Goal: Task Accomplishment & Management: Manage account settings

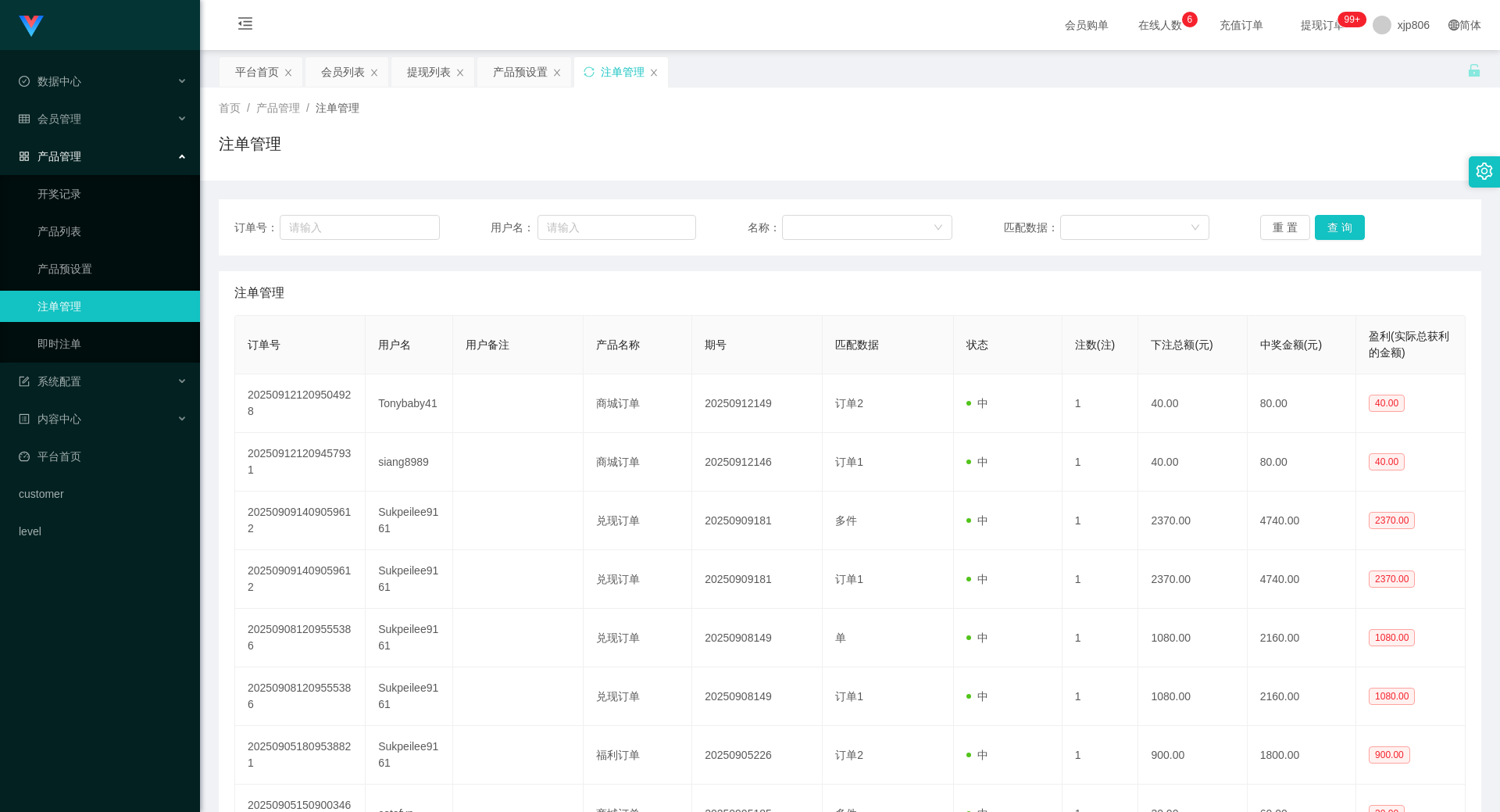
click at [1324, 212] on div "订单号： 用户名： 名称： 匹配数据： 重 置 查 询" at bounding box center [850, 227] width 1262 height 56
click at [1330, 224] on button "查 询" at bounding box center [1340, 227] width 50 height 25
click at [1332, 224] on div "重 置 查 询" at bounding box center [1363, 227] width 205 height 25
click at [1332, 224] on button "查 询" at bounding box center [1348, 227] width 68 height 25
click at [1332, 224] on div "重 置 查 询" at bounding box center [1363, 227] width 205 height 25
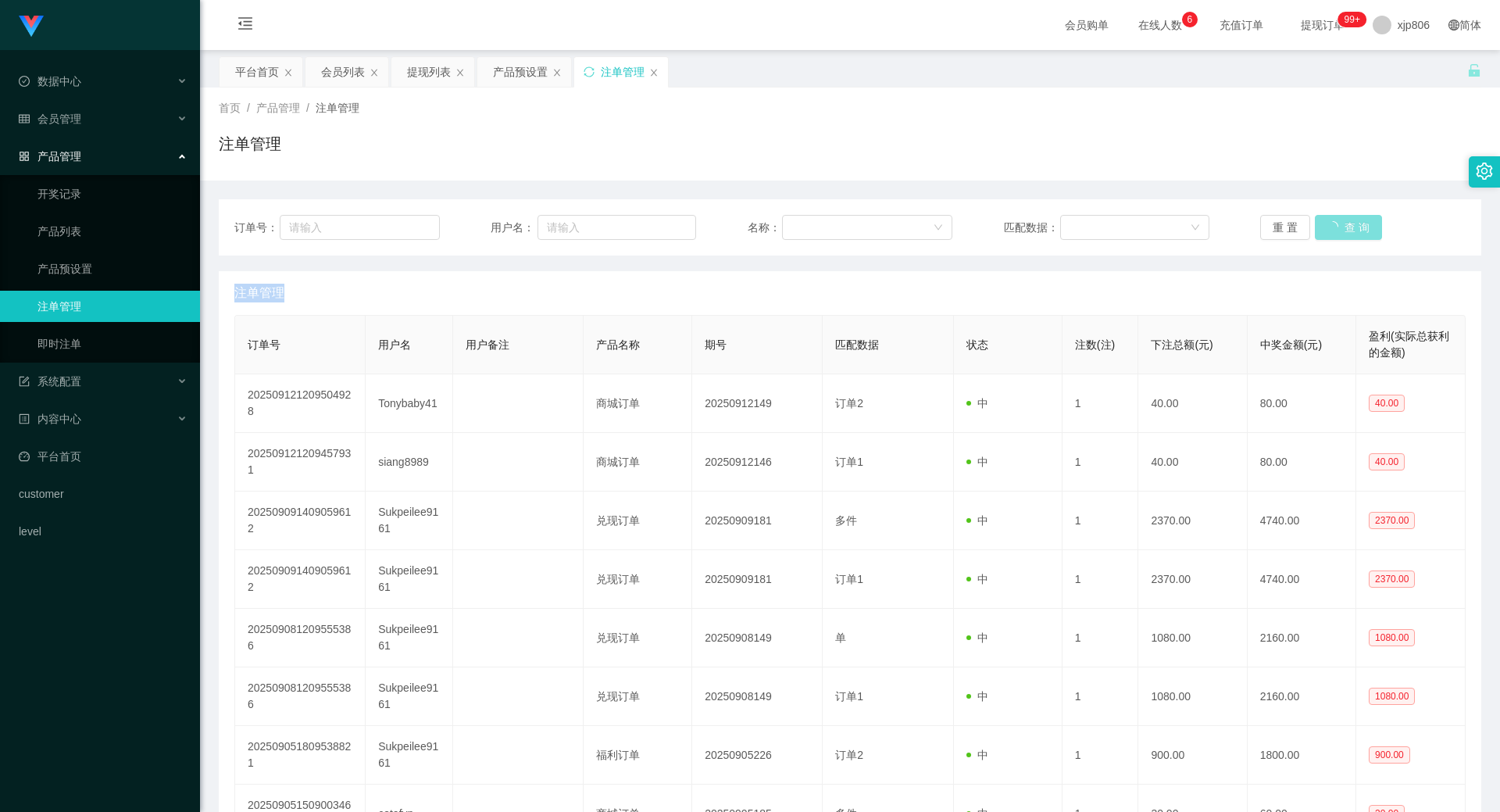
click at [1332, 224] on button "查 询" at bounding box center [1348, 227] width 68 height 25
click at [1332, 224] on div "重 置 查 询" at bounding box center [1363, 227] width 205 height 25
click at [1332, 224] on button "查 询" at bounding box center [1348, 227] width 68 height 25
click at [1332, 233] on div "重 置 查 询" at bounding box center [1363, 227] width 205 height 25
click at [1332, 233] on button "查 询" at bounding box center [1340, 227] width 50 height 25
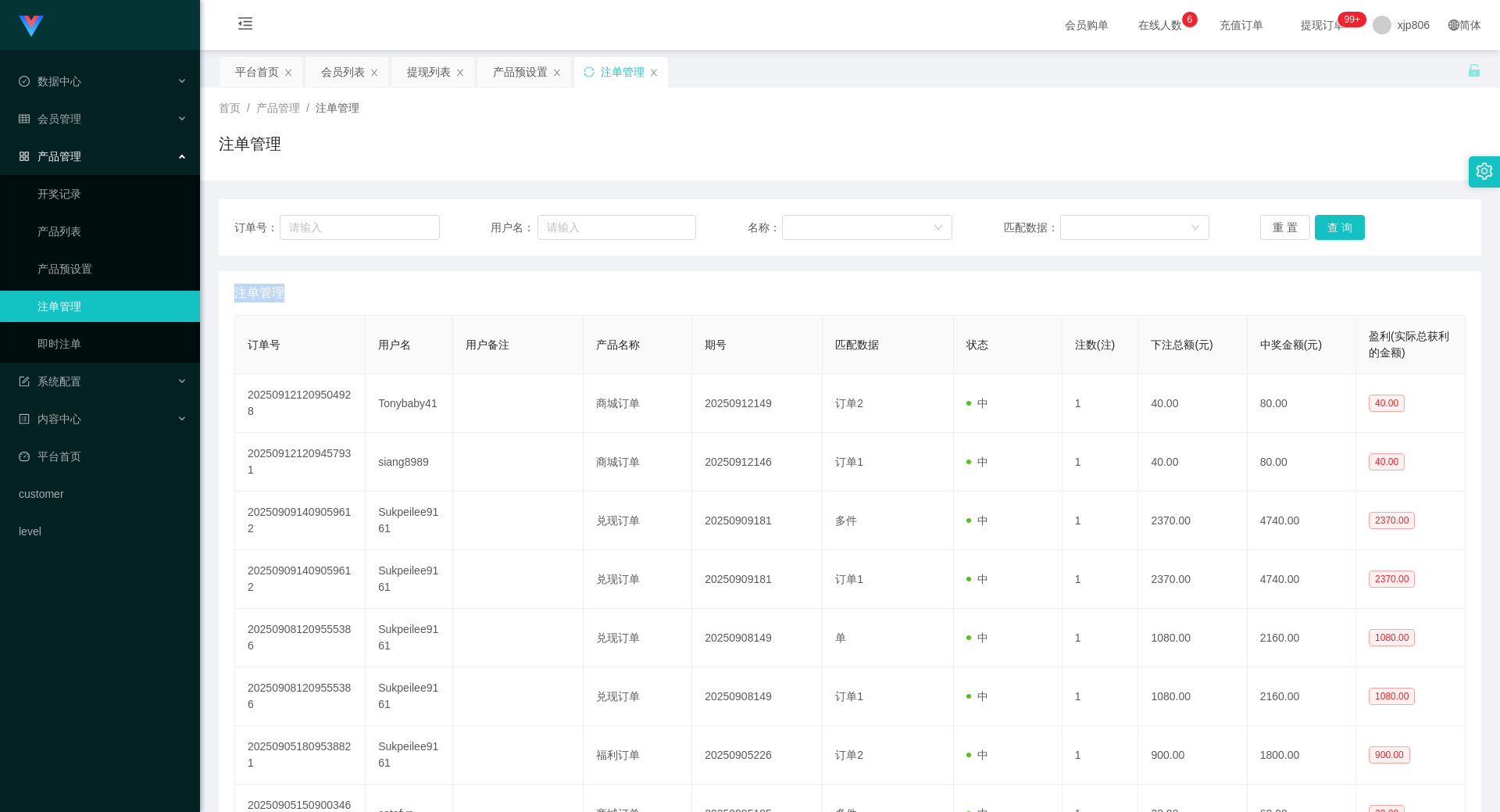
click at [1332, 233] on div "重 置 查 询" at bounding box center [1363, 227] width 205 height 25
click at [1332, 233] on button "查 询" at bounding box center [1348, 227] width 68 height 25
click at [1332, 233] on div "重 置 查 询" at bounding box center [1363, 227] width 205 height 25
click at [1332, 233] on button "查 询" at bounding box center [1340, 227] width 50 height 25
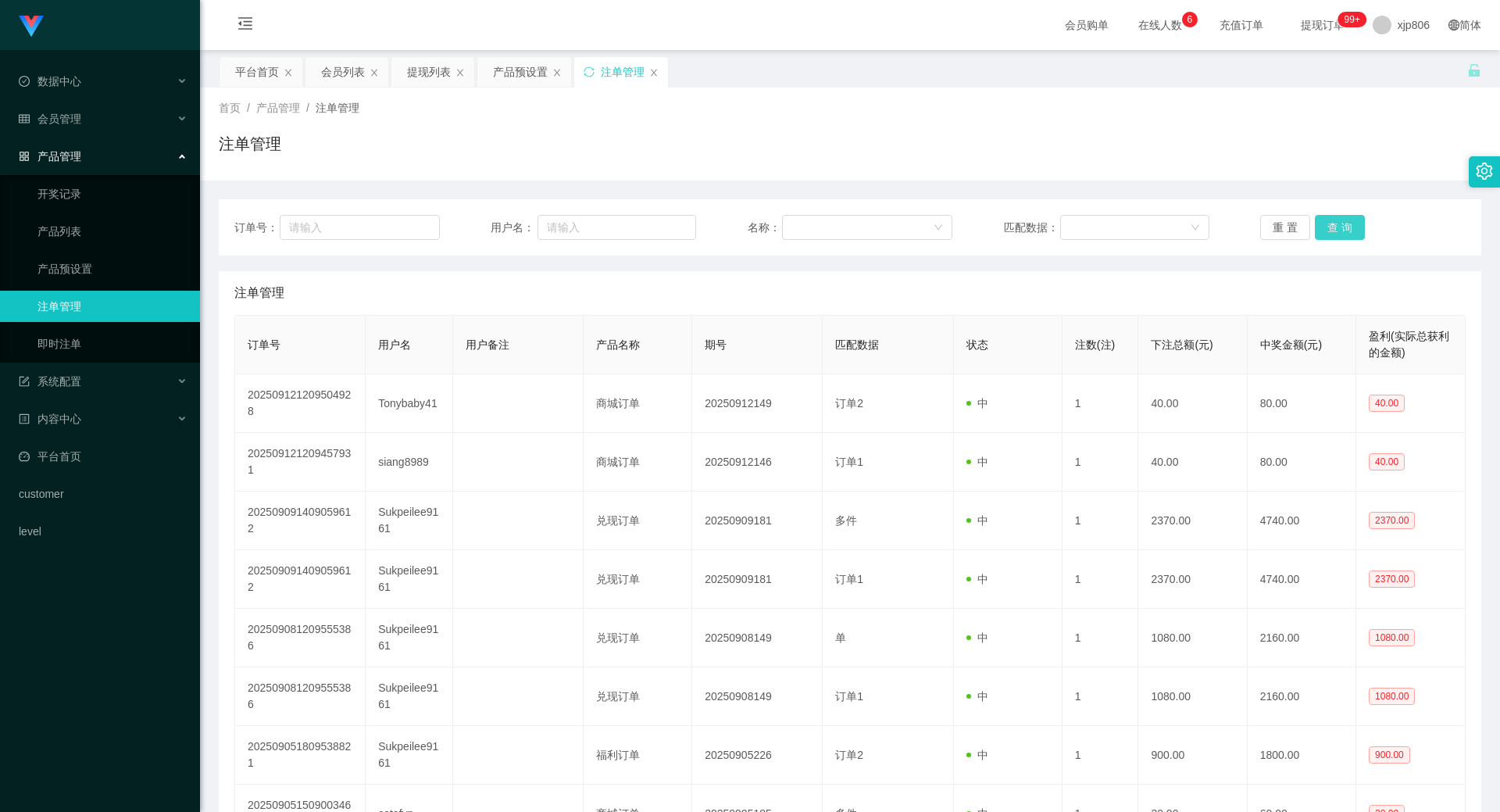
drag, startPoint x: 1339, startPoint y: 229, endPoint x: 1334, endPoint y: 245, distance: 16.8
click at [1338, 236] on button "查 询" at bounding box center [1340, 227] width 50 height 25
click at [1334, 245] on div "订单号： 用户名： 名称： 匹配数据： 重 置 查 询" at bounding box center [850, 227] width 1262 height 56
click at [1342, 235] on button "查 询" at bounding box center [1340, 227] width 50 height 25
click at [1340, 234] on div "重 置 查 询" at bounding box center [1363, 227] width 205 height 25
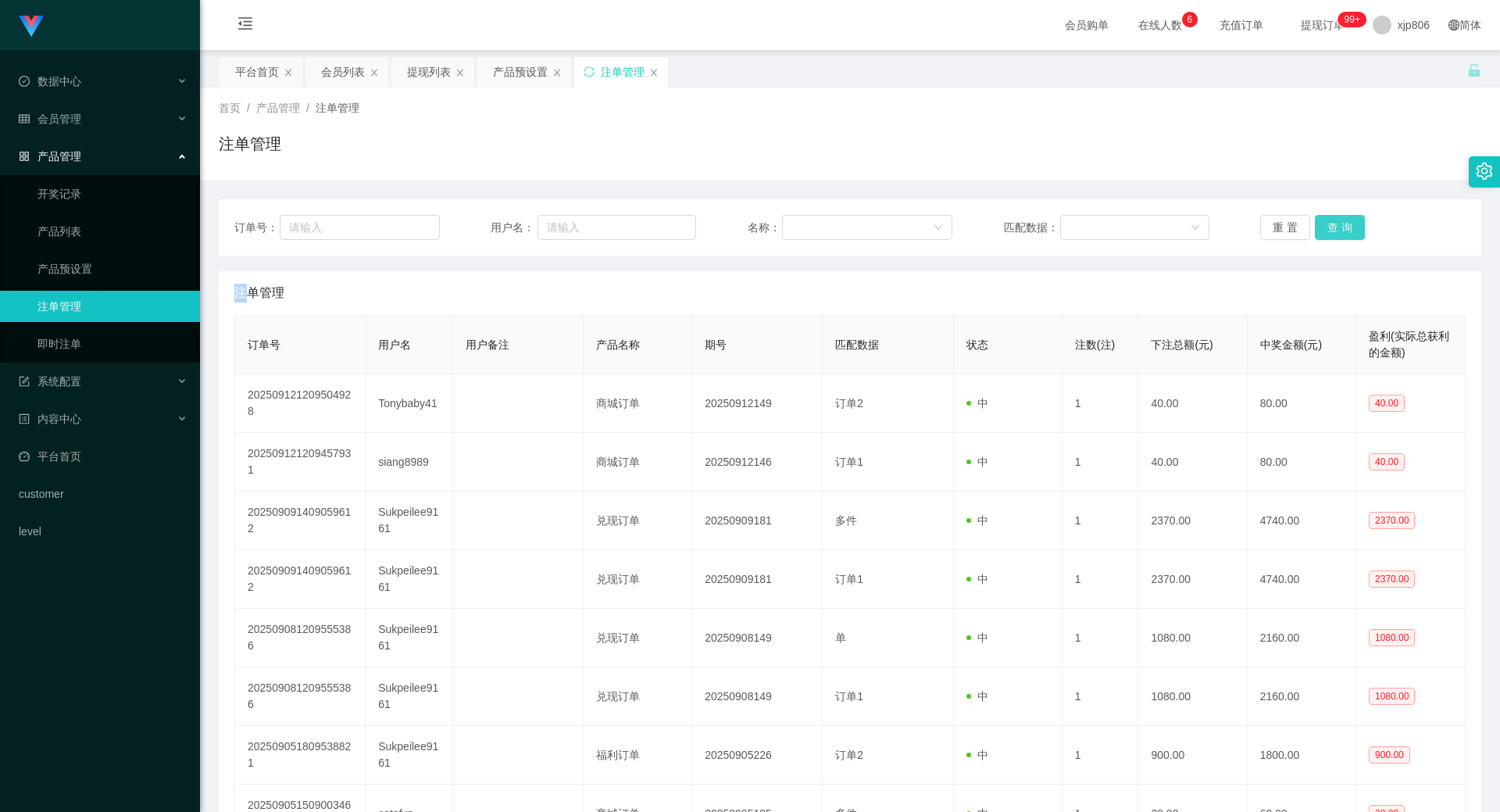
click at [1339, 231] on button "查 询" at bounding box center [1340, 227] width 50 height 25
click at [407, 68] on div "提现列表" at bounding box center [428, 72] width 43 height 30
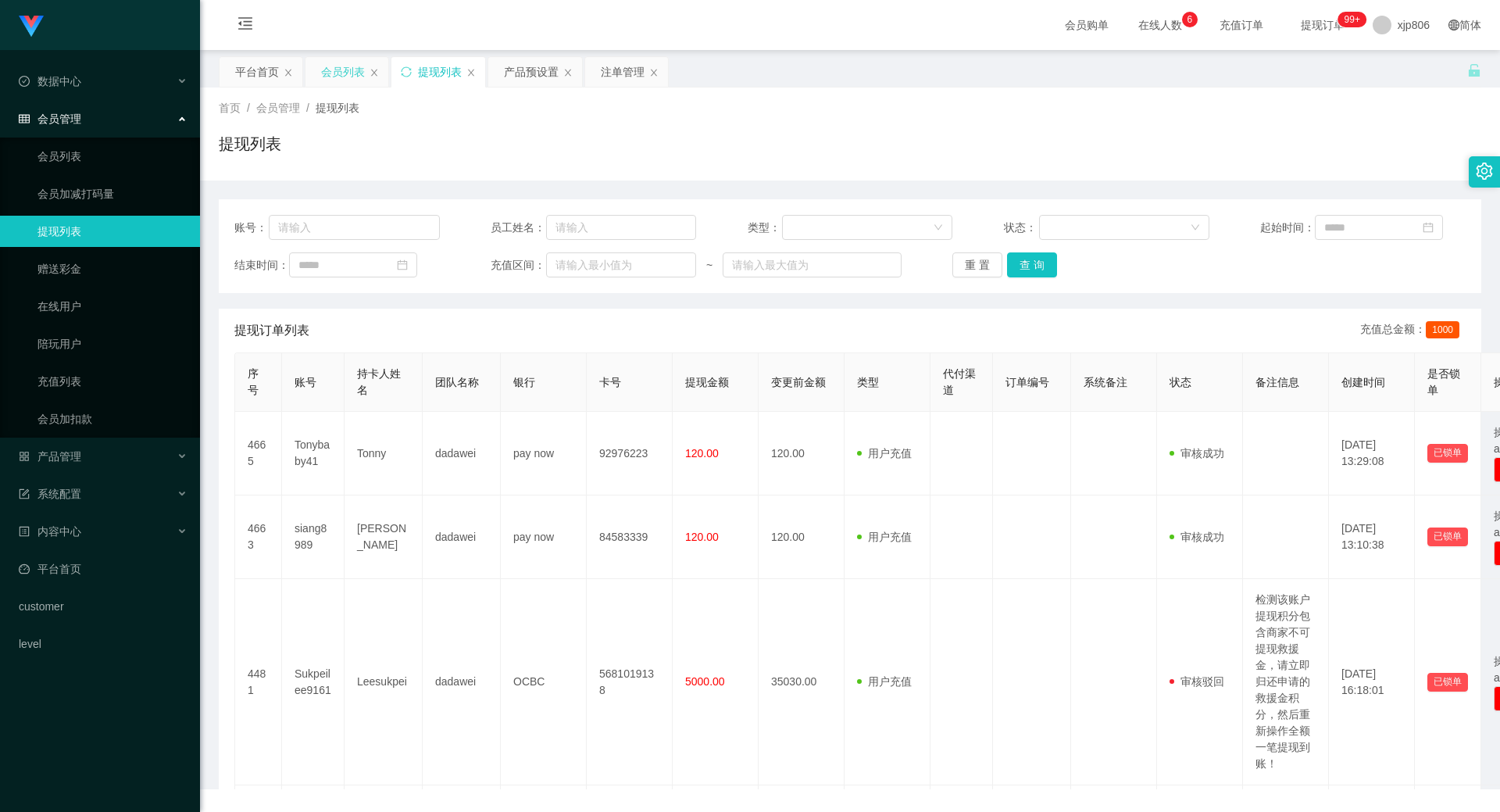
click at [339, 87] on div "会员列表" at bounding box center [347, 87] width 58 height 59
click at [340, 77] on div "会员列表" at bounding box center [342, 72] width 43 height 30
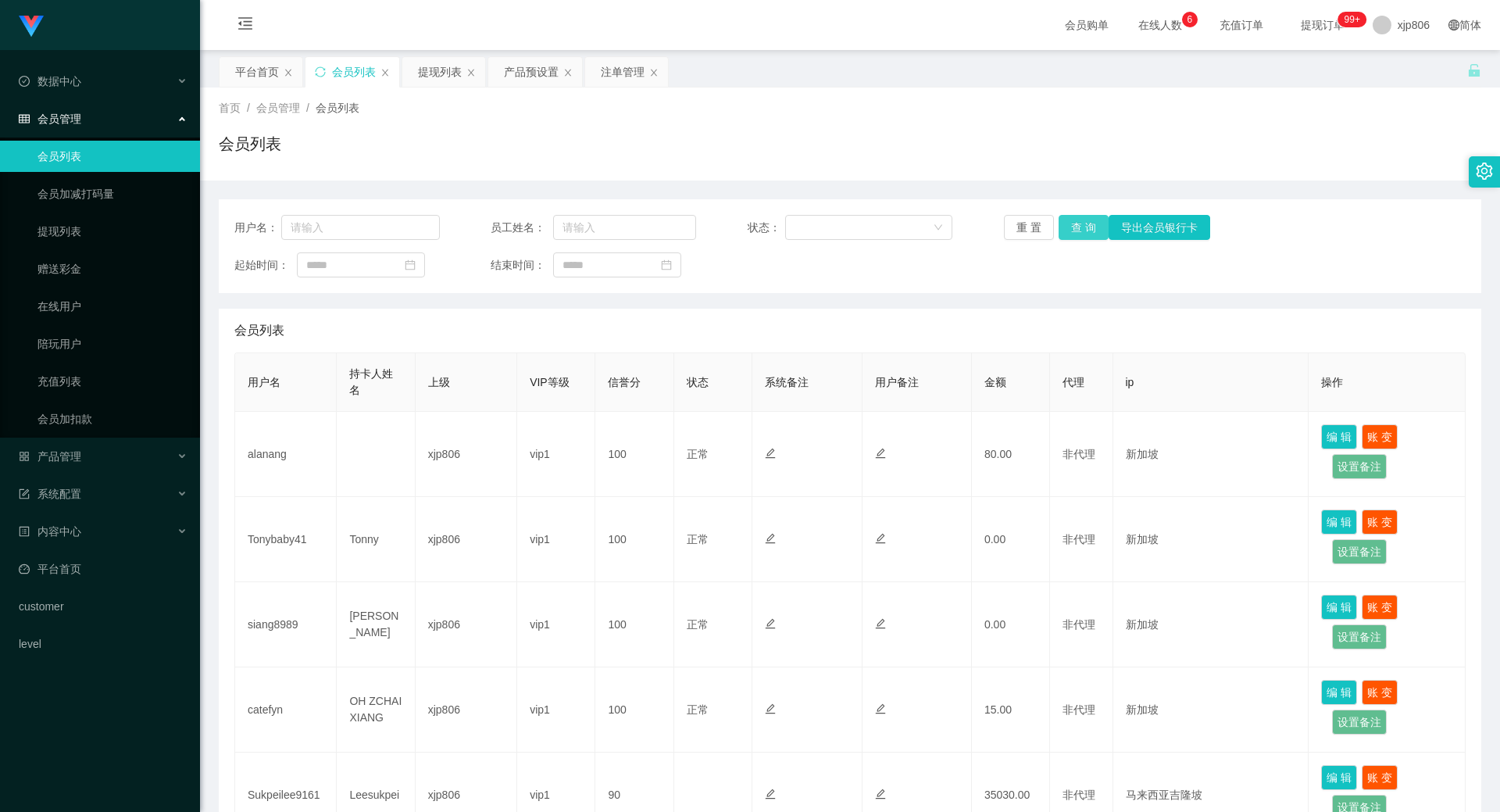
click at [1090, 234] on button "查 询" at bounding box center [1084, 227] width 50 height 25
click at [1088, 234] on div "重 置 查 询 导出会员银行卡" at bounding box center [1107, 227] width 205 height 25
click at [1088, 234] on button "查 询" at bounding box center [1084, 227] width 50 height 25
click at [1088, 234] on div "重 置 查 询 导出会员银行卡" at bounding box center [1107, 227] width 205 height 25
click at [1088, 234] on button "查 询" at bounding box center [1084, 227] width 50 height 25
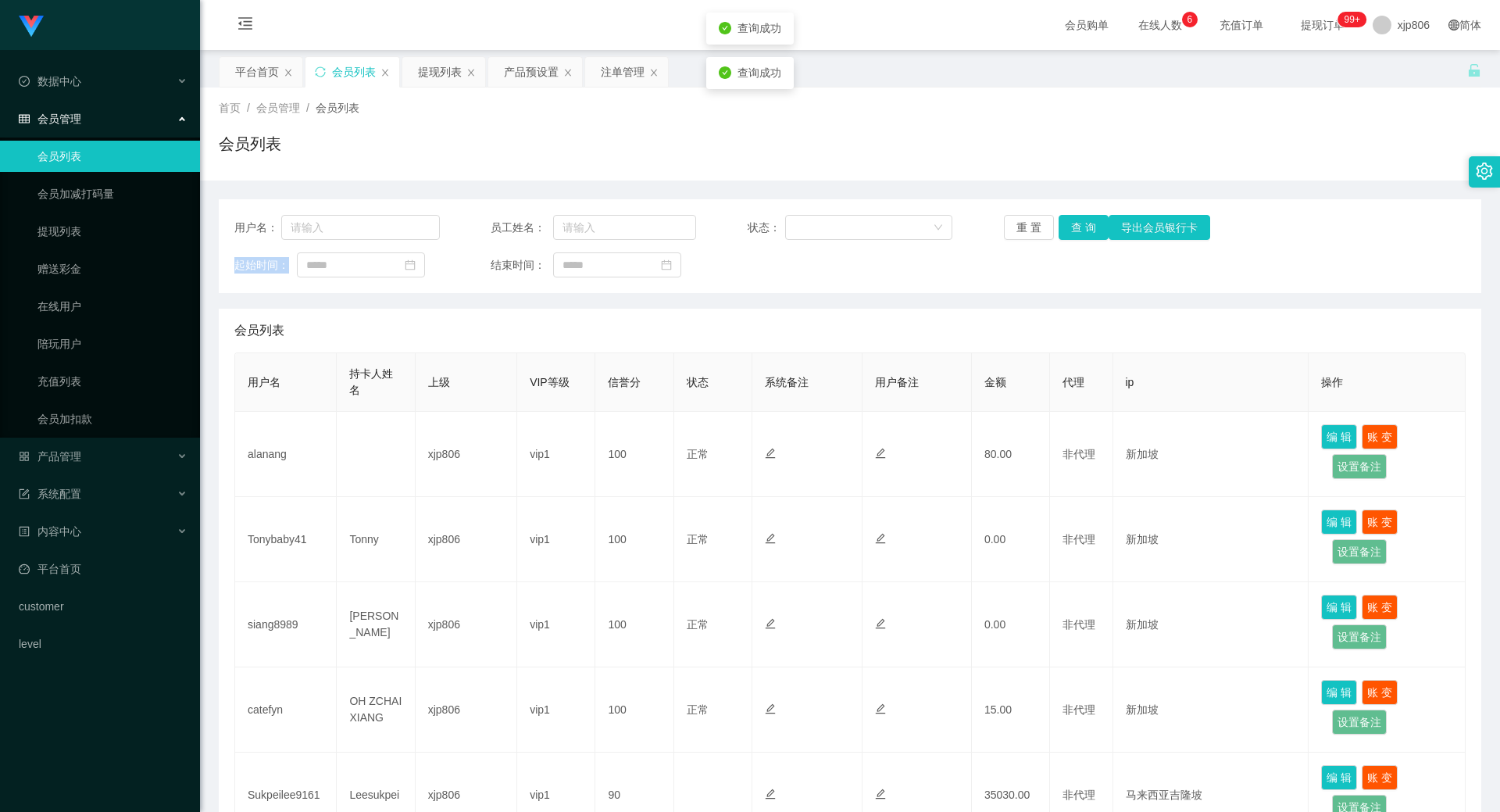
click at [1088, 234] on div "重 置 查 询 导出会员银行卡" at bounding box center [1107, 227] width 205 height 25
click at [1088, 234] on button "查 询" at bounding box center [1084, 227] width 50 height 25
click at [1088, 234] on div "重 置 查 询 导出会员银行卡" at bounding box center [1107, 227] width 205 height 25
click at [1088, 234] on button "查 询" at bounding box center [1092, 227] width 68 height 25
click at [1088, 234] on div "重 置 查 询 导出会员银行卡" at bounding box center [1107, 227] width 205 height 25
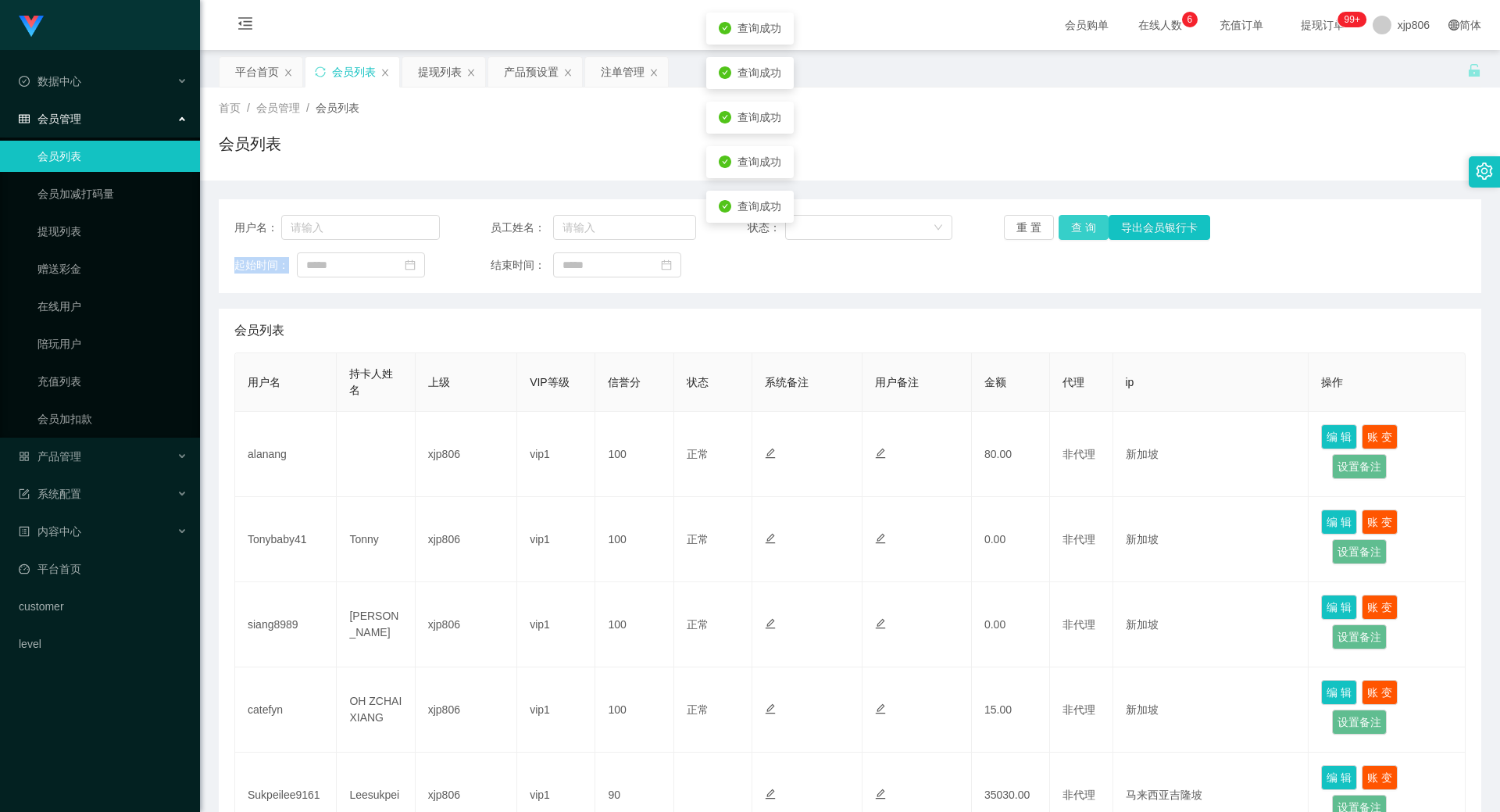
click at [1088, 234] on button "查 询" at bounding box center [1084, 227] width 50 height 25
click at [1088, 234] on div "重 置 查 询 导出会员银行卡" at bounding box center [1107, 227] width 205 height 25
click at [1086, 233] on button "查 询" at bounding box center [1084, 227] width 50 height 25
click at [1085, 232] on div "重 置 查 询 导出会员银行卡" at bounding box center [1107, 227] width 205 height 25
click at [1083, 232] on button "查 询" at bounding box center [1092, 227] width 68 height 25
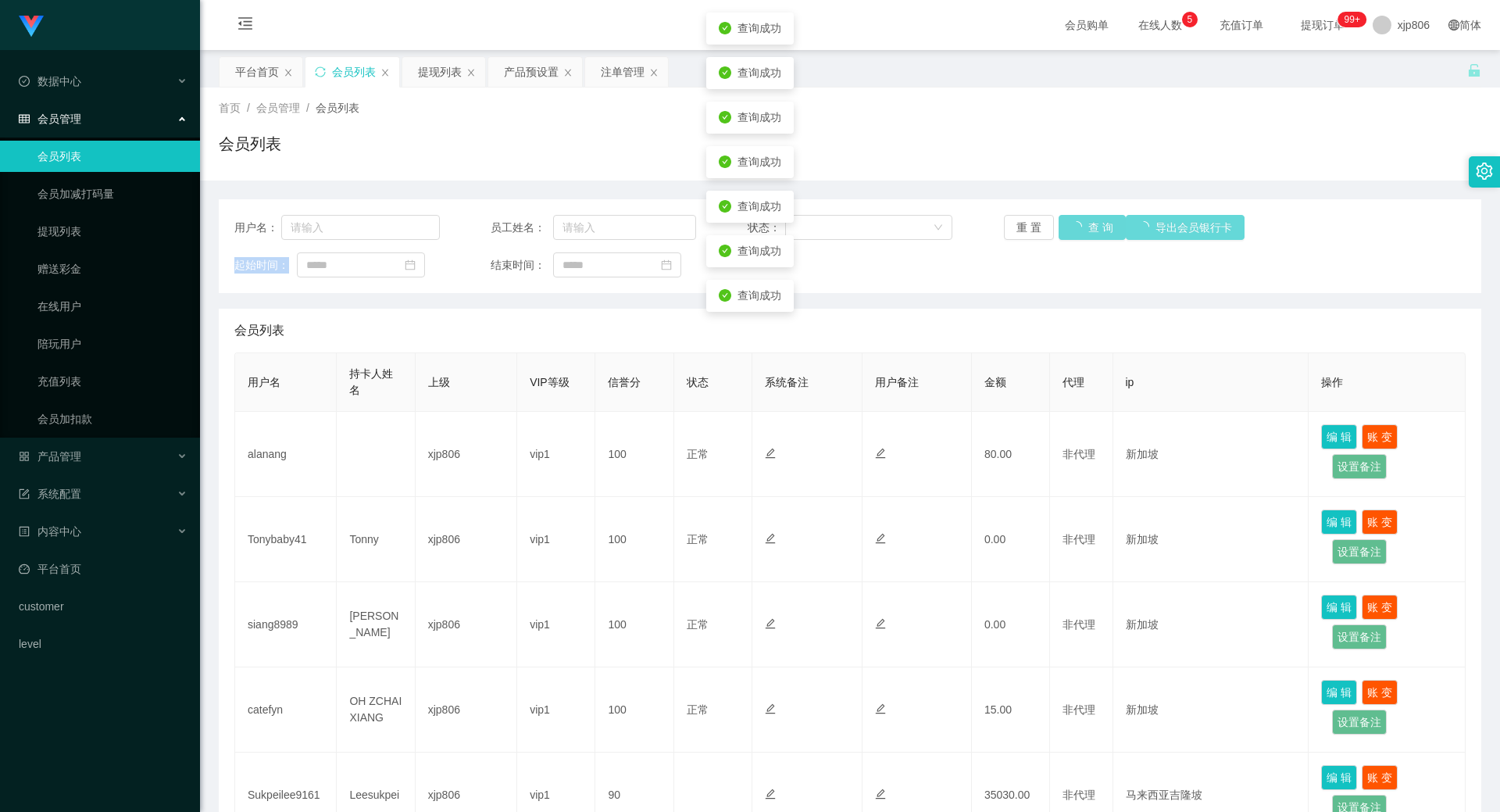
click at [1083, 231] on div "重 置 查 询 导出会员银行卡" at bounding box center [1107, 227] width 205 height 25
click at [1083, 231] on button "查 询" at bounding box center [1084, 227] width 50 height 25
click at [1083, 231] on div "重 置 查 询 导出会员银行卡" at bounding box center [1107, 227] width 205 height 25
click at [1083, 231] on button "查 询" at bounding box center [1092, 227] width 68 height 25
click at [1083, 231] on div "重 置 查 询 导出会员银行卡" at bounding box center [1107, 227] width 205 height 25
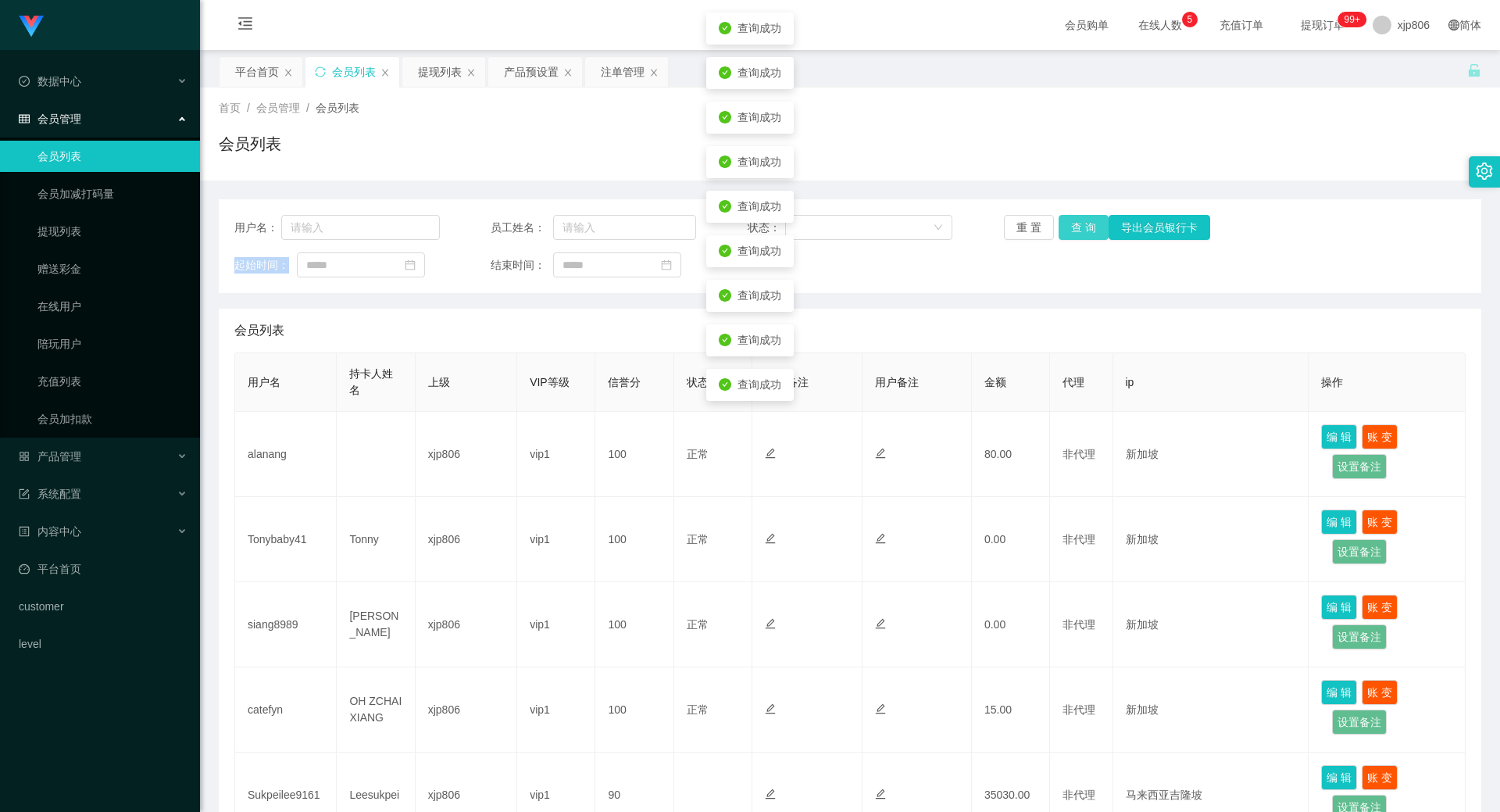
click at [1083, 231] on button "查 询" at bounding box center [1084, 227] width 50 height 25
click at [1083, 231] on div "重 置 查 询 导出会员银行卡" at bounding box center [1107, 227] width 205 height 25
click at [1083, 231] on button "查 询" at bounding box center [1092, 227] width 68 height 25
click at [1083, 231] on div "重 置 查 询 导出会员银行卡" at bounding box center [1107, 227] width 205 height 25
click at [1083, 231] on button "查 询" at bounding box center [1084, 227] width 50 height 25
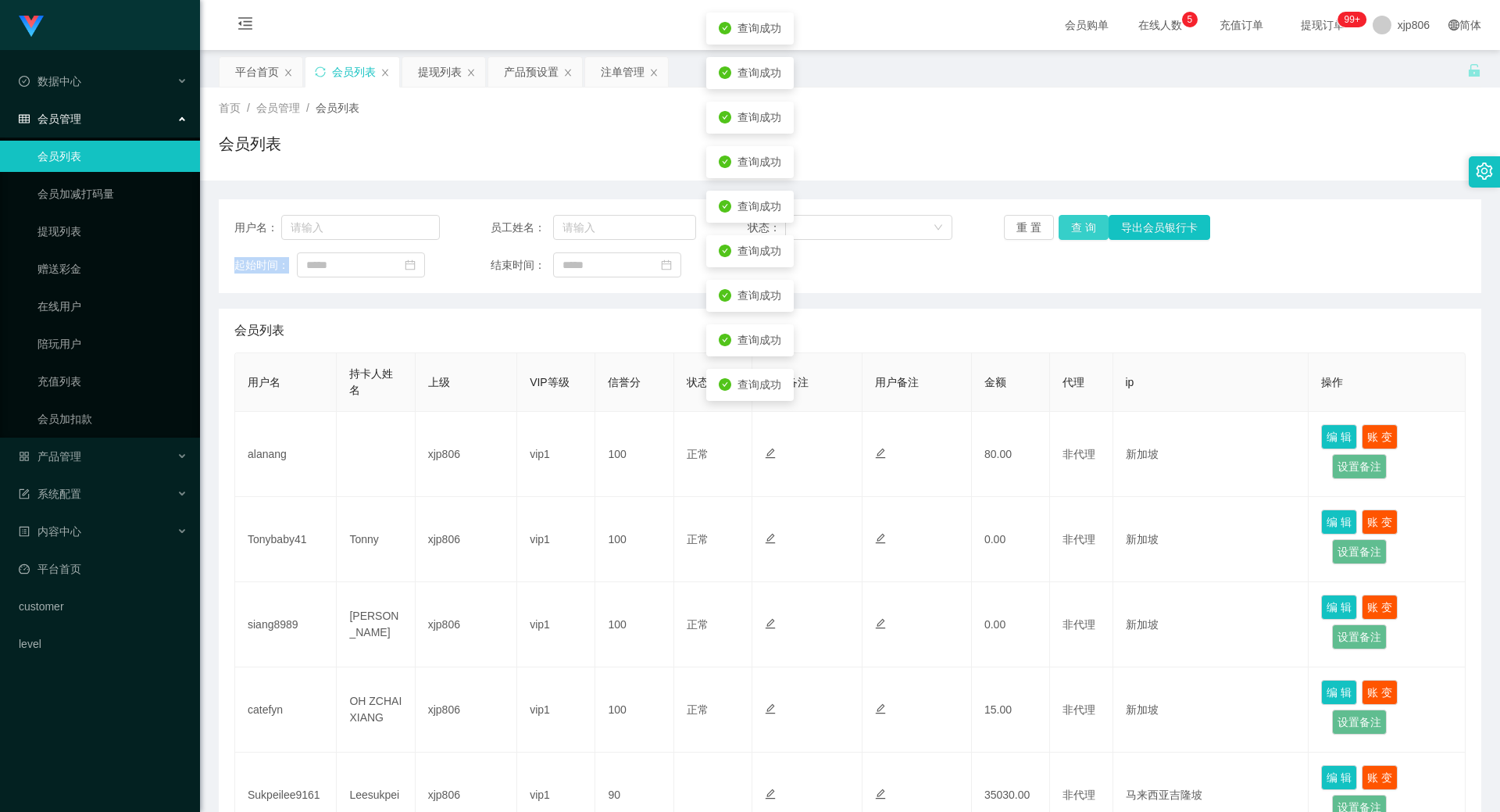
click at [1083, 231] on div "重 置 查 询 导出会员银行卡" at bounding box center [1107, 227] width 205 height 25
click at [1083, 231] on button "查 询" at bounding box center [1084, 227] width 50 height 25
click at [1083, 231] on div "重 置 查 询 导出会员银行卡" at bounding box center [1107, 227] width 205 height 25
click at [1083, 231] on button "查 询" at bounding box center [1092, 227] width 68 height 25
click at [1082, 231] on div "重 置 查 询 导出会员银行卡" at bounding box center [1107, 227] width 205 height 25
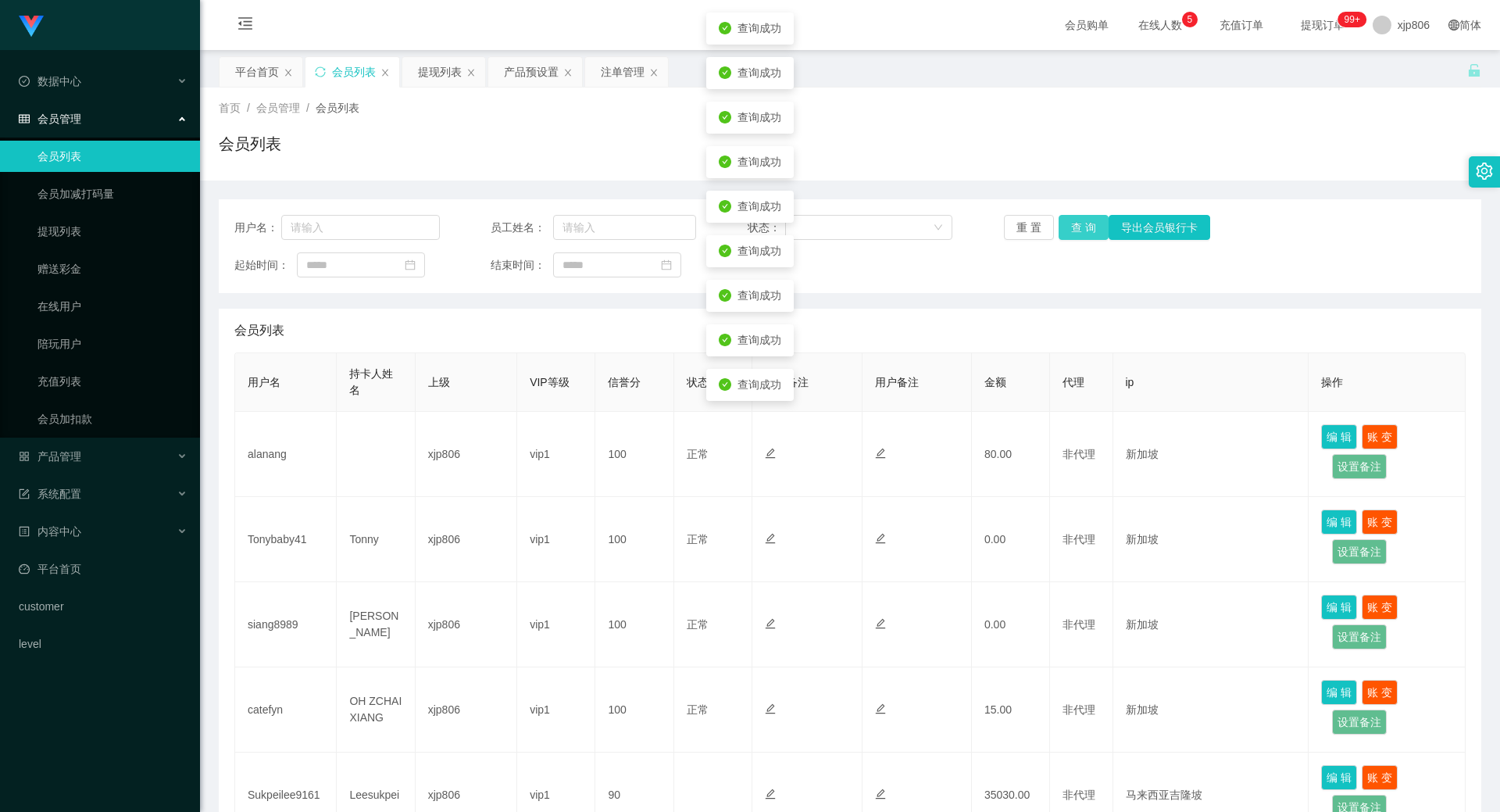
click at [1082, 231] on button "查 询" at bounding box center [1084, 227] width 50 height 25
click at [1082, 231] on div "重 置 查 询 导出会员银行卡" at bounding box center [1107, 227] width 205 height 25
click at [1082, 231] on button "查 询" at bounding box center [1084, 227] width 50 height 25
click at [1082, 231] on div "重 置 查 询 导出会员银行卡" at bounding box center [1107, 227] width 205 height 25
click at [1082, 231] on button "查 询" at bounding box center [1084, 227] width 50 height 25
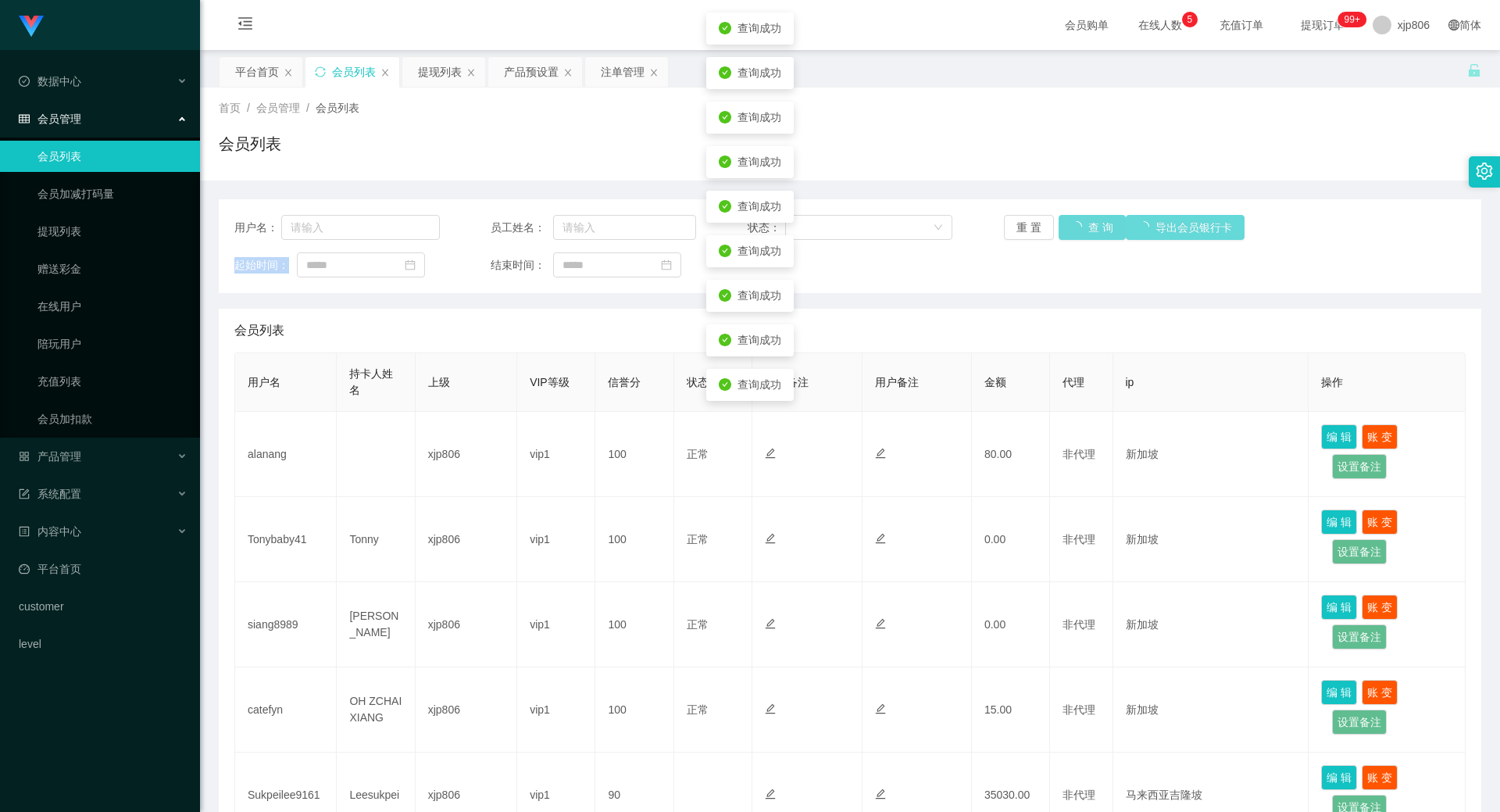
click at [1082, 231] on div "重 置 查 询 导出会员银行卡" at bounding box center [1107, 227] width 205 height 25
click at [1081, 231] on button "查 询" at bounding box center [1092, 227] width 68 height 25
click at [1080, 233] on div "重 置 查 询 导出会员银行卡" at bounding box center [1107, 227] width 205 height 25
click at [1080, 233] on button "查 询" at bounding box center [1084, 227] width 50 height 25
click at [617, 90] on div "首页 / 会员管理 / 会员列表 / 会员列表" at bounding box center [850, 134] width 1300 height 93
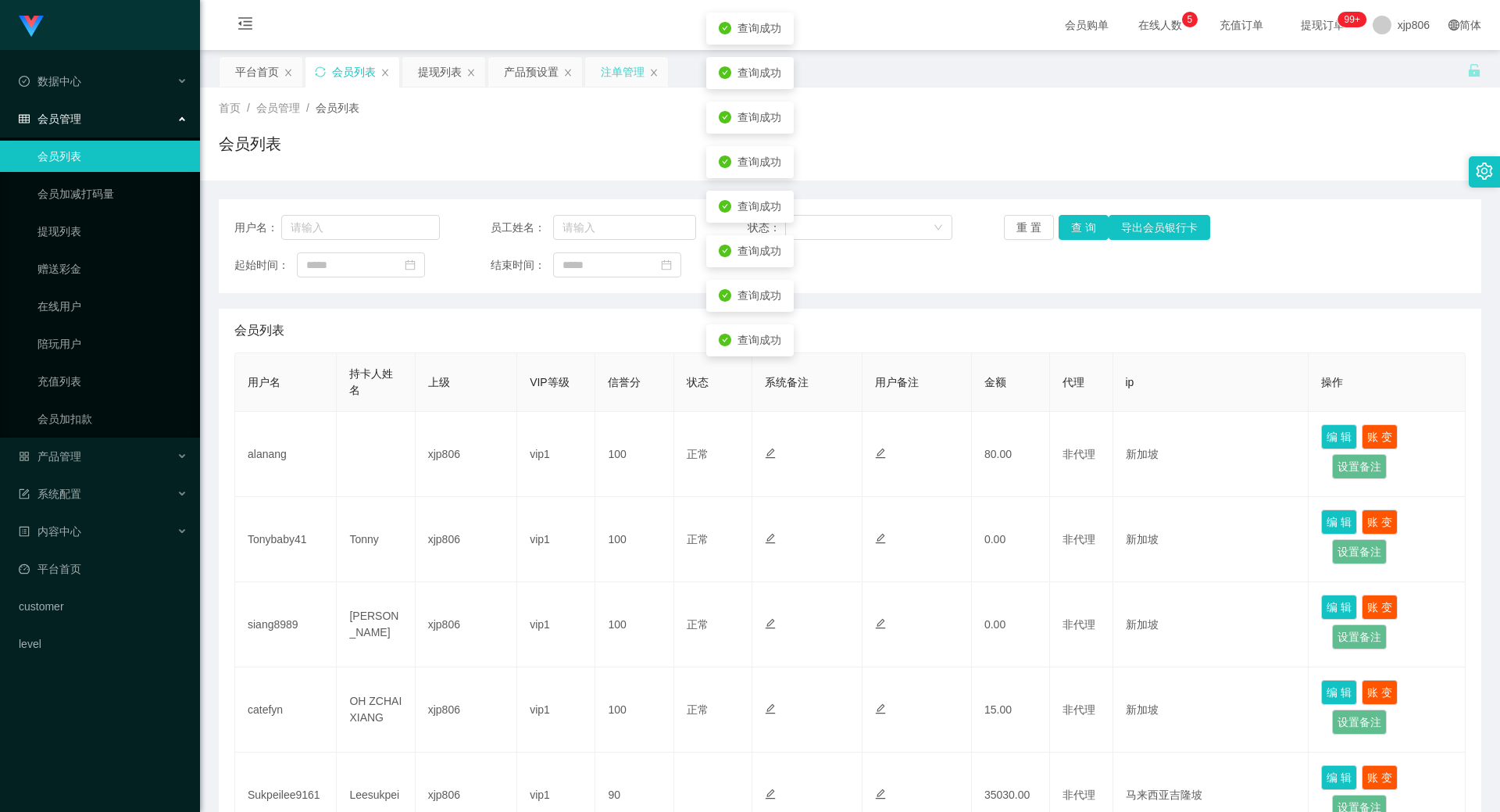
click at [627, 65] on div "注单管理" at bounding box center [622, 72] width 43 height 30
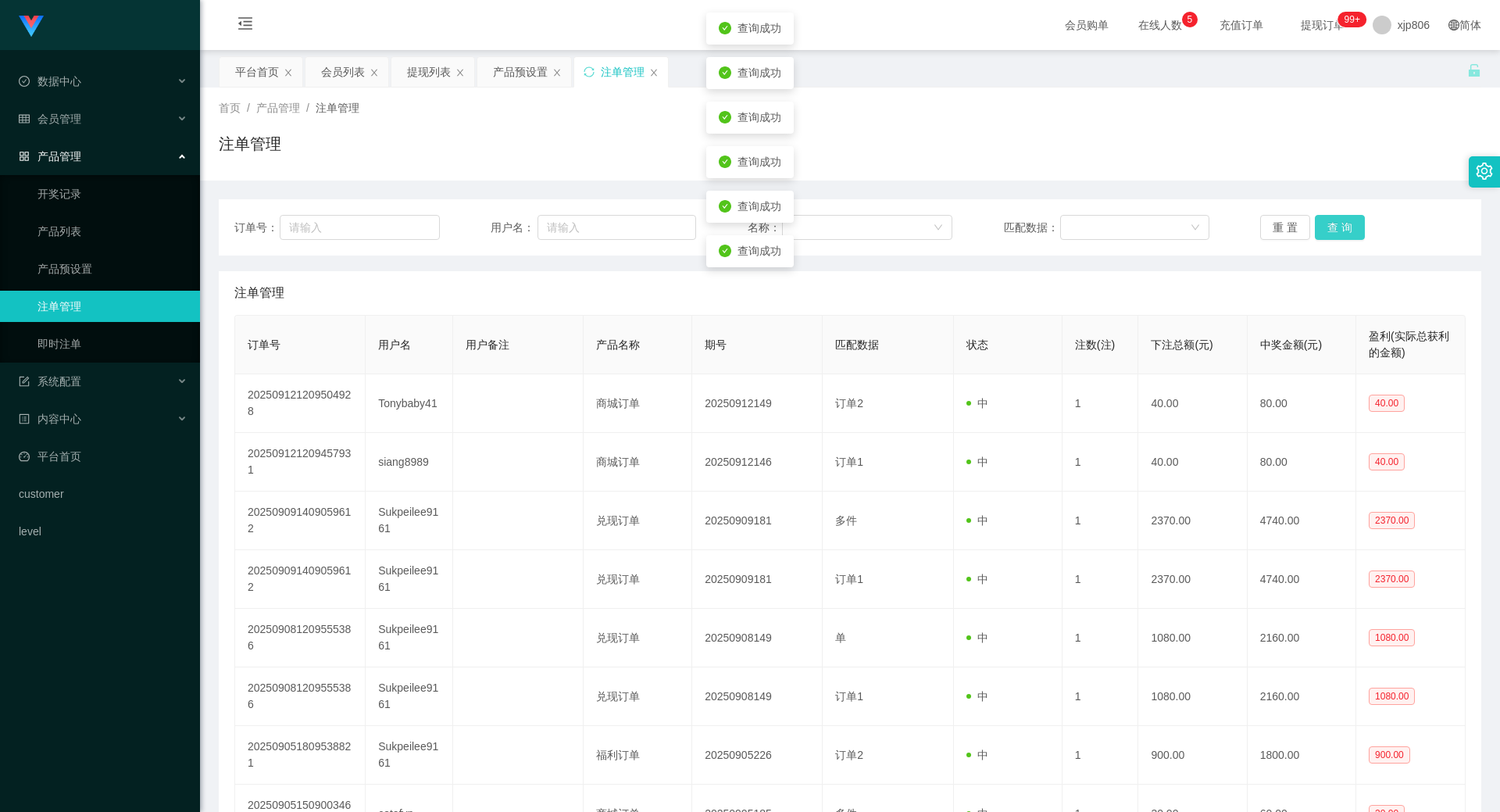
click at [1336, 228] on button "查 询" at bounding box center [1340, 227] width 50 height 25
click at [1334, 230] on div "重 置 查 询" at bounding box center [1363, 227] width 205 height 25
click at [1334, 230] on button "查 询" at bounding box center [1340, 227] width 50 height 25
click at [1332, 229] on div "重 置 查 询" at bounding box center [1363, 227] width 205 height 25
click at [1332, 228] on button "查 询" at bounding box center [1348, 227] width 68 height 25
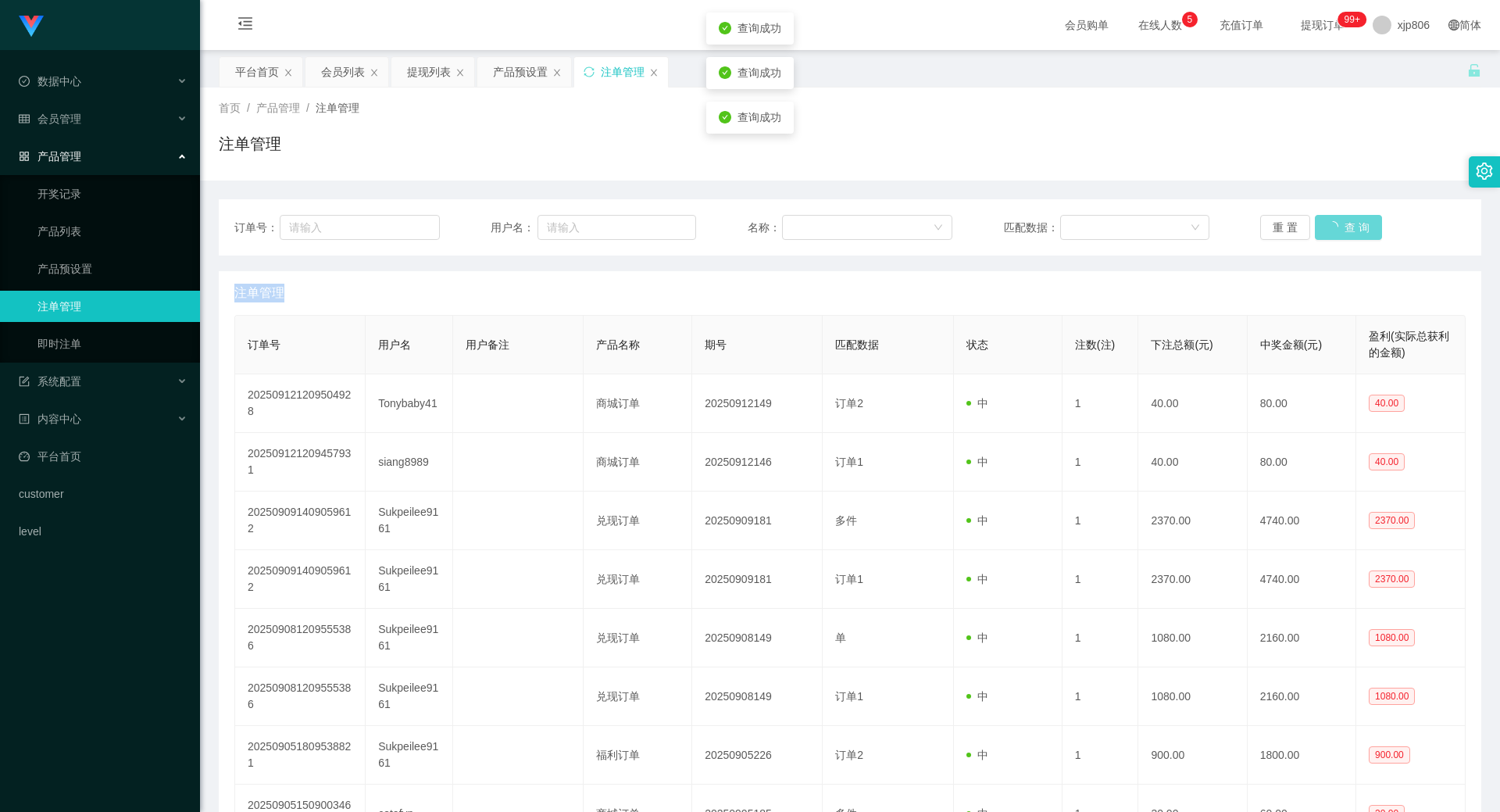
drag, startPoint x: 1332, startPoint y: 228, endPoint x: 1236, endPoint y: 240, distance: 96.7
click at [1326, 220] on div "重 置 查 询" at bounding box center [1363, 227] width 205 height 25
click at [1341, 233] on button "查 询" at bounding box center [1340, 227] width 50 height 25
click at [1341, 233] on div "重 置 查 询" at bounding box center [1363, 227] width 205 height 25
click at [1341, 233] on button "查 询" at bounding box center [1348, 227] width 68 height 25
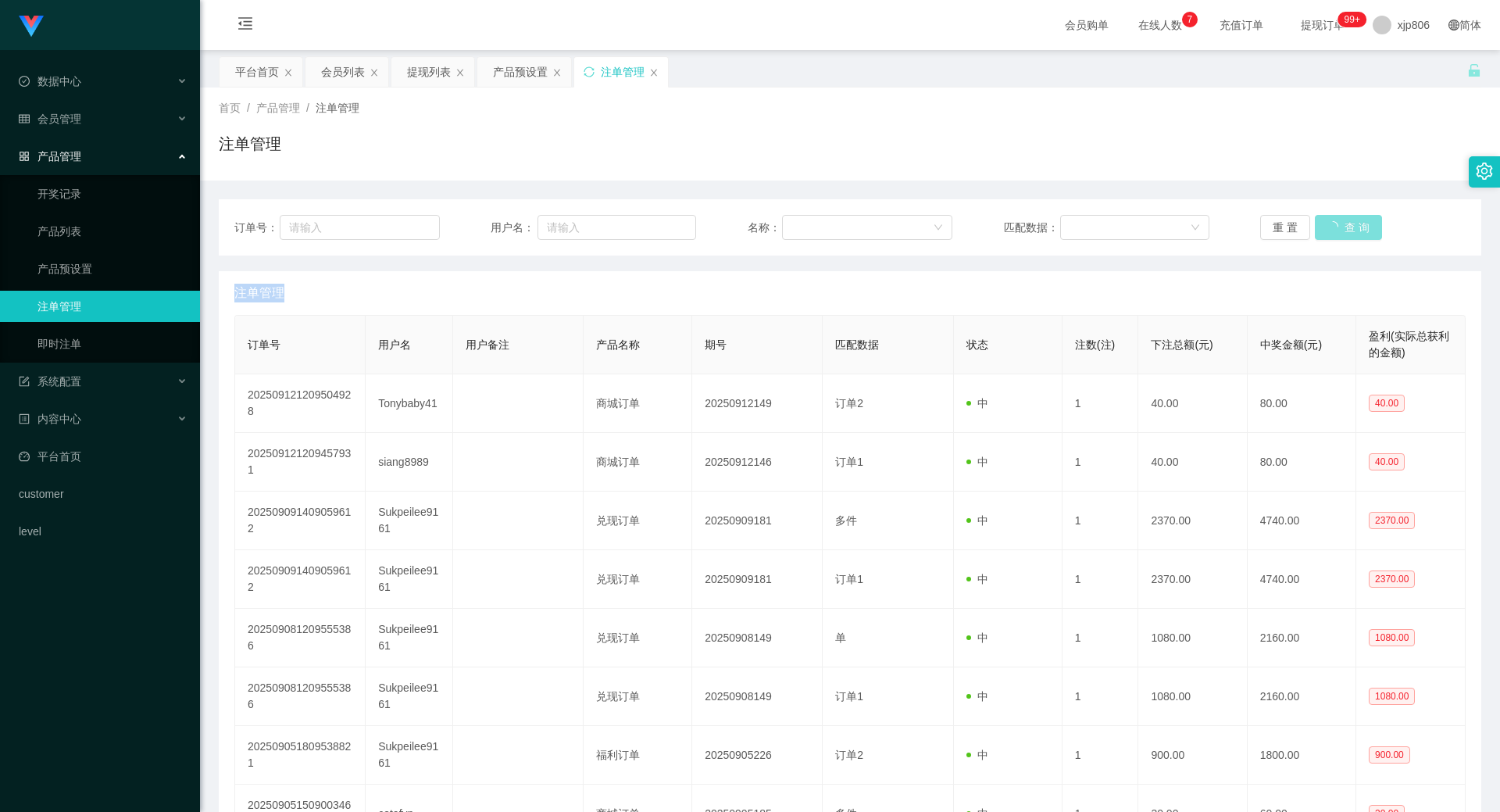
click at [1341, 233] on div "重 置 查 询" at bounding box center [1363, 227] width 205 height 25
click at [1341, 233] on button "查 询" at bounding box center [1348, 227] width 68 height 25
click at [1346, 231] on div "重 置 查 询" at bounding box center [1363, 227] width 205 height 25
click at [1316, 244] on div "订单号： 用户名： 名称： 匹配数据： 重 置 查 询" at bounding box center [850, 227] width 1262 height 56
click at [1336, 236] on button "查 询" at bounding box center [1340, 227] width 50 height 25
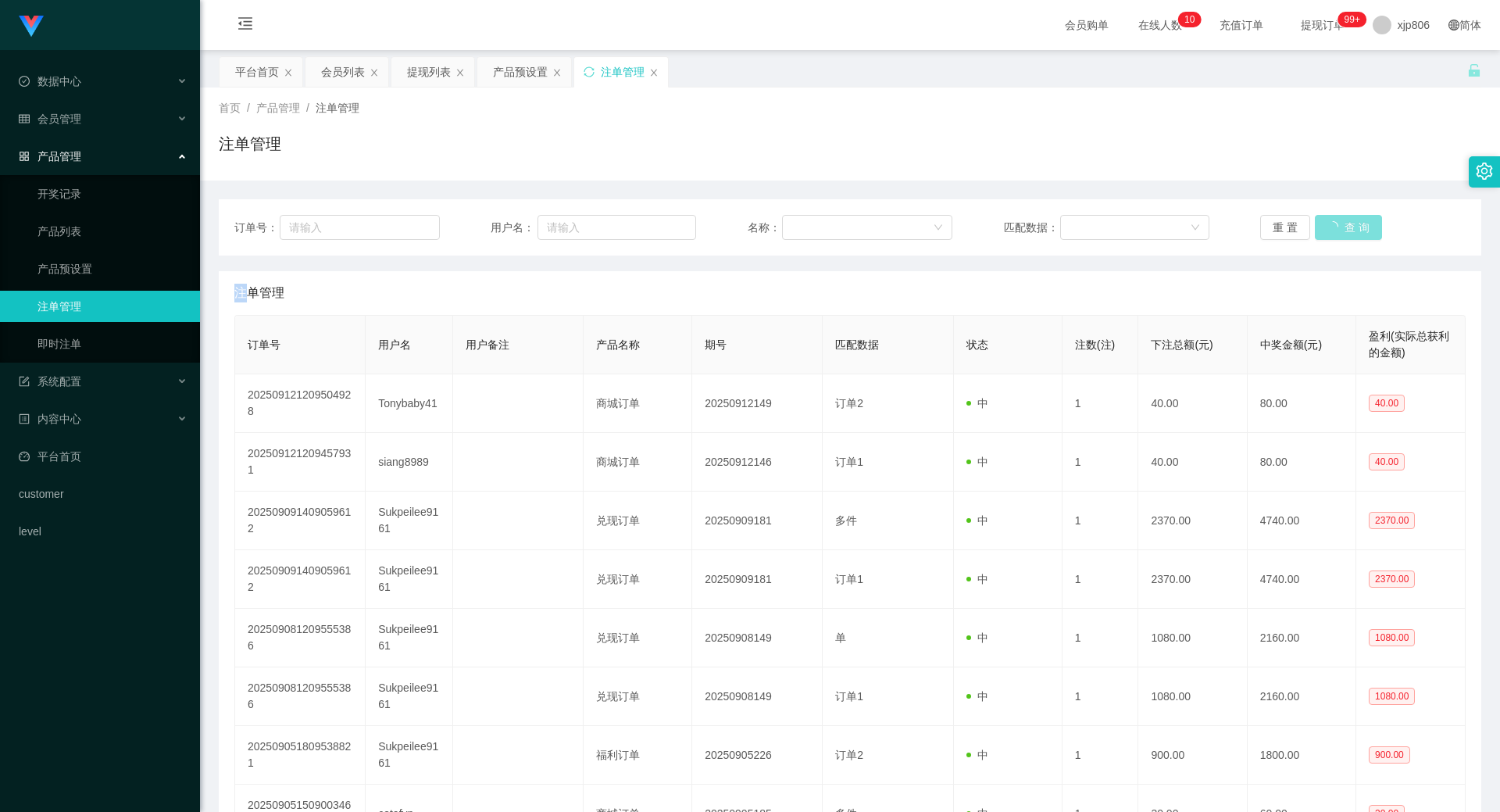
click at [1336, 236] on div "重 置 查 询" at bounding box center [1363, 227] width 205 height 25
click at [1336, 236] on button "查 询" at bounding box center [1340, 227] width 50 height 25
click at [1335, 236] on div "重 置 查 询" at bounding box center [1363, 227] width 205 height 25
click at [1335, 236] on button "查 询" at bounding box center [1340, 227] width 50 height 25
click at [1334, 236] on div "重 置 查 询" at bounding box center [1363, 227] width 205 height 25
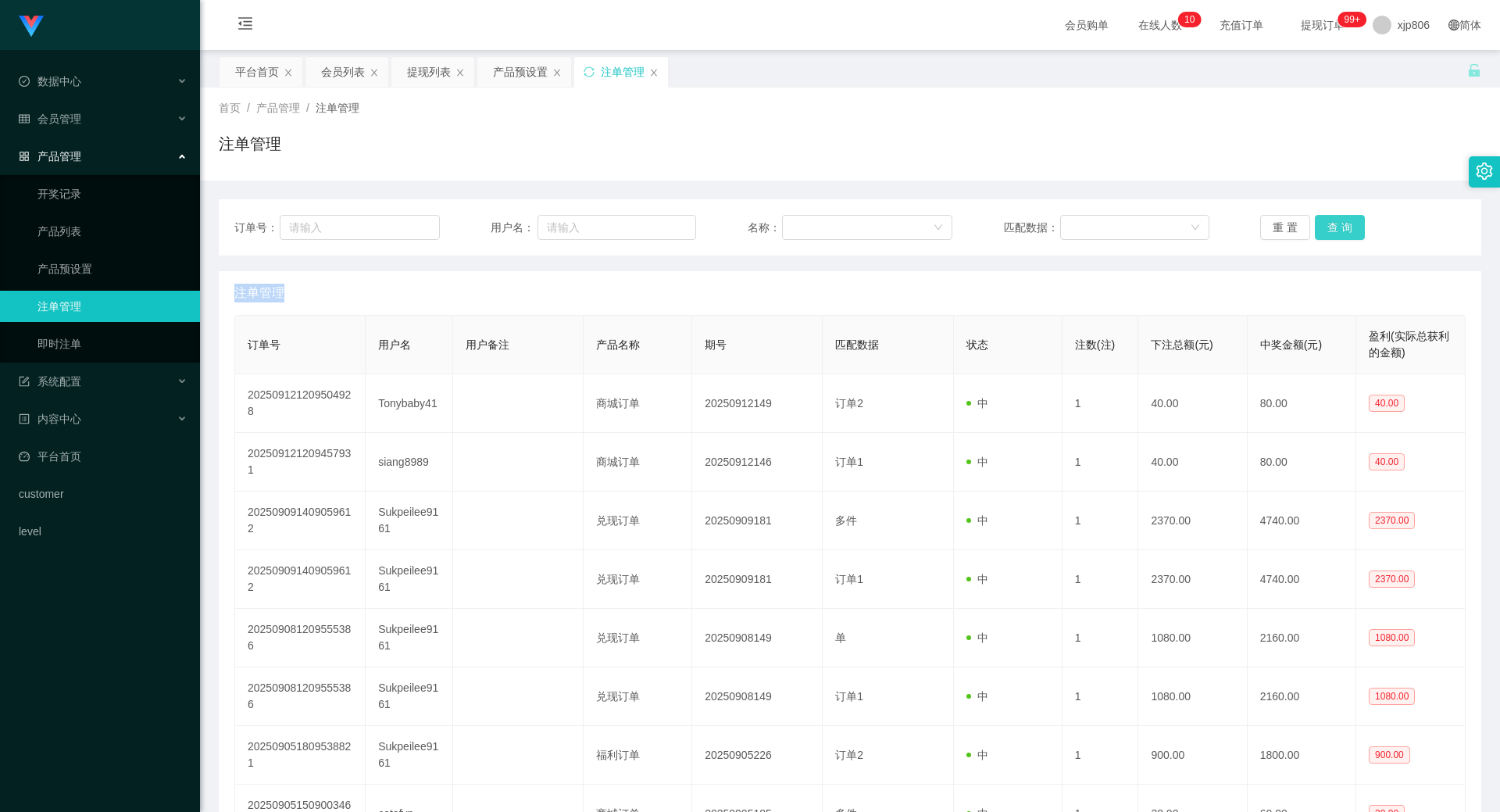
click at [1334, 236] on button "查 询" at bounding box center [1340, 227] width 50 height 25
click at [1334, 236] on div "重 置 查 询" at bounding box center [1363, 227] width 205 height 25
click at [1334, 236] on button "查 询" at bounding box center [1348, 227] width 68 height 25
click at [1334, 236] on div "重 置 查 询" at bounding box center [1363, 227] width 205 height 25
click at [1332, 236] on button "查 询" at bounding box center [1348, 227] width 68 height 25
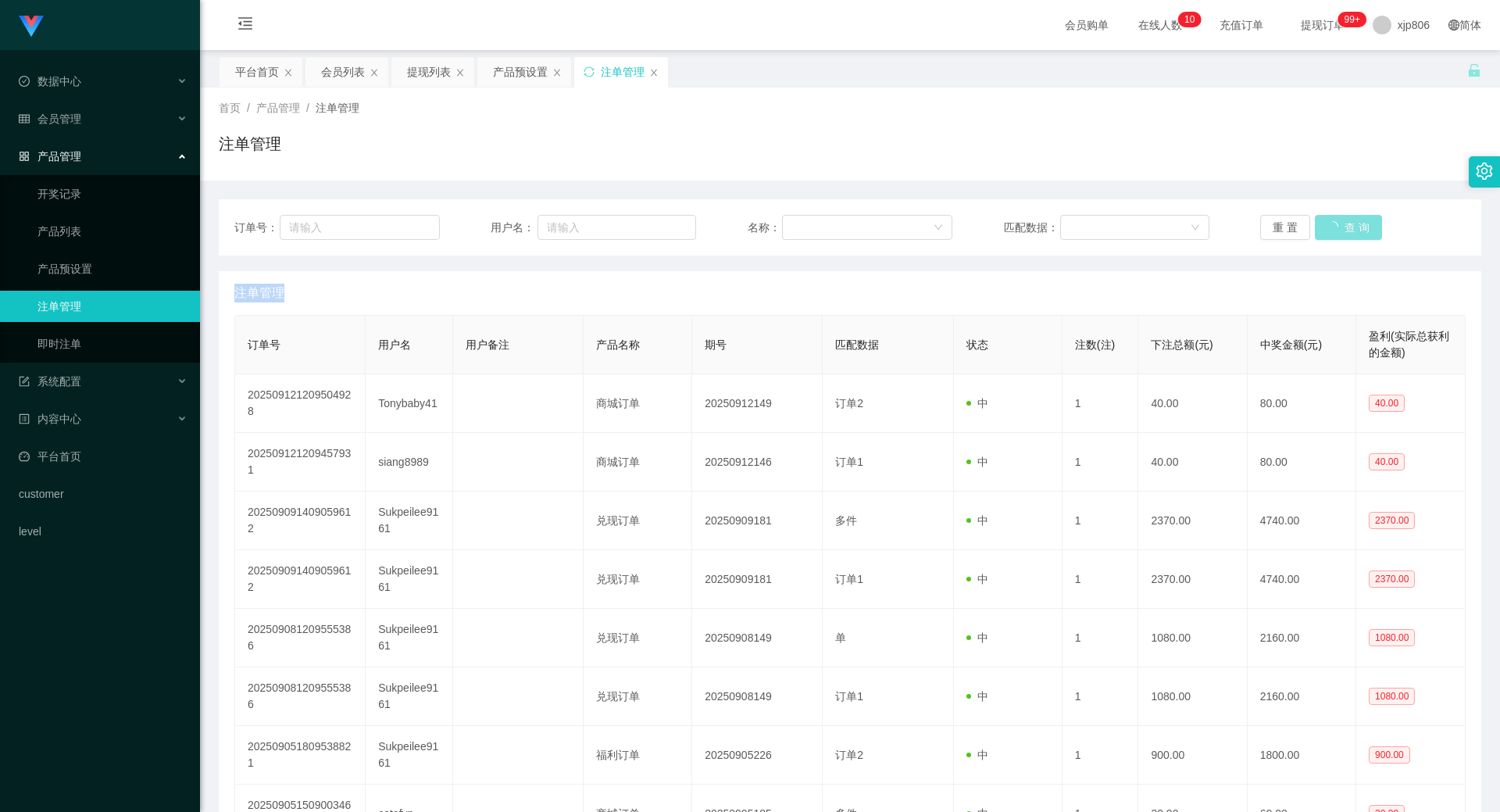
click at [1332, 236] on div "重 置 查 询" at bounding box center [1363, 227] width 205 height 25
click at [1332, 236] on button "查 询" at bounding box center [1340, 227] width 50 height 25
click at [1332, 236] on div "重 置 查 询" at bounding box center [1363, 227] width 205 height 25
click at [1332, 236] on button "查 询" at bounding box center [1340, 227] width 50 height 25
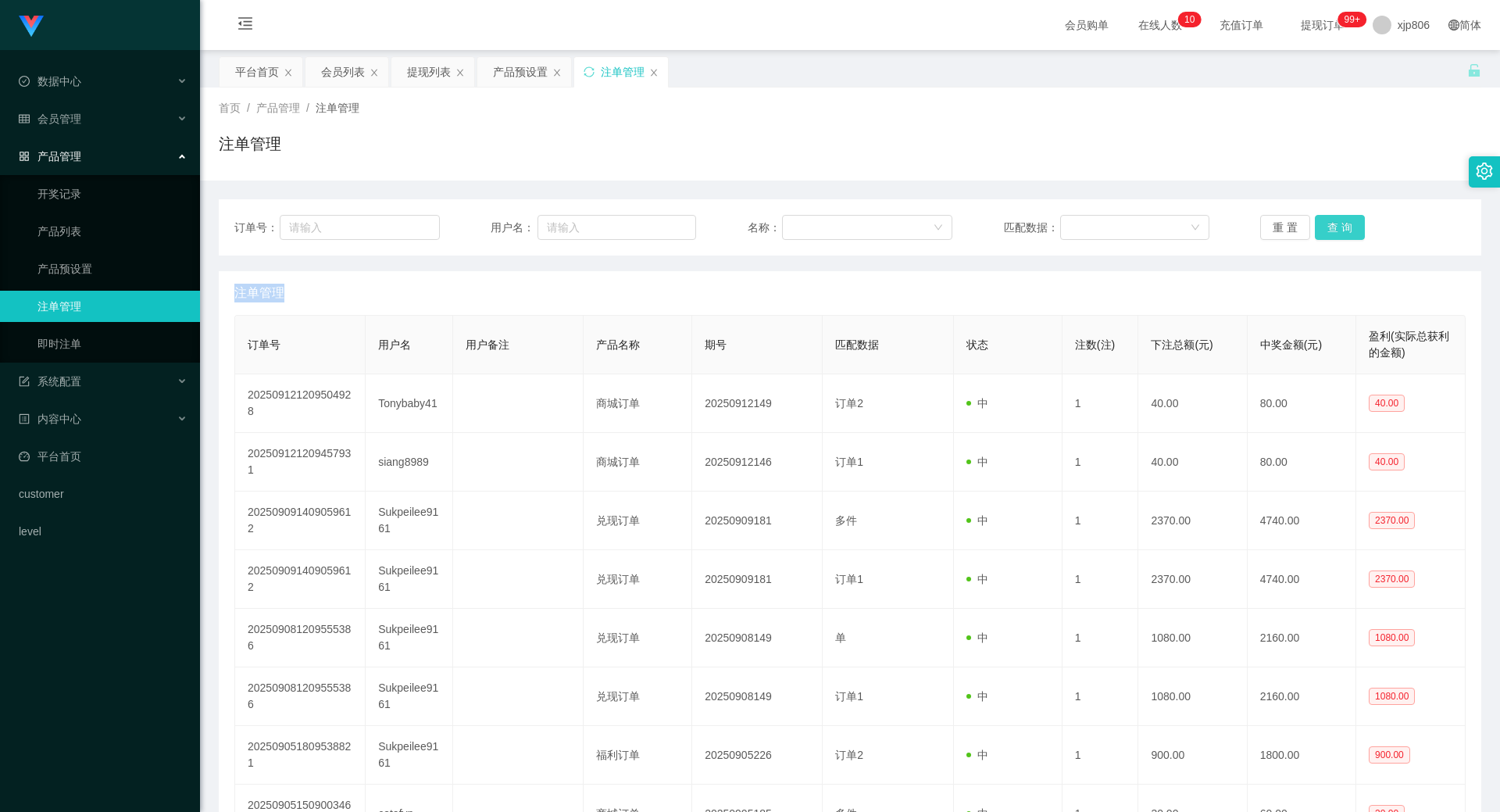
click at [1332, 236] on div "重 置 查 询" at bounding box center [1363, 227] width 205 height 25
click at [1332, 236] on button "查 询" at bounding box center [1340, 227] width 50 height 25
click at [1332, 236] on div "重 置 查 询" at bounding box center [1363, 227] width 205 height 25
click at [1332, 236] on button "查 询" at bounding box center [1348, 227] width 68 height 25
click at [1332, 236] on div "重 置 查 询" at bounding box center [1363, 227] width 205 height 25
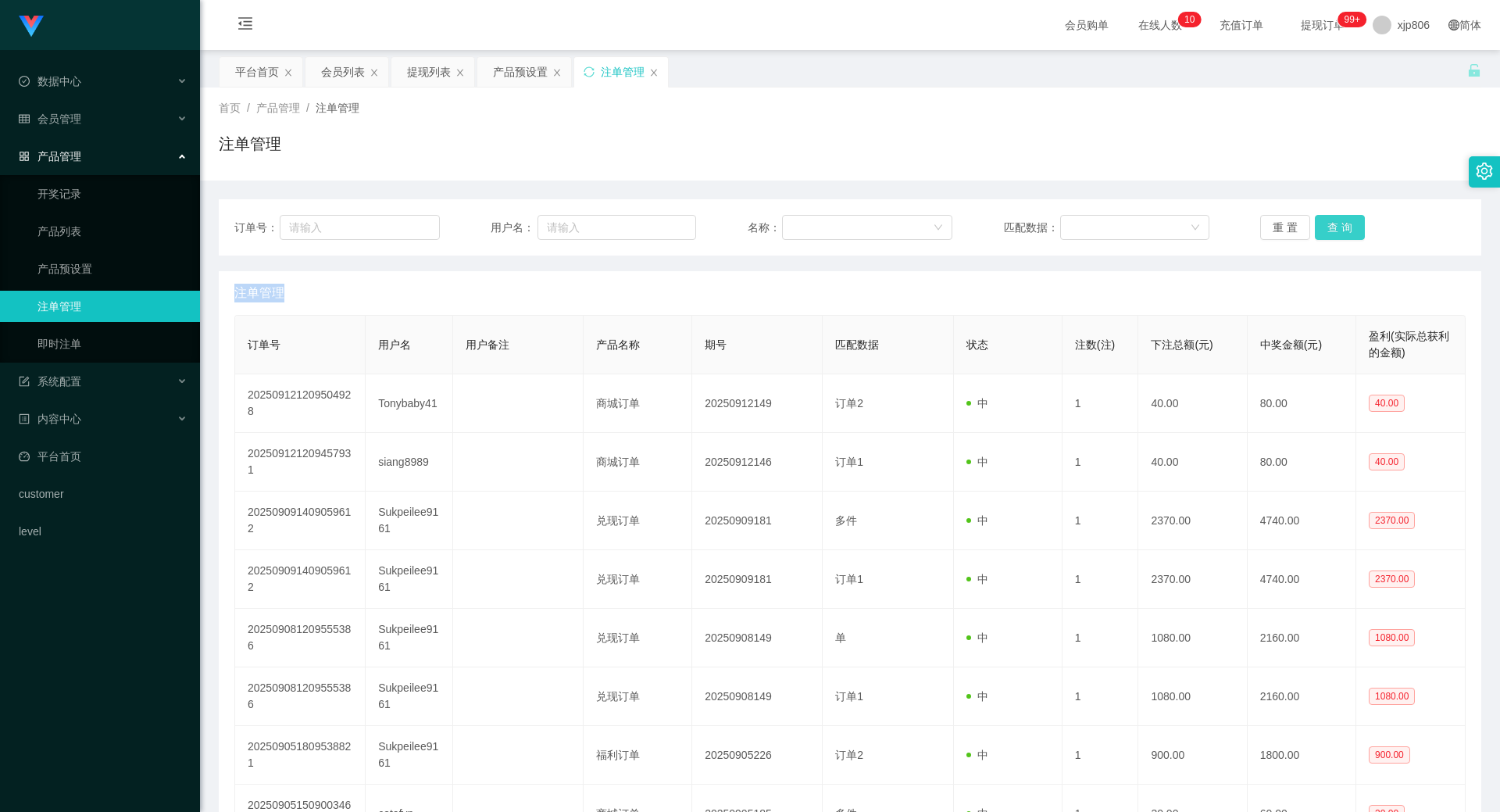
click at [1332, 236] on button "查 询" at bounding box center [1340, 227] width 50 height 25
click at [1332, 236] on div "重 置 查 询" at bounding box center [1363, 227] width 205 height 25
click at [1328, 226] on button "查 询" at bounding box center [1340, 227] width 50 height 25
click at [1328, 226] on div "重 置 查 询" at bounding box center [1363, 227] width 205 height 25
click at [1328, 226] on button "查 询" at bounding box center [1348, 227] width 68 height 25
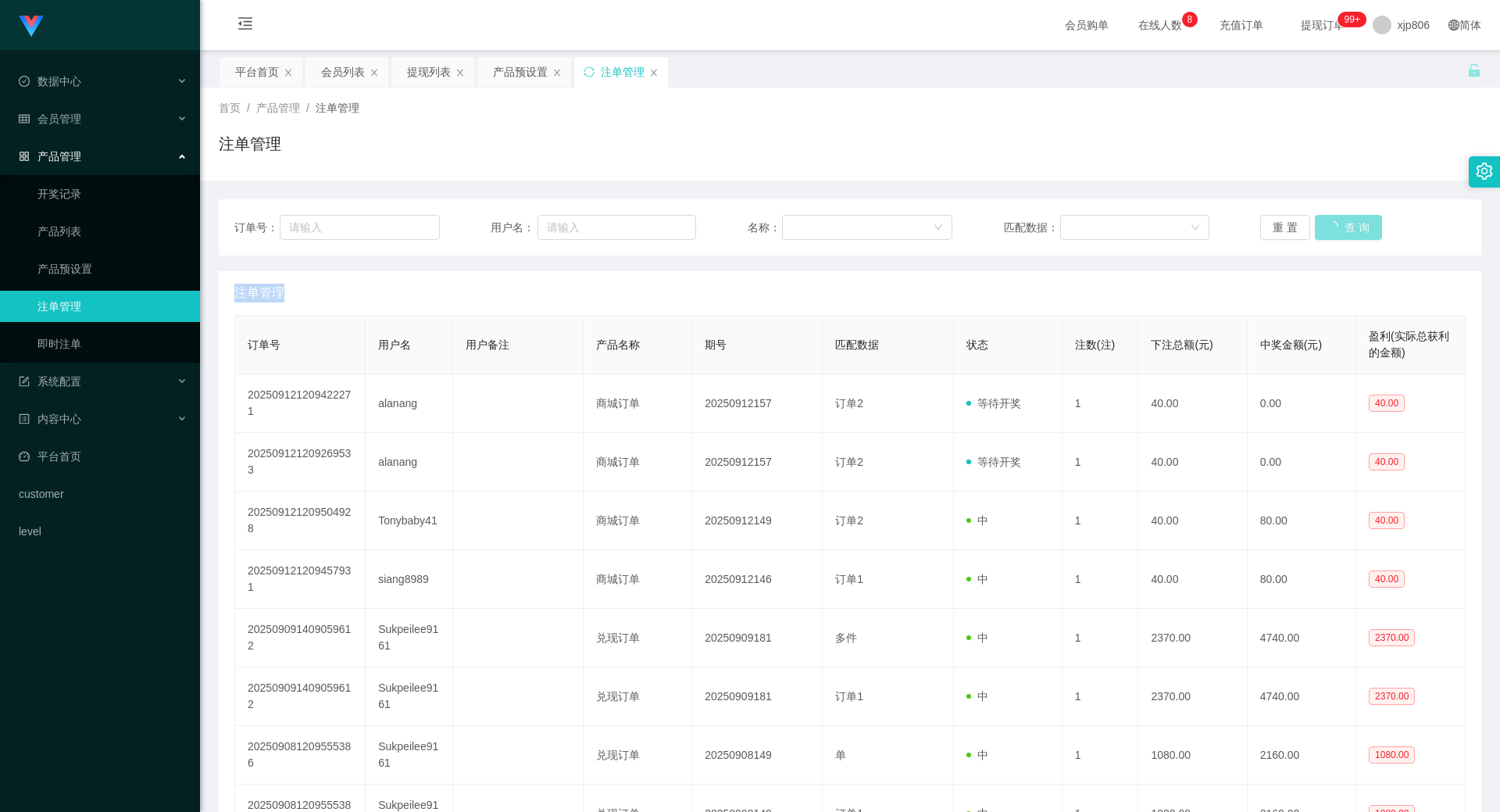
click at [1328, 226] on div "重 置 查 询" at bounding box center [1363, 227] width 205 height 25
click at [1328, 226] on button "查 询" at bounding box center [1348, 227] width 68 height 25
click at [1328, 226] on div "重 置 查 询" at bounding box center [1363, 227] width 205 height 25
click at [1328, 226] on button "查 询" at bounding box center [1340, 227] width 50 height 25
click at [1329, 227] on button "查 询" at bounding box center [1340, 227] width 50 height 25
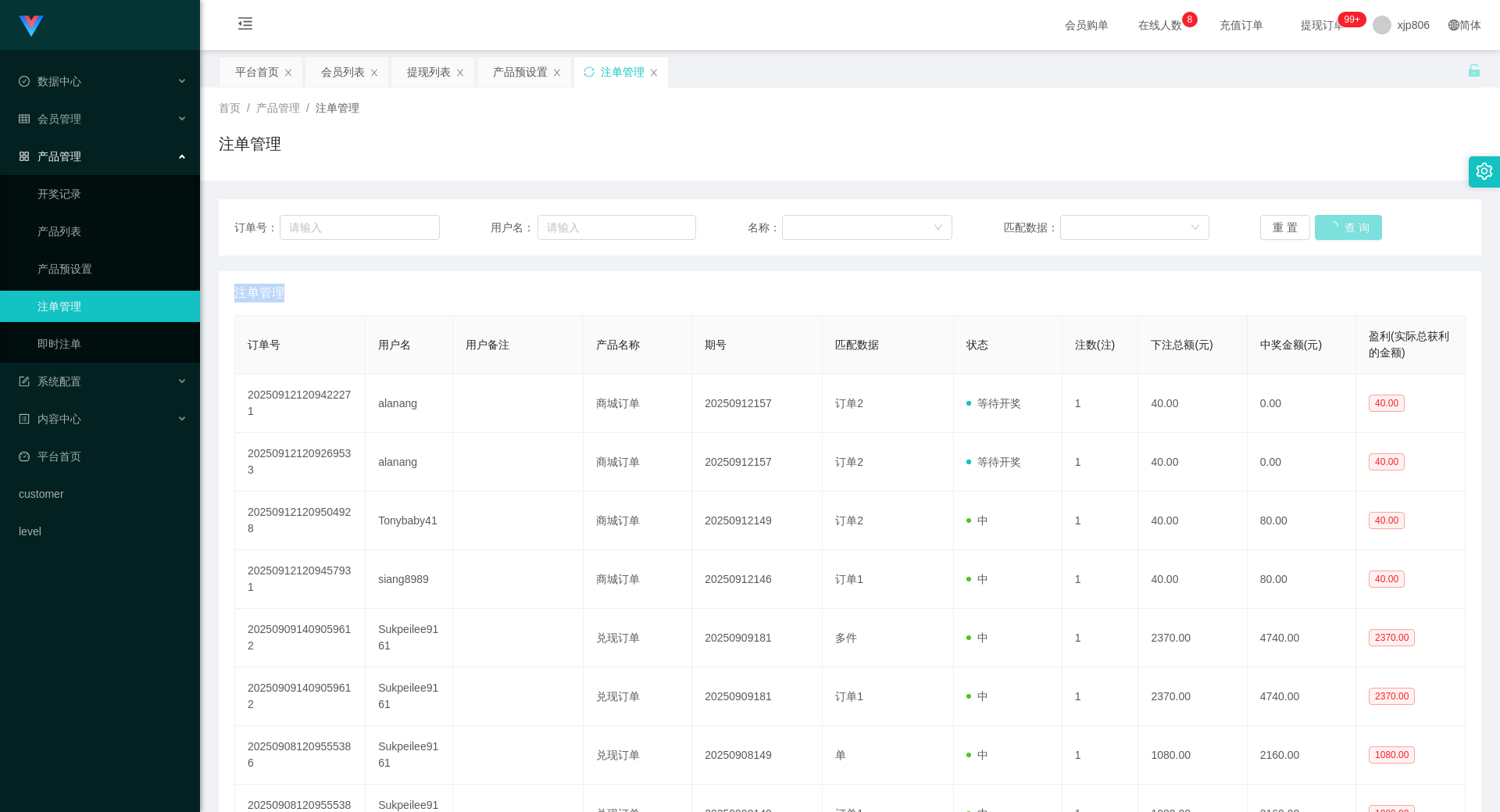
click at [1329, 227] on div "重 置 查 询" at bounding box center [1363, 227] width 205 height 25
click at [1329, 227] on button "查 询" at bounding box center [1340, 227] width 50 height 25
click at [1329, 227] on div "重 置 查 询" at bounding box center [1363, 227] width 205 height 25
click at [1329, 227] on button "查 询" at bounding box center [1340, 227] width 50 height 25
click at [1329, 227] on div "重 置 查 询" at bounding box center [1363, 227] width 205 height 25
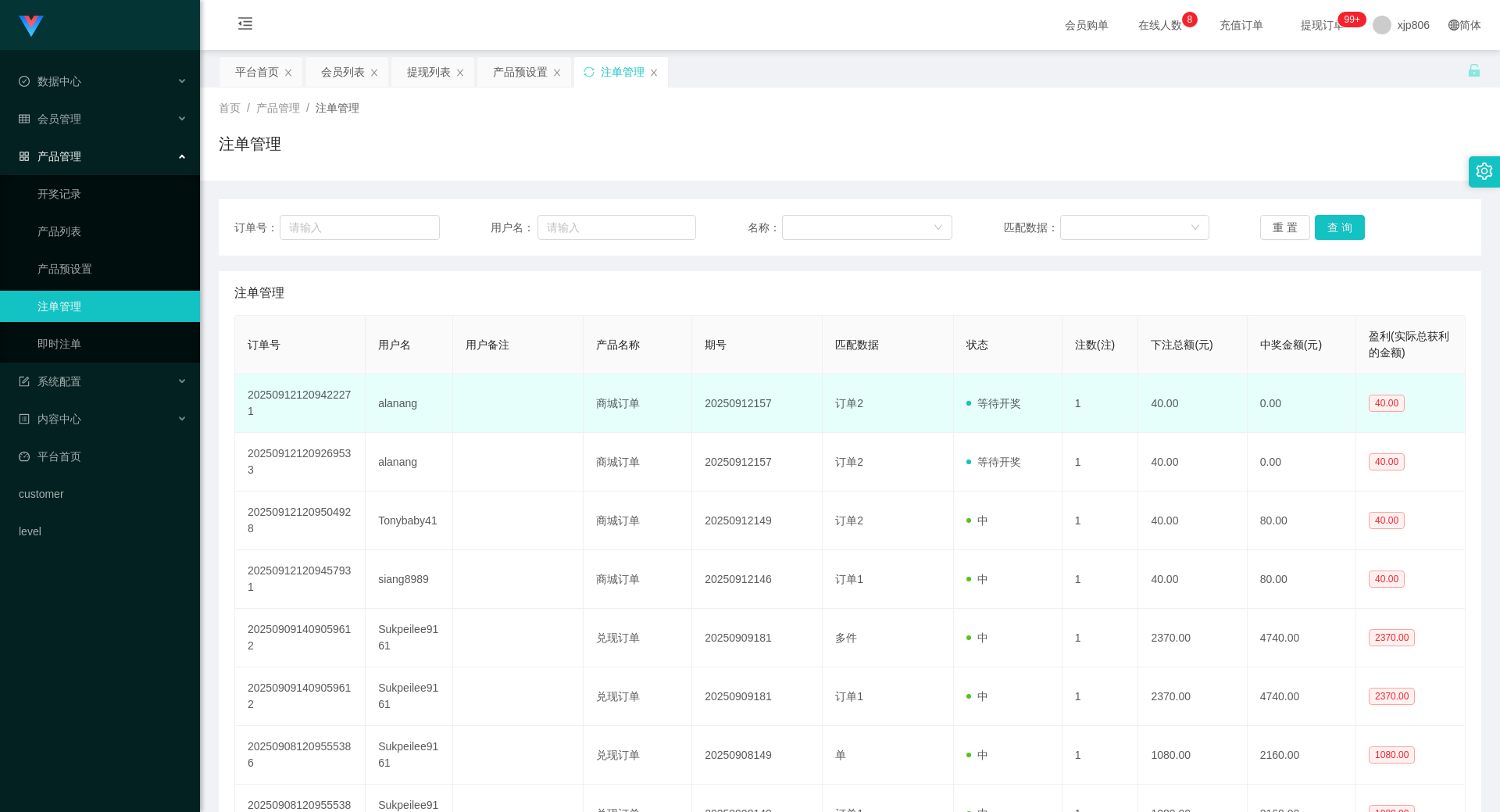
click at [388, 406] on td "alanang" at bounding box center [409, 403] width 87 height 58
copy td "alanang"
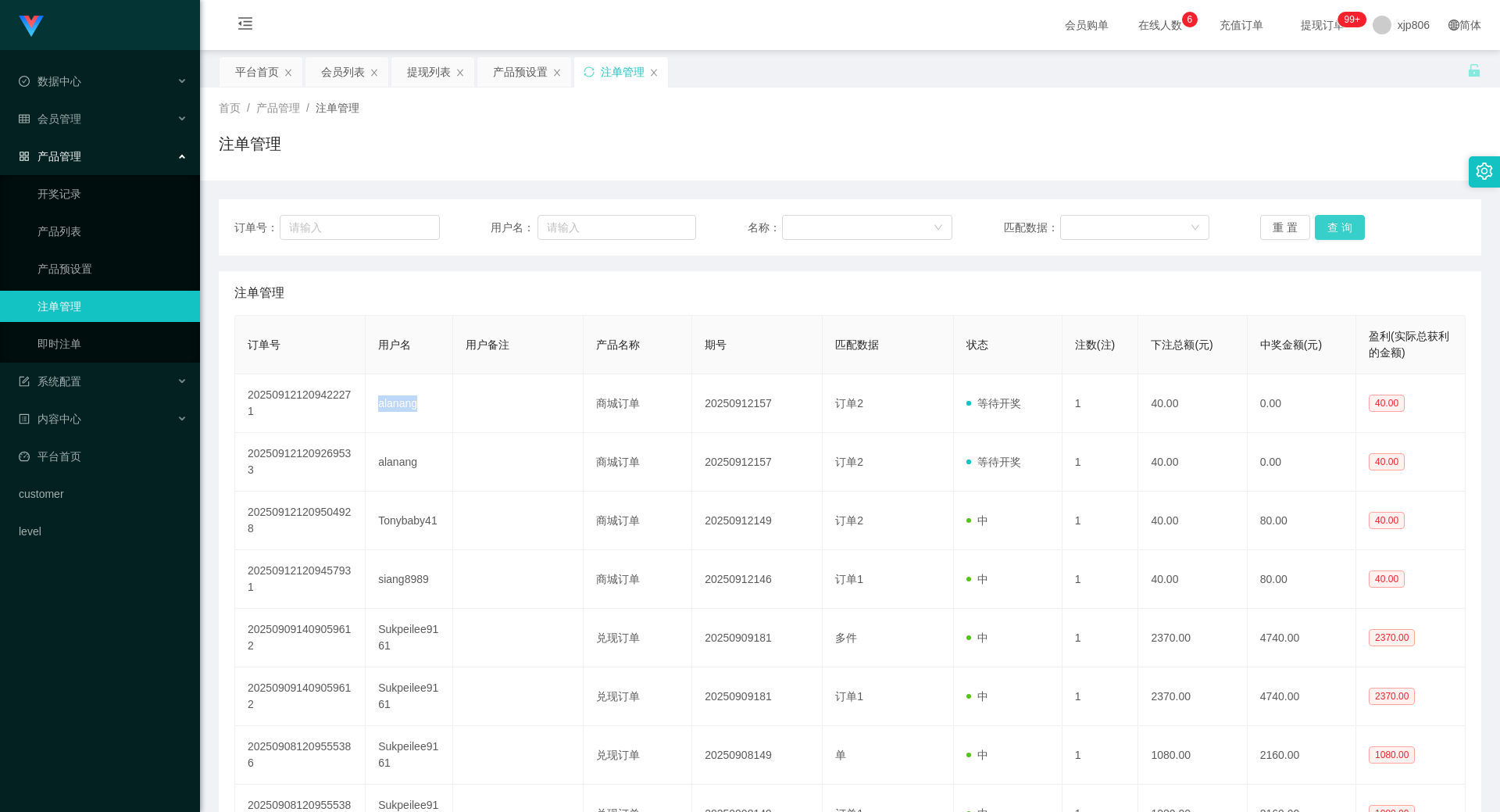
click at [1343, 224] on button "查 询" at bounding box center [1340, 227] width 50 height 25
click at [1343, 224] on div "重 置 查 询" at bounding box center [1363, 227] width 205 height 25
click at [1343, 224] on button "查 询" at bounding box center [1340, 227] width 50 height 25
click at [1343, 224] on div "重 置 查 询" at bounding box center [1363, 227] width 205 height 25
click at [1343, 224] on button "查 询" at bounding box center [1340, 227] width 50 height 25
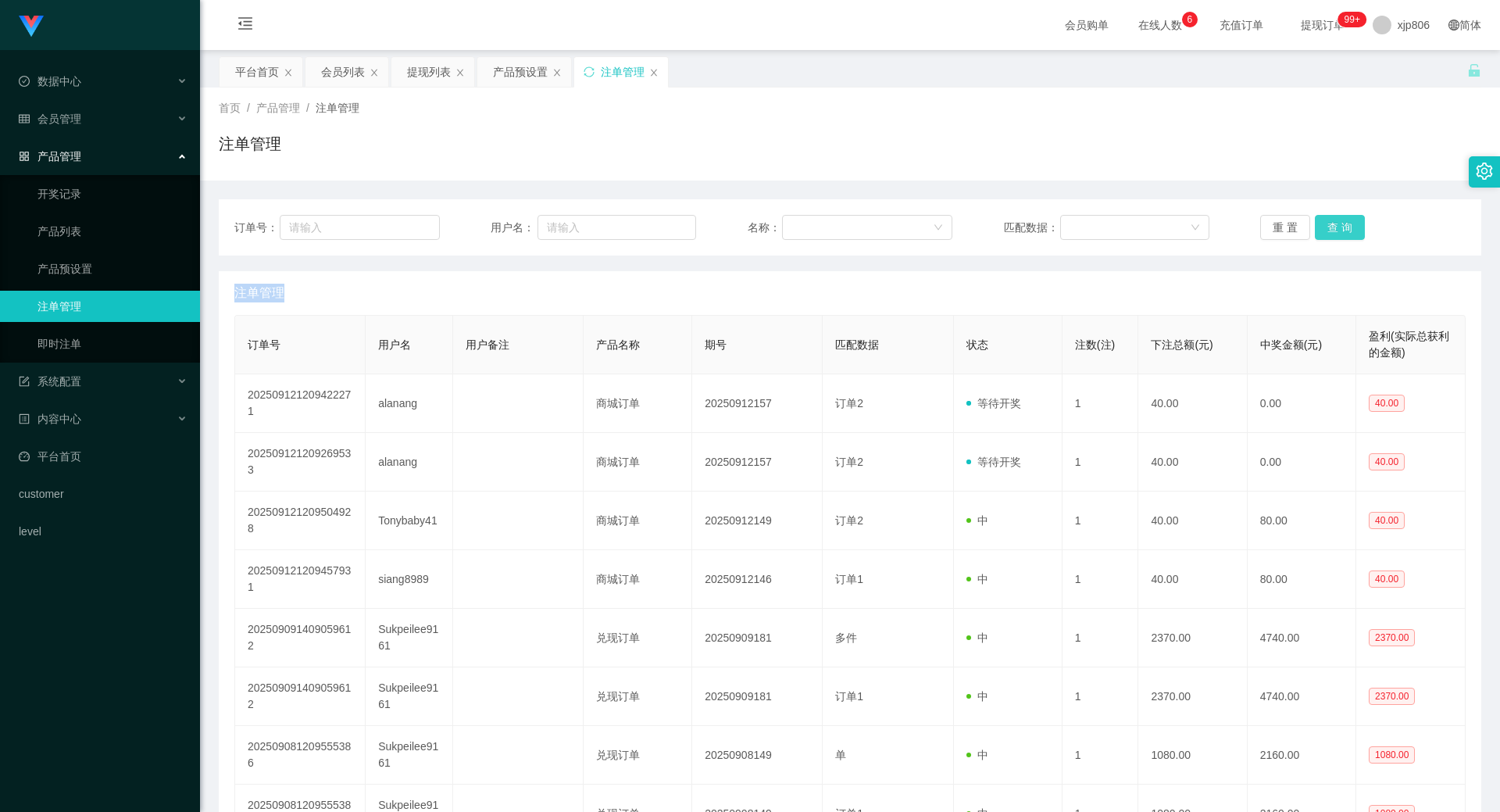
click at [1343, 224] on div "重 置 查 询" at bounding box center [1363, 227] width 205 height 25
click at [1343, 224] on button "查 询" at bounding box center [1340, 227] width 50 height 25
click at [1343, 224] on div "重 置 查 询" at bounding box center [1363, 227] width 205 height 25
click at [1343, 224] on button "查 询" at bounding box center [1340, 227] width 50 height 25
click at [1343, 224] on div "重 置 查 询" at bounding box center [1363, 227] width 205 height 25
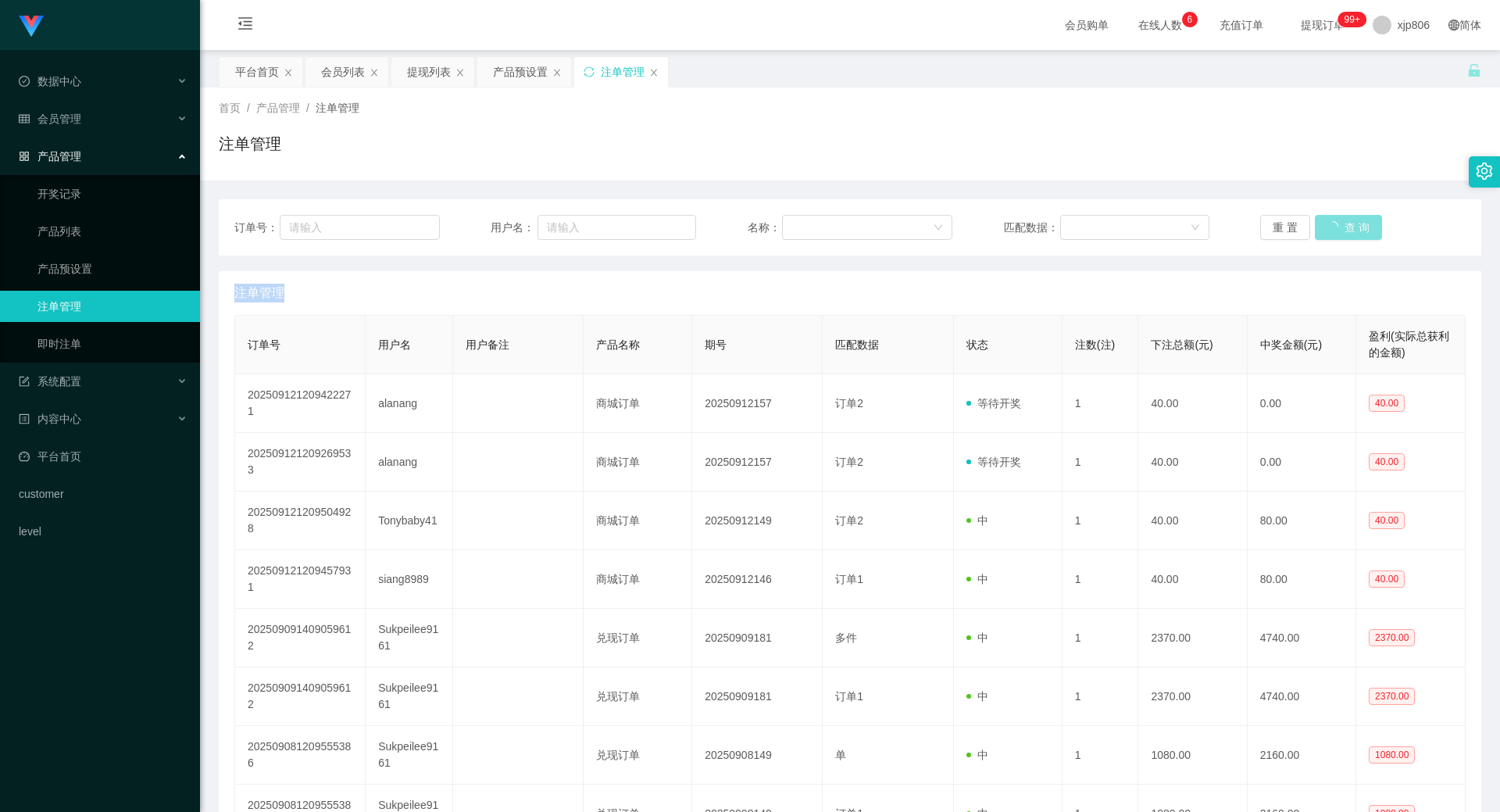
click at [1343, 224] on button "查 询" at bounding box center [1348, 227] width 68 height 25
click at [1343, 224] on div "重 置 查 询" at bounding box center [1363, 227] width 205 height 25
click at [1343, 224] on button "查 询" at bounding box center [1348, 227] width 68 height 25
click at [1343, 224] on div "重 置 查 询" at bounding box center [1363, 227] width 205 height 25
click at [1343, 224] on button "查 询" at bounding box center [1348, 227] width 68 height 25
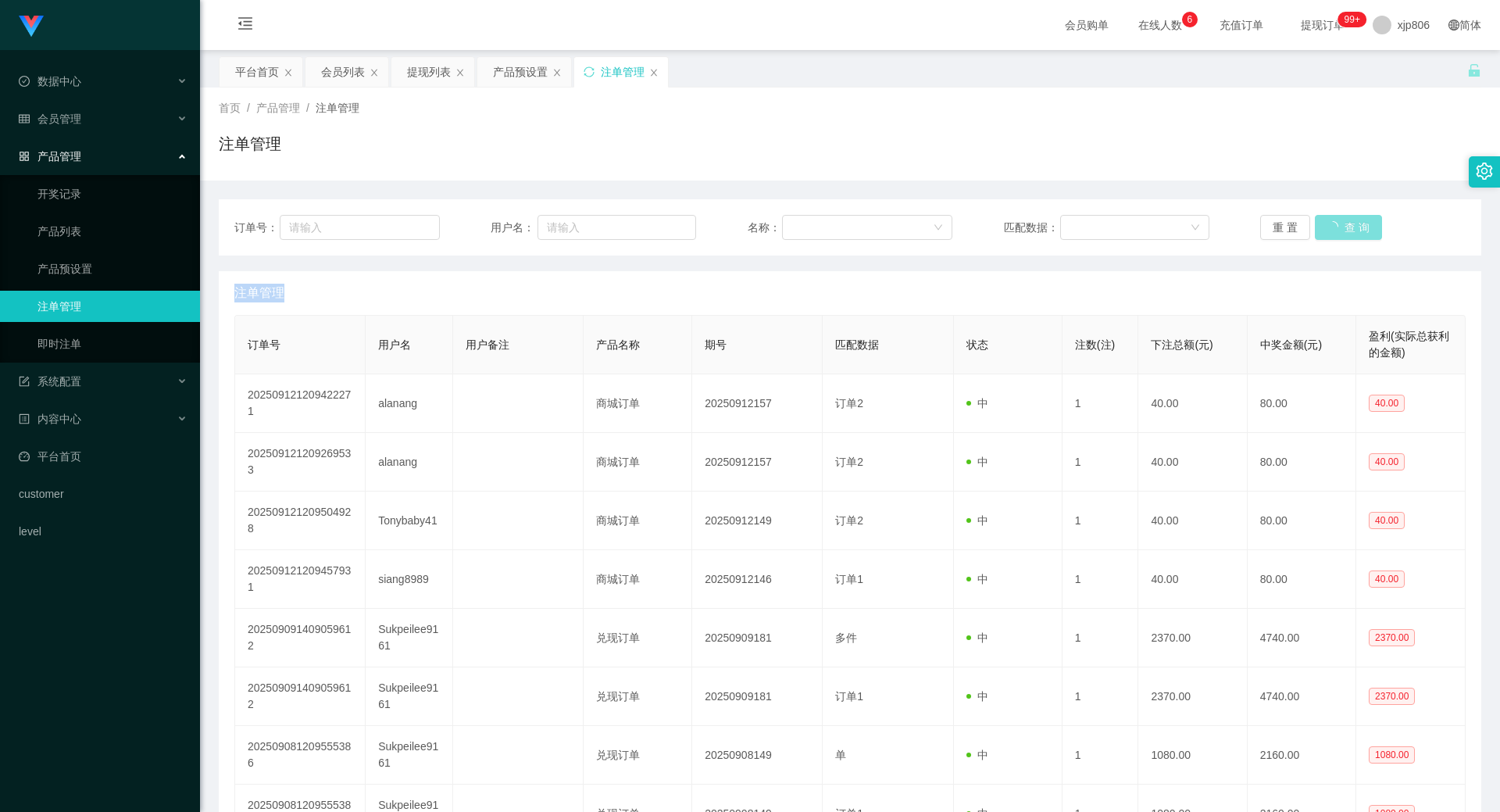
click at [1343, 224] on div "重 置 查 询" at bounding box center [1363, 227] width 205 height 25
click at [1343, 224] on button "查 询" at bounding box center [1348, 227] width 68 height 25
click at [1343, 224] on div "重 置 查 询" at bounding box center [1363, 227] width 205 height 25
click at [1343, 224] on button "查 询" at bounding box center [1340, 227] width 50 height 25
click at [1343, 224] on div "重 置 查 询" at bounding box center [1363, 227] width 205 height 25
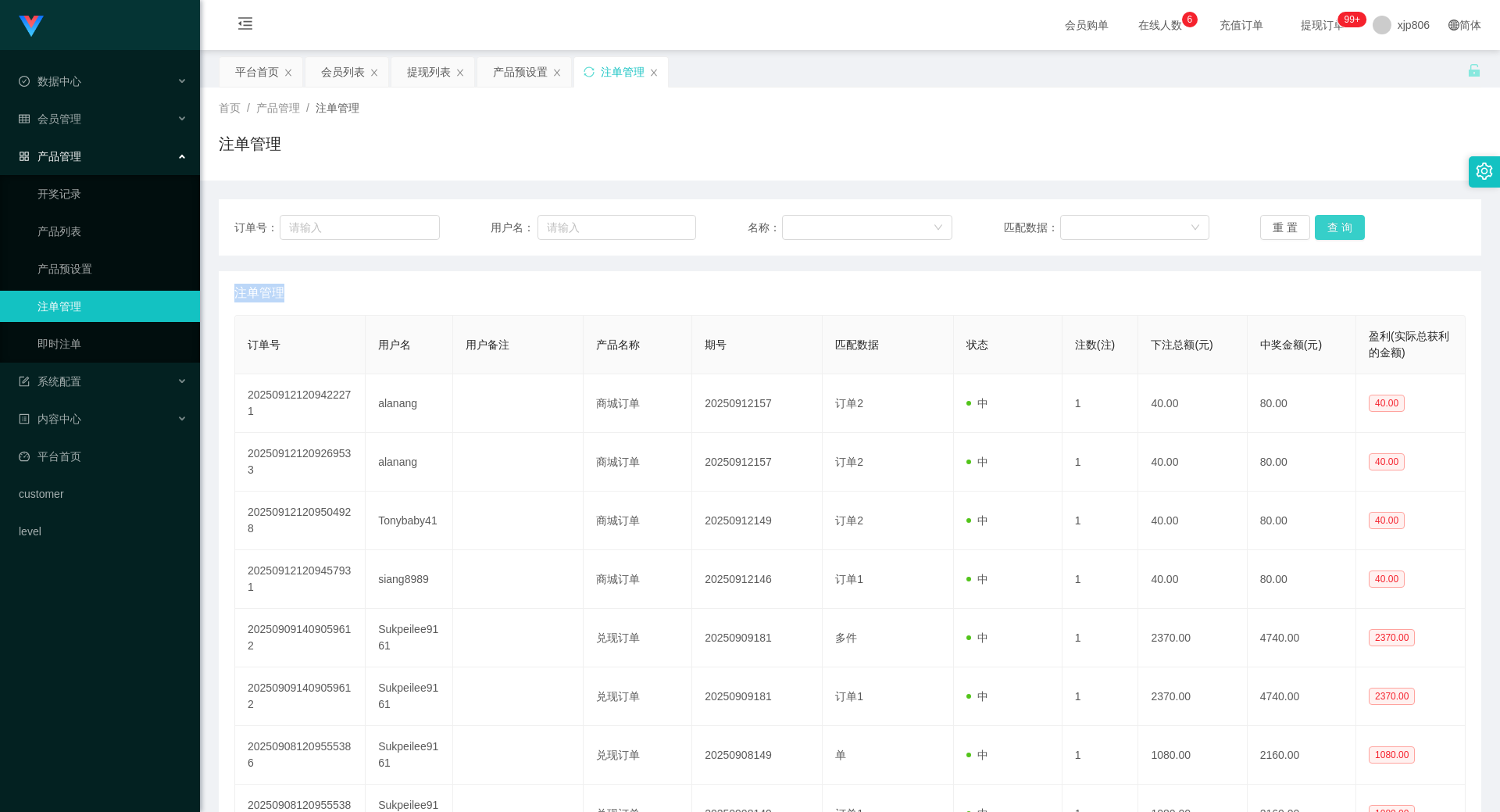
click at [1343, 224] on button "查 询" at bounding box center [1340, 227] width 50 height 25
click at [1343, 224] on div "重 置 查 询" at bounding box center [1363, 227] width 205 height 25
click at [1343, 224] on button "查 询" at bounding box center [1340, 227] width 50 height 25
click at [1343, 224] on div "重 置 查 询" at bounding box center [1363, 227] width 205 height 25
click at [1343, 224] on button "查 询" at bounding box center [1348, 227] width 68 height 25
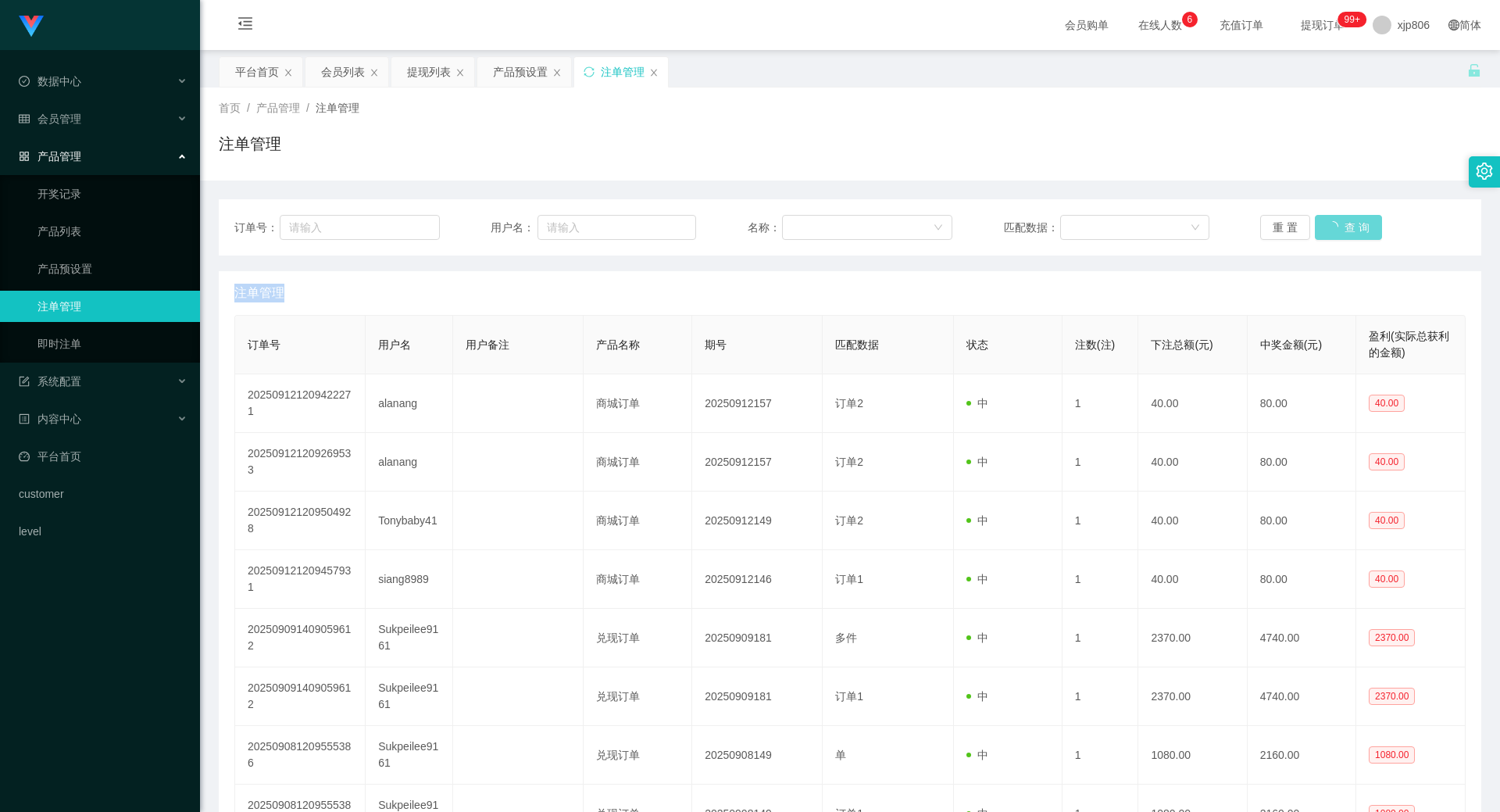
click at [1343, 224] on div "重 置 查 询" at bounding box center [1363, 227] width 205 height 25
click at [1343, 224] on button "查 询" at bounding box center [1348, 227] width 68 height 25
click at [1343, 224] on div "重 置 查 询" at bounding box center [1363, 227] width 205 height 25
click at [1343, 224] on button "查 询" at bounding box center [1340, 227] width 50 height 25
click at [1343, 224] on div "重 置 查 询" at bounding box center [1363, 227] width 205 height 25
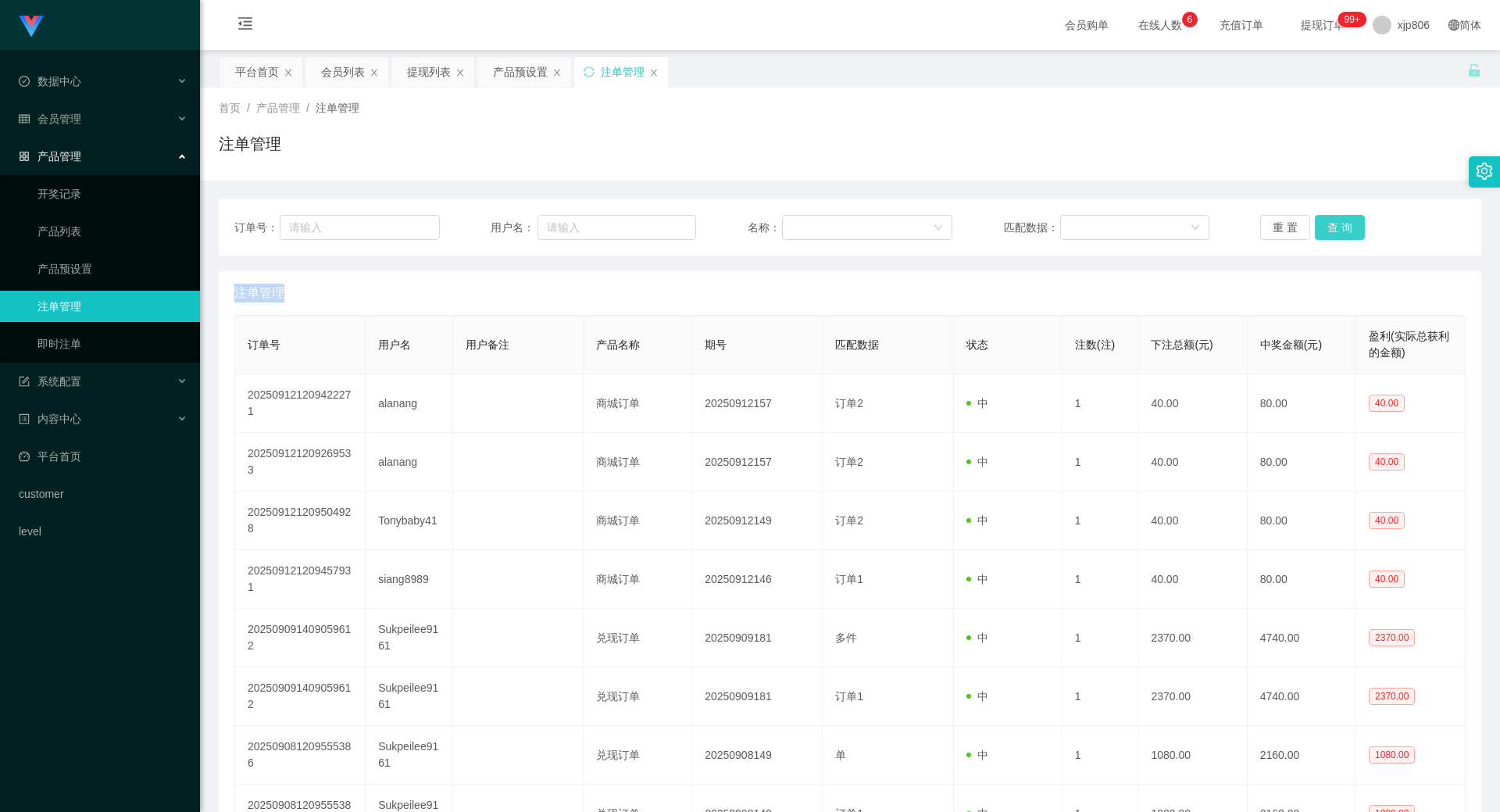
click at [1343, 224] on button "查 询" at bounding box center [1340, 227] width 50 height 25
click at [1338, 220] on div "重 置 查 询" at bounding box center [1363, 227] width 205 height 25
click at [1338, 220] on button "查 询" at bounding box center [1340, 227] width 50 height 25
click at [1338, 220] on div "重 置 查 询" at bounding box center [1363, 227] width 205 height 25
click at [1338, 220] on button "查 询" at bounding box center [1340, 227] width 50 height 25
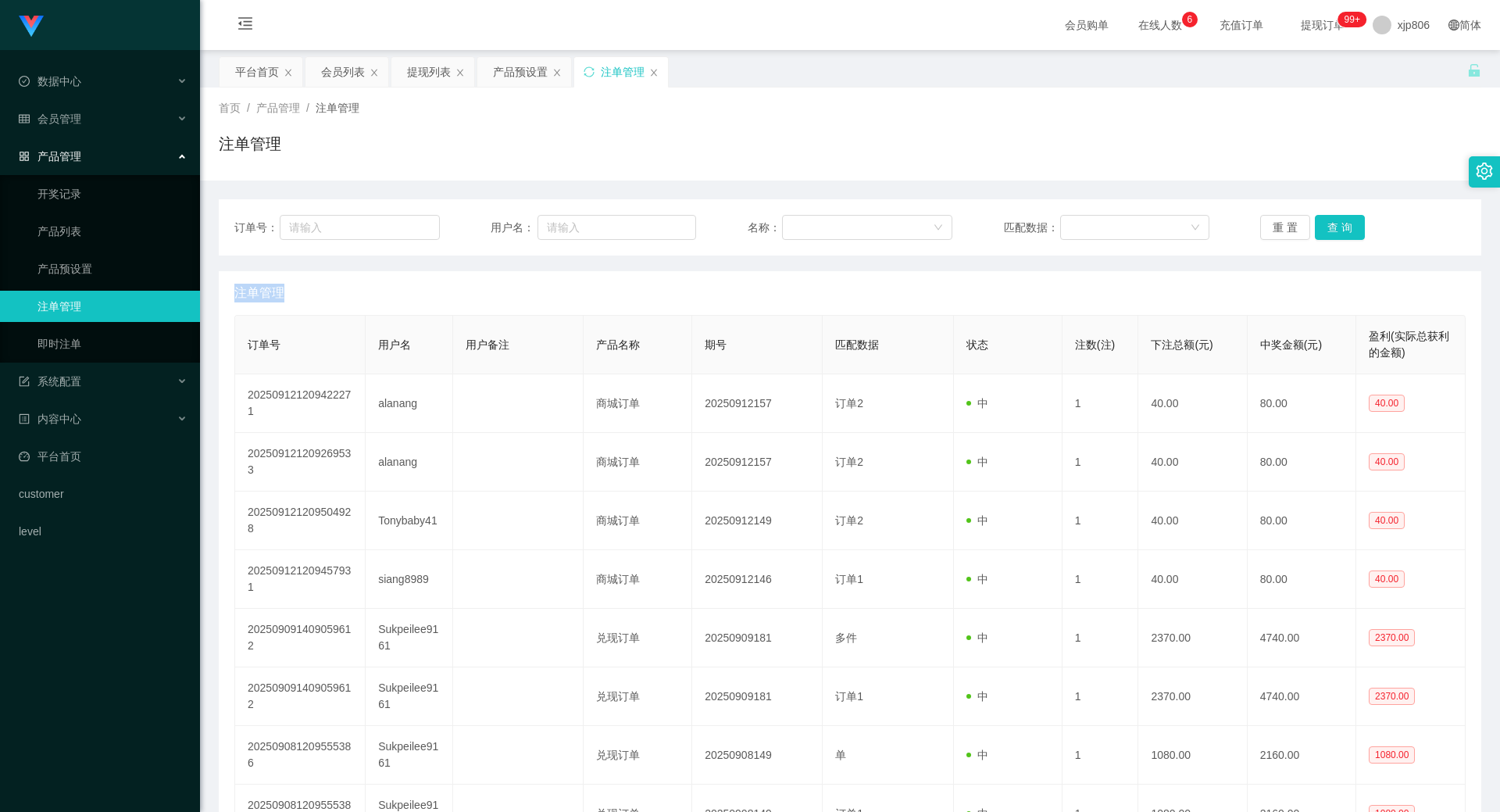
click at [1338, 220] on div "重 置 查 询" at bounding box center [1363, 227] width 205 height 25
click at [1338, 220] on button "查 询" at bounding box center [1340, 227] width 50 height 25
click at [1338, 220] on div "重 置 查 询" at bounding box center [1363, 227] width 205 height 25
click at [1338, 220] on button "查 询" at bounding box center [1340, 227] width 50 height 25
click at [1338, 220] on div "重 置 查 询" at bounding box center [1363, 227] width 205 height 25
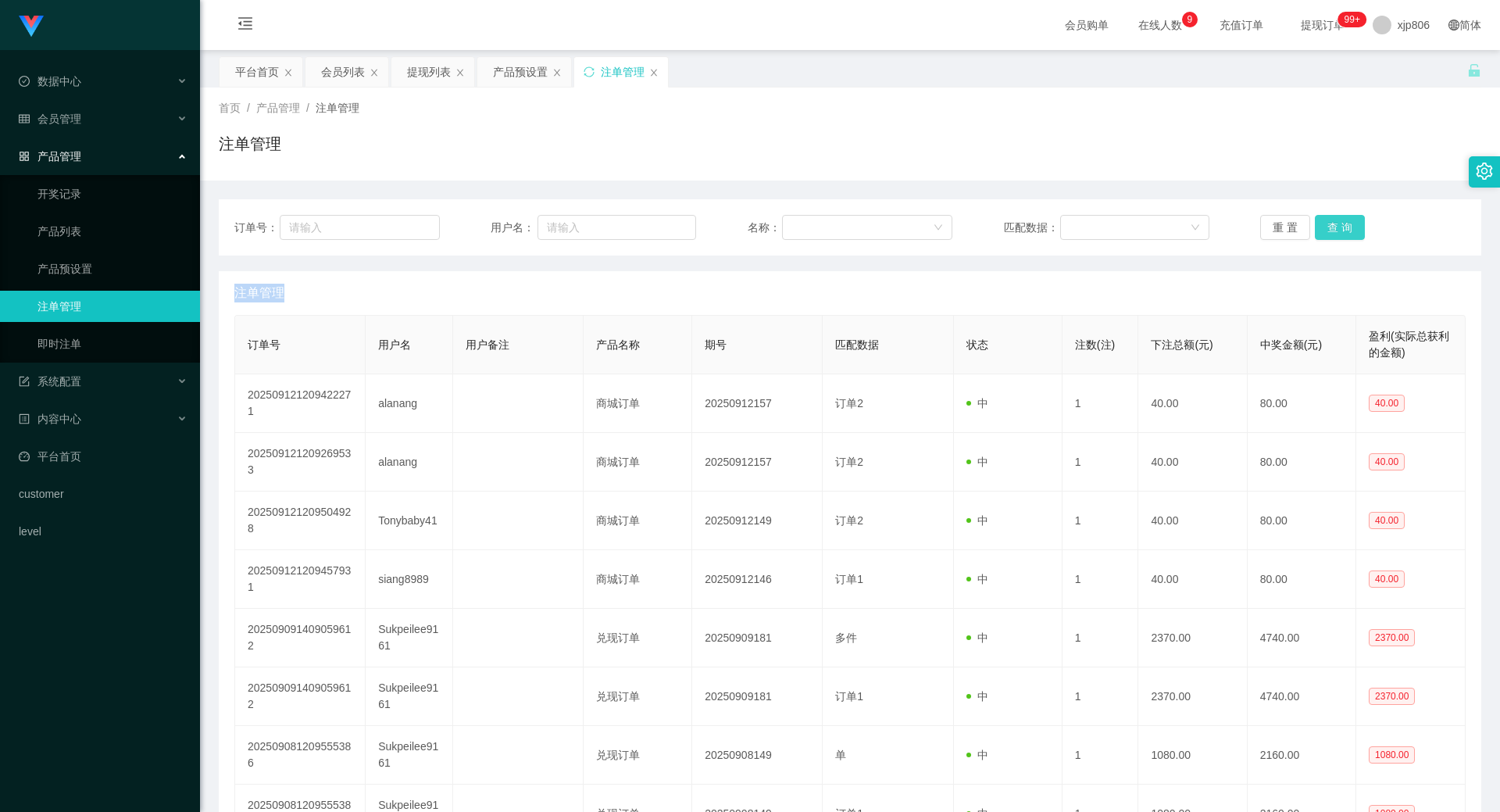
click at [1338, 220] on button "查 询" at bounding box center [1340, 227] width 50 height 25
click at [1338, 220] on div "重 置 查 询" at bounding box center [1363, 227] width 205 height 25
click at [1338, 220] on button "查 询" at bounding box center [1348, 227] width 68 height 25
click at [1338, 220] on div "重 置 查 询" at bounding box center [1363, 227] width 205 height 25
click at [1338, 220] on button "查 询" at bounding box center [1340, 227] width 50 height 25
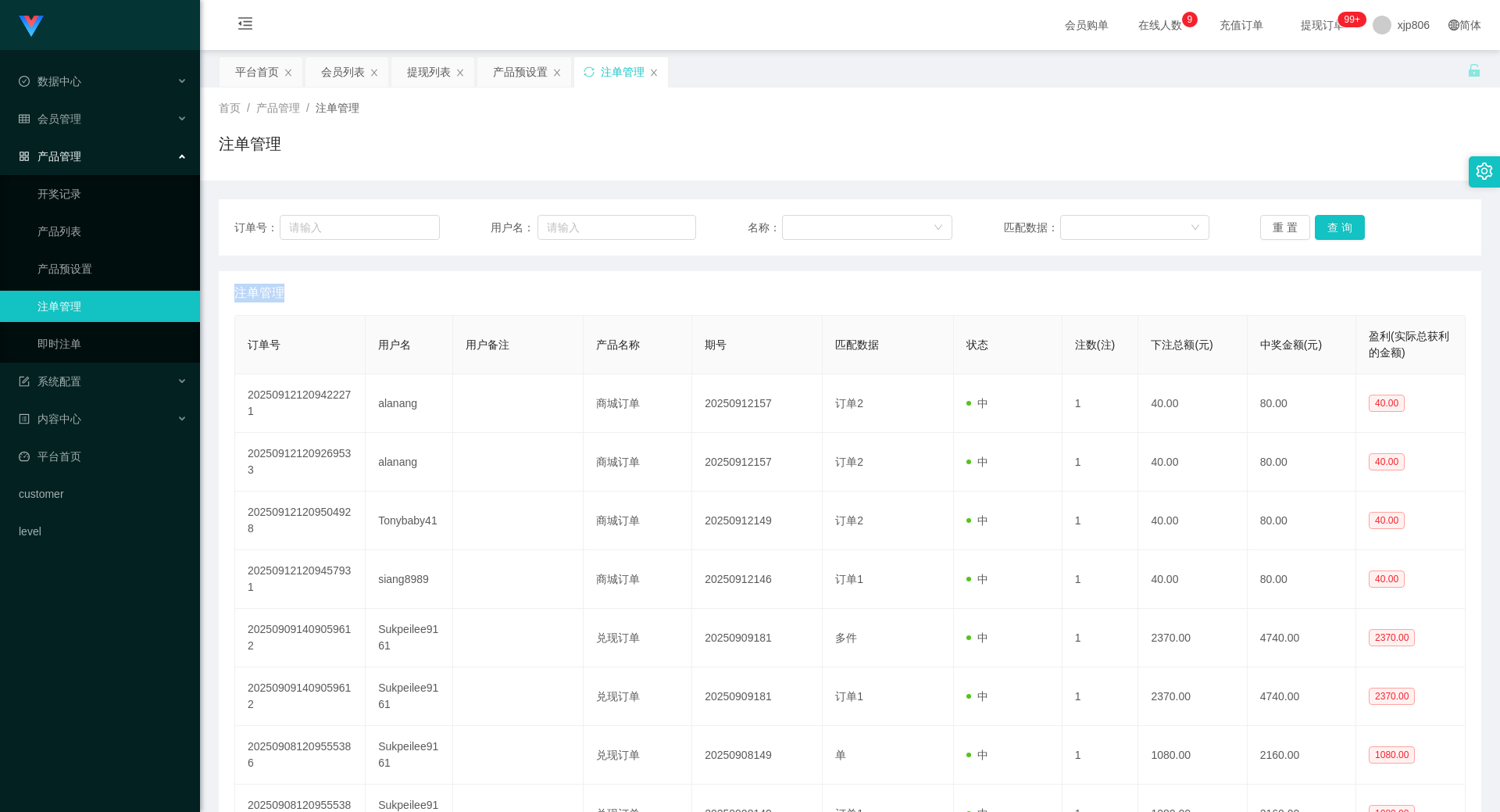
click at [1338, 220] on div "重 置 查 询" at bounding box center [1363, 227] width 205 height 25
click at [1338, 220] on button "查 询" at bounding box center [1340, 227] width 50 height 25
click at [1338, 220] on div "重 置 查 询" at bounding box center [1363, 227] width 205 height 25
click at [1332, 222] on button "查 询" at bounding box center [1340, 227] width 50 height 25
click at [1332, 222] on div "重 置 查 询" at bounding box center [1363, 227] width 205 height 25
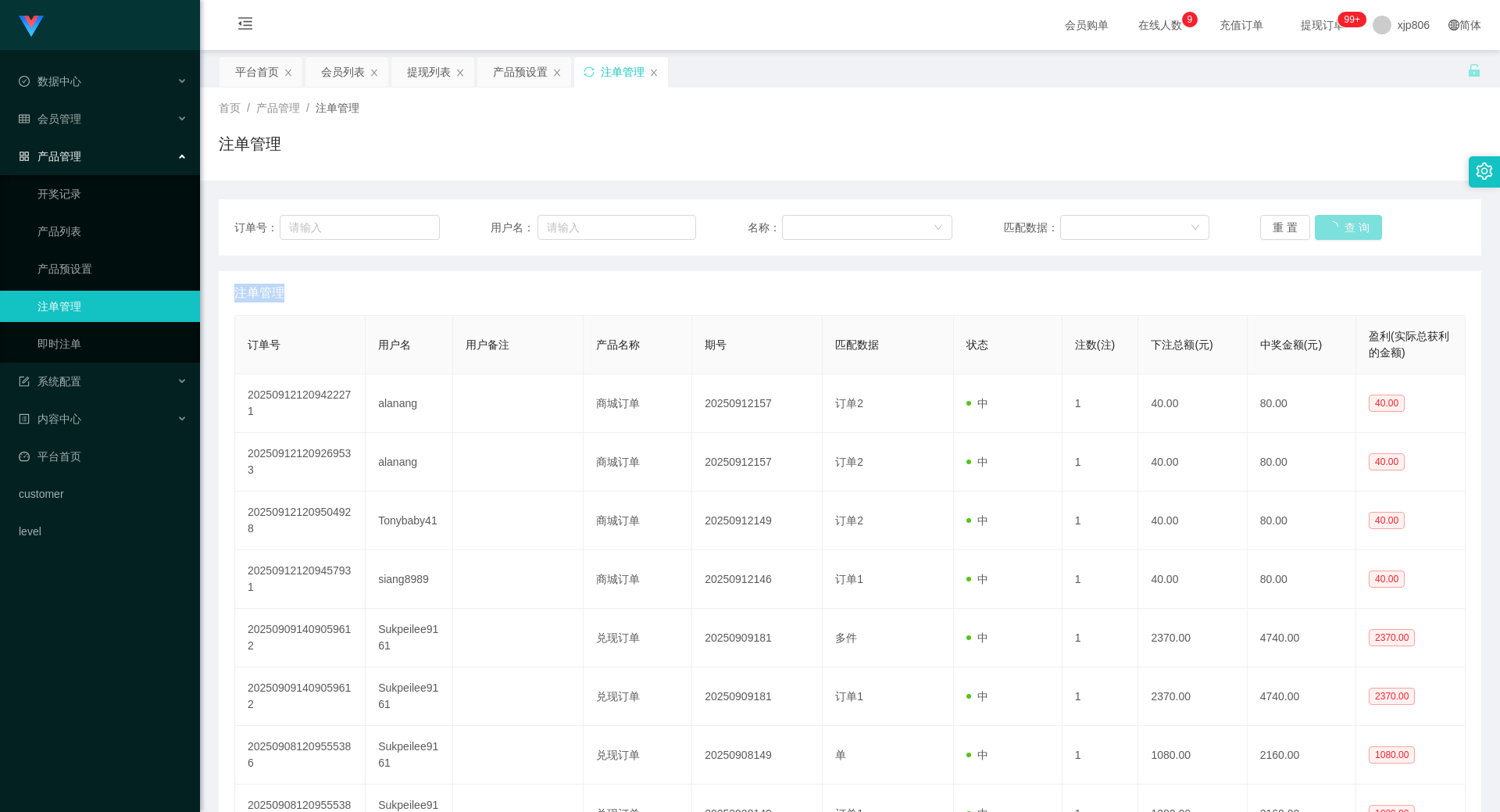
click at [1332, 222] on button "查 询" at bounding box center [1348, 227] width 68 height 25
click at [1332, 222] on div "重 置 查 询" at bounding box center [1363, 227] width 205 height 25
click at [1332, 222] on button "查 询" at bounding box center [1348, 227] width 68 height 25
click at [1332, 222] on div "重 置 查 询" at bounding box center [1363, 227] width 205 height 25
click at [1332, 222] on button "查 询" at bounding box center [1348, 227] width 68 height 25
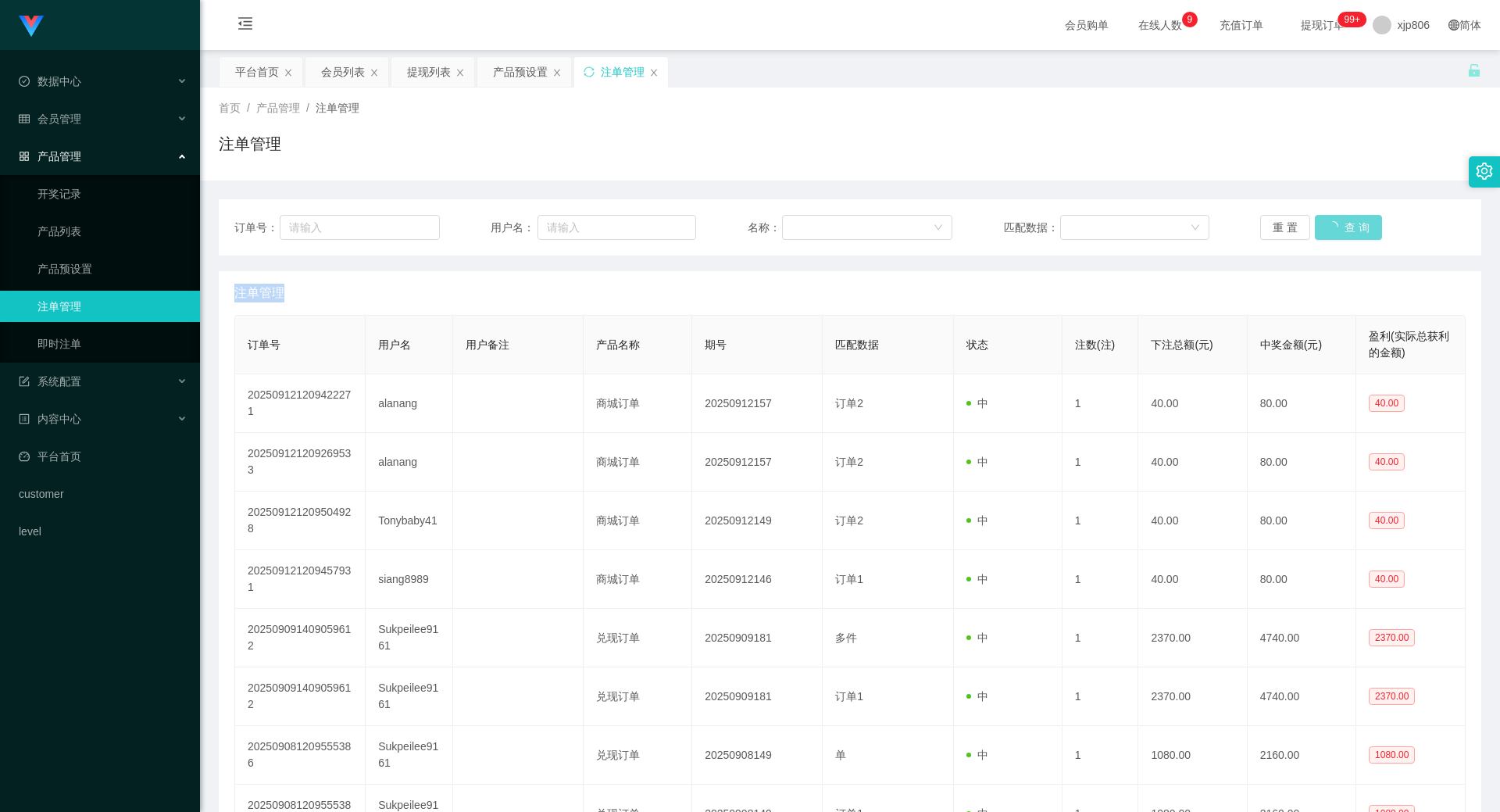
click at [1330, 222] on div "重 置 查 询" at bounding box center [1363, 227] width 205 height 25
click at [1334, 224] on button "查 询" at bounding box center [1340, 227] width 50 height 25
click at [1334, 224] on div "重 置 查 询" at bounding box center [1363, 227] width 205 height 25
click at [1334, 224] on button "查 询" at bounding box center [1348, 227] width 68 height 25
click at [1334, 224] on div "重 置 查 询" at bounding box center [1363, 227] width 205 height 25
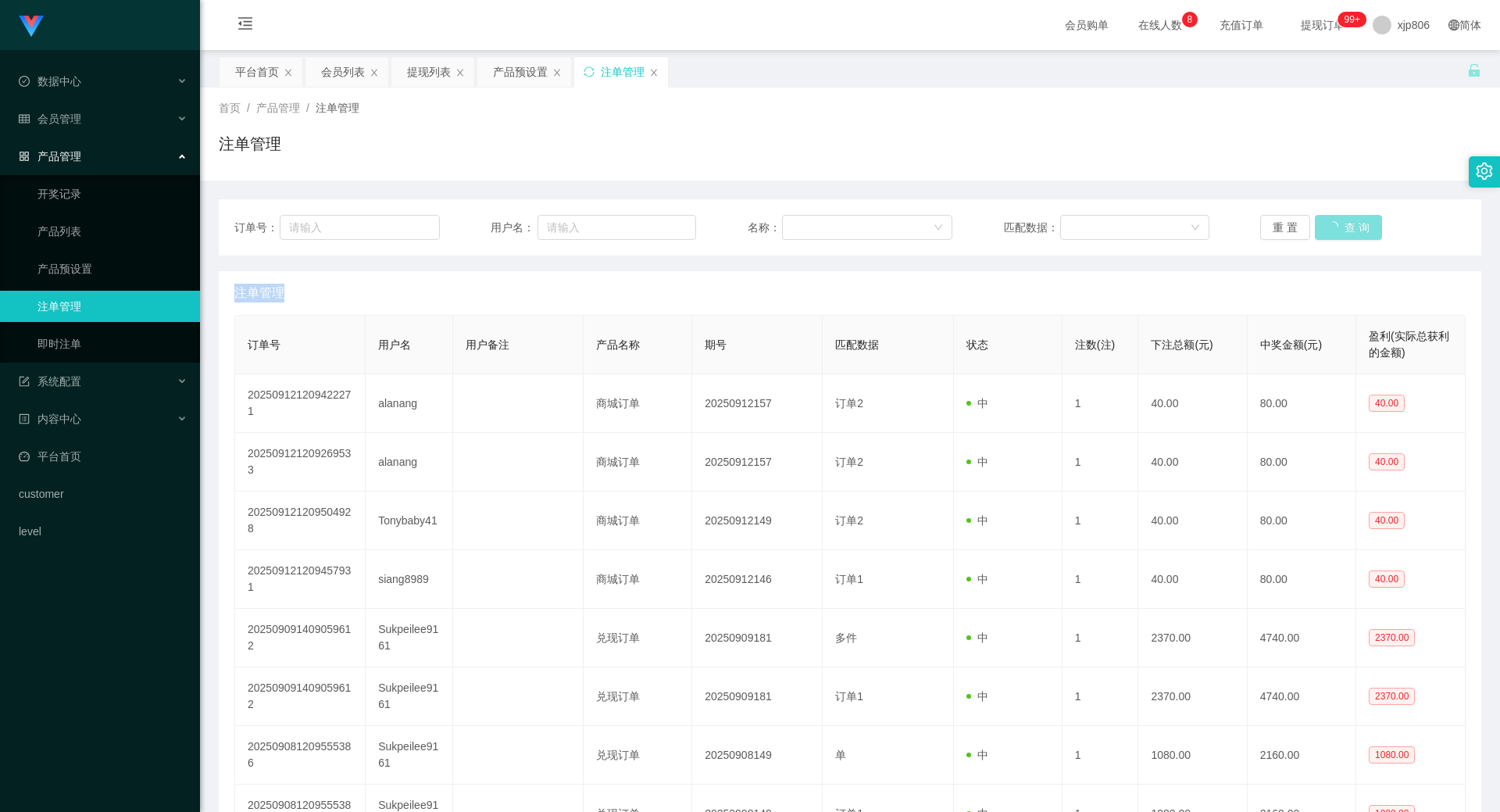
click at [1333, 224] on button "查 询" at bounding box center [1348, 227] width 68 height 25
click at [1332, 224] on div "重 置 查 询" at bounding box center [1363, 227] width 205 height 25
click at [1331, 224] on button "查 询" at bounding box center [1340, 227] width 50 height 25
click at [1330, 224] on div "重 置 查 询" at bounding box center [1363, 227] width 205 height 25
click at [1330, 224] on button "查 询" at bounding box center [1340, 227] width 50 height 25
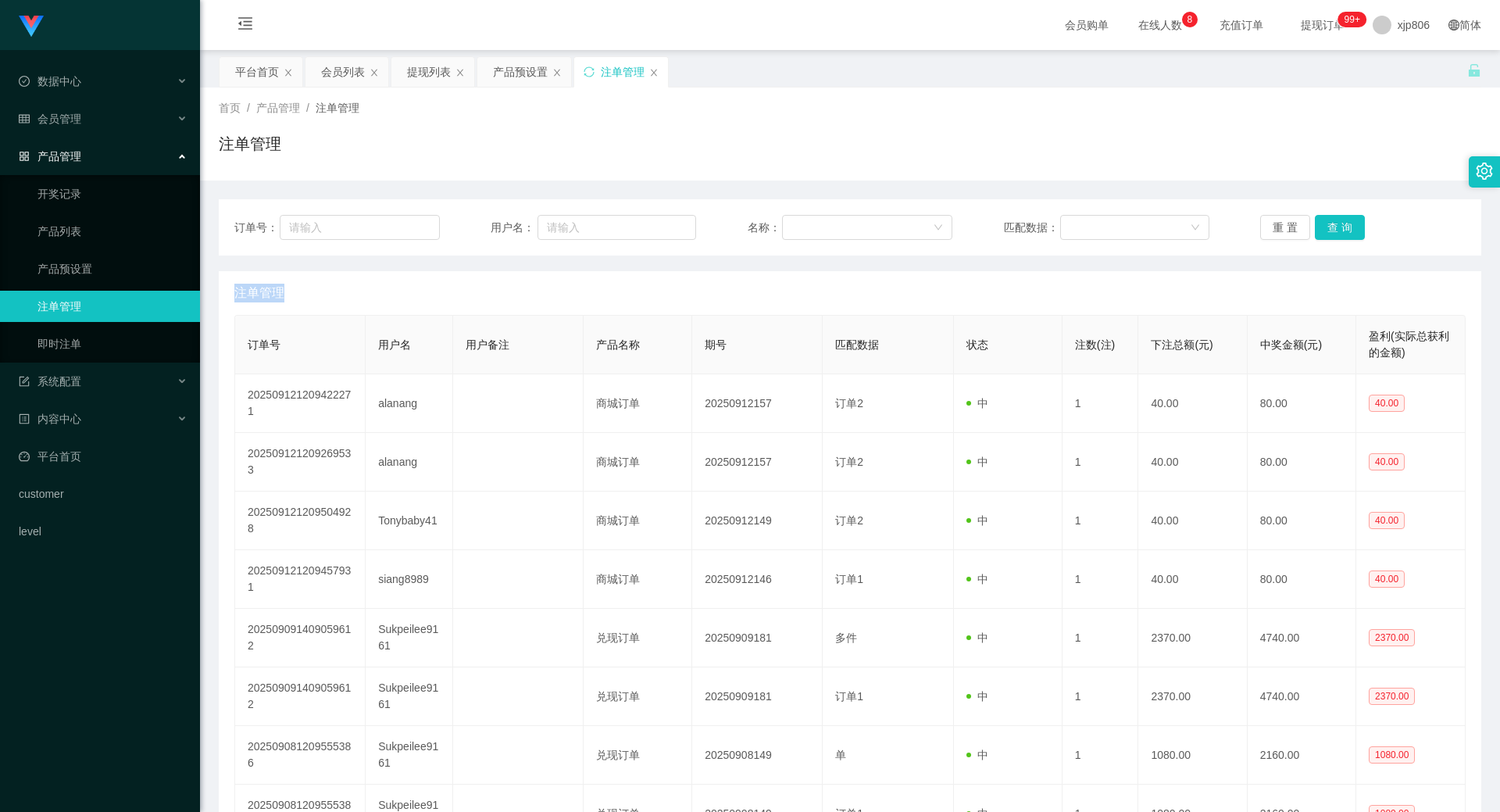
click at [1330, 224] on div "重 置 查 询" at bounding box center [1363, 227] width 205 height 25
click at [1330, 224] on button "查 询" at bounding box center [1340, 227] width 50 height 25
click at [1330, 224] on div "重 置 查 询" at bounding box center [1363, 227] width 205 height 25
click at [1330, 224] on button "查 询" at bounding box center [1348, 227] width 68 height 25
click at [1330, 224] on div "重 置 查 询" at bounding box center [1363, 227] width 205 height 25
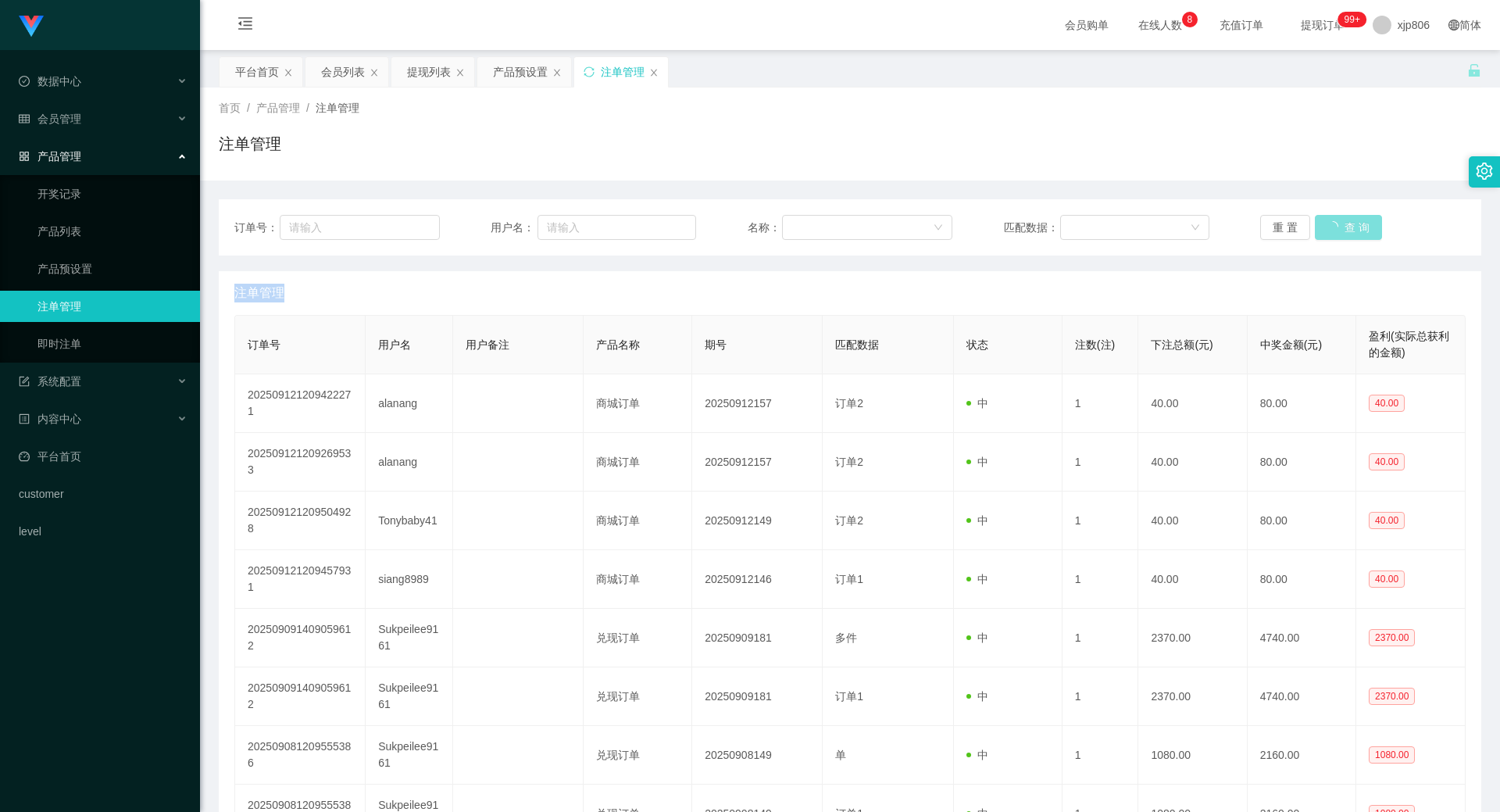
click at [1330, 224] on button "查 询" at bounding box center [1348, 227] width 68 height 25
click at [1330, 224] on div "重 置 查 询" at bounding box center [1363, 227] width 205 height 25
click at [1327, 215] on button "查 询" at bounding box center [1340, 227] width 50 height 25
click at [1328, 215] on div "重 置 查 询" at bounding box center [1363, 227] width 205 height 25
click at [1328, 215] on button "查 询" at bounding box center [1340, 227] width 50 height 25
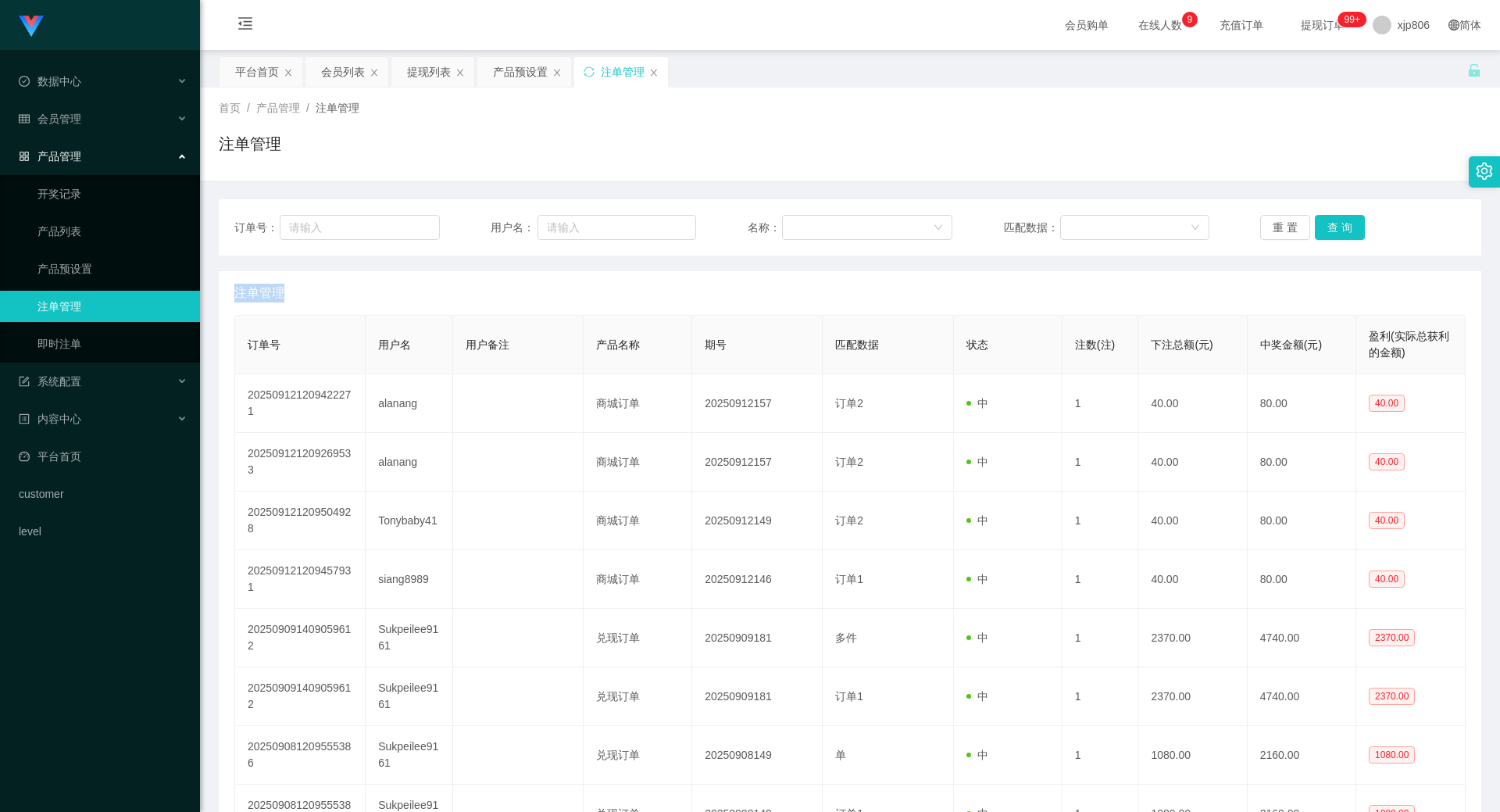
click at [1328, 215] on div "重 置 查 询" at bounding box center [1363, 227] width 205 height 25
click at [335, 74] on div "会员列表" at bounding box center [342, 72] width 43 height 30
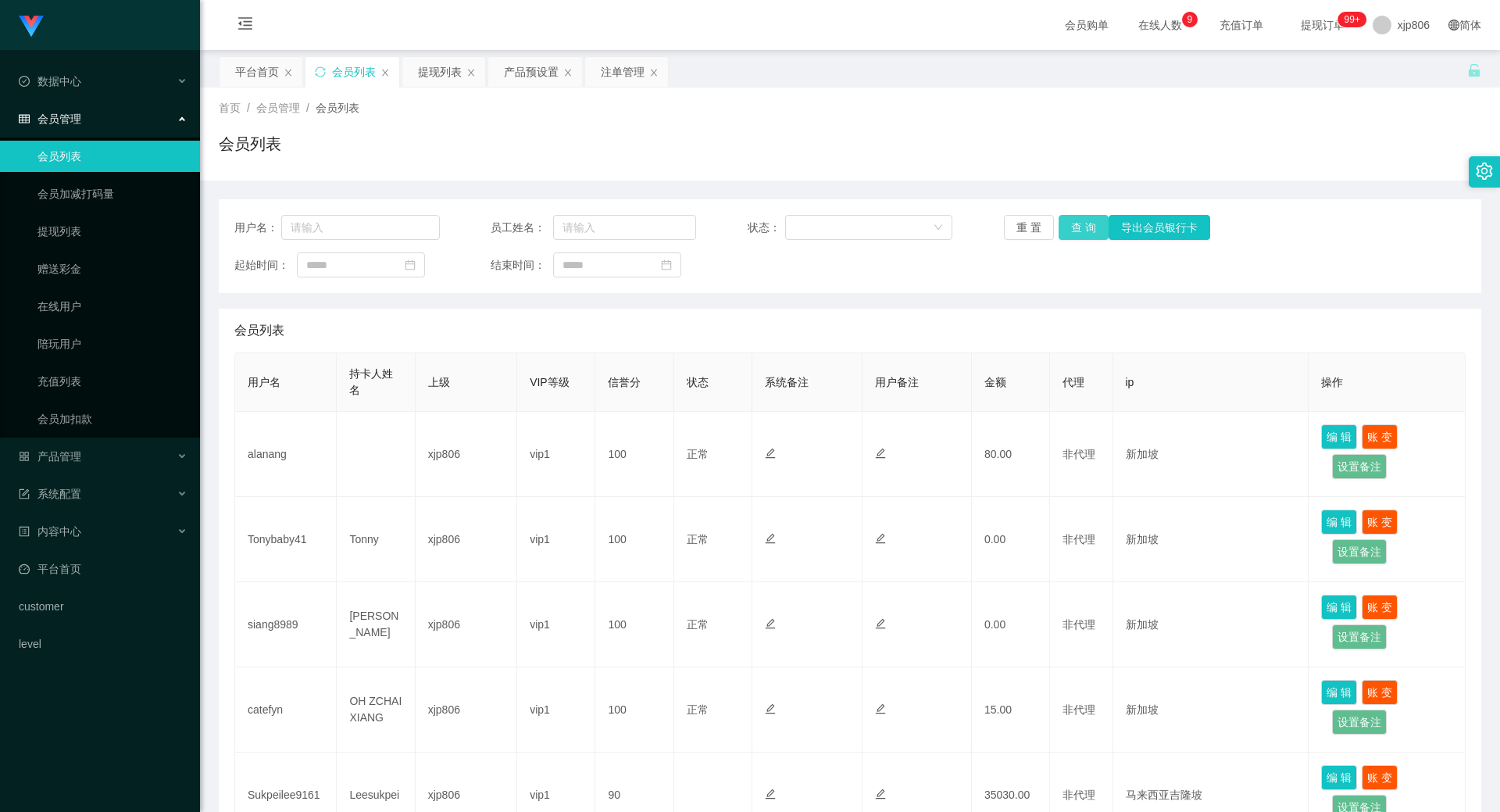
click at [1083, 228] on button "查 询" at bounding box center [1084, 227] width 50 height 25
click at [1083, 228] on div "重 置 查 询 导出会员银行卡" at bounding box center [1107, 227] width 205 height 25
click at [1083, 228] on button "查 询" at bounding box center [1092, 227] width 68 height 25
click at [1083, 228] on div "重 置 查 询 导出会员银行卡" at bounding box center [1107, 227] width 205 height 25
click at [1083, 228] on button "查 询" at bounding box center [1092, 227] width 68 height 25
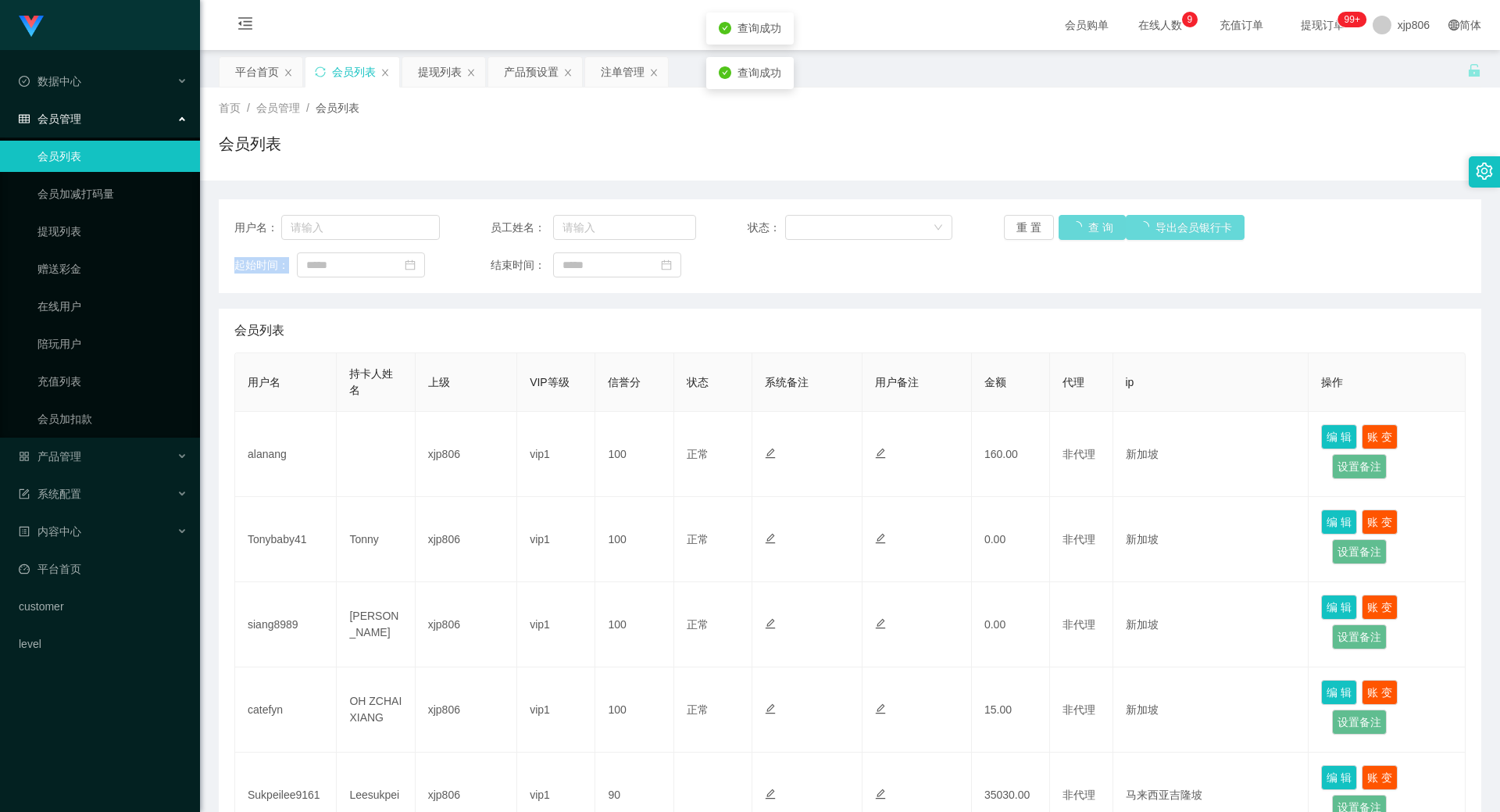
click at [1083, 228] on div "重 置 查 询 导出会员银行卡" at bounding box center [1107, 227] width 205 height 25
click at [1079, 225] on button "查 询" at bounding box center [1084, 227] width 50 height 25
click at [1079, 225] on div "重 置 查 询 导出会员银行卡" at bounding box center [1107, 227] width 205 height 25
click at [1079, 225] on button "查 询" at bounding box center [1084, 227] width 50 height 25
click at [1079, 225] on div "重 置 查 询 导出会员银行卡" at bounding box center [1107, 227] width 205 height 25
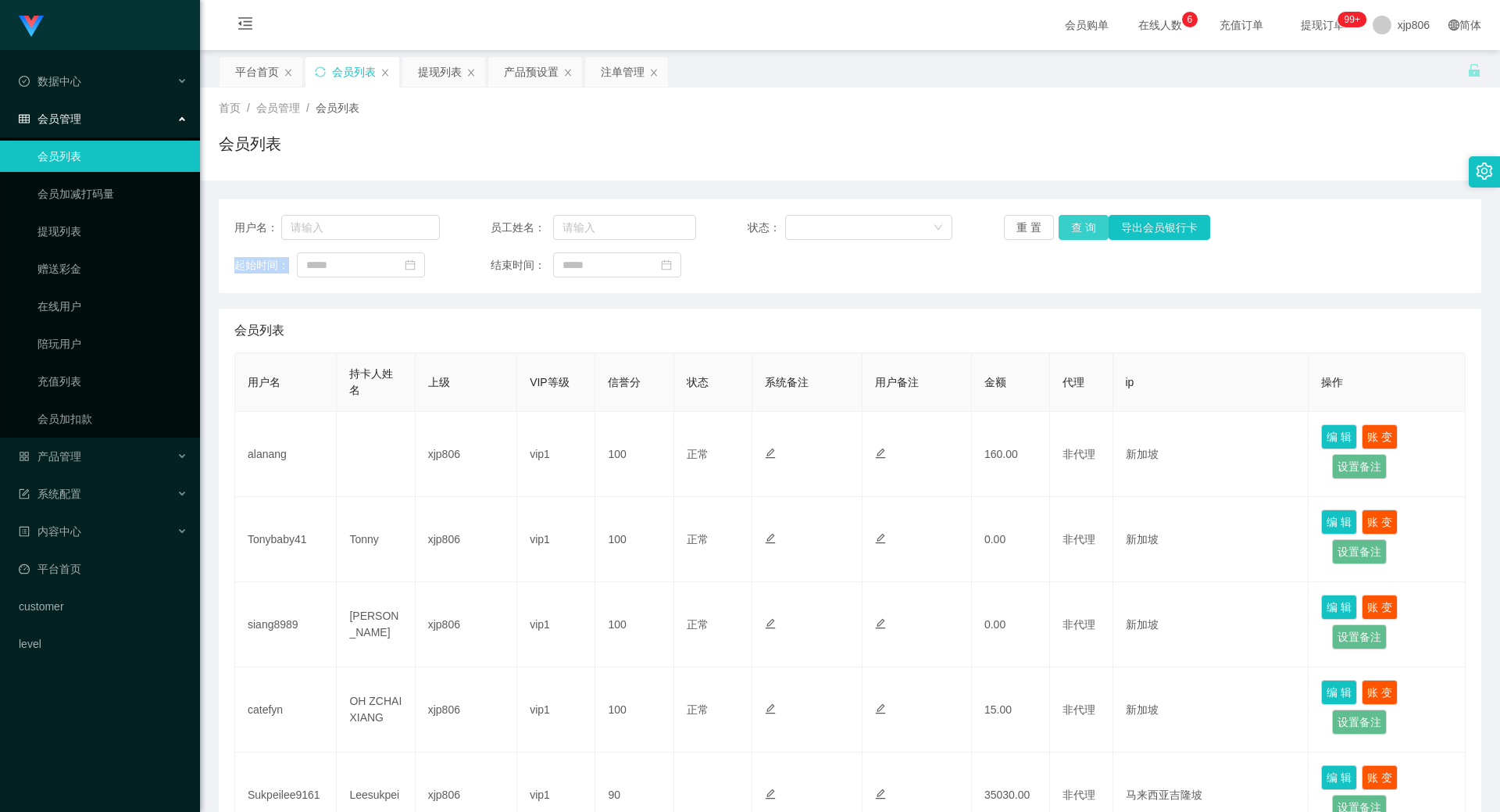
click at [1088, 232] on button "查 询" at bounding box center [1084, 227] width 50 height 25
click at [1086, 232] on div "重 置 查 询 导出会员银行卡" at bounding box center [1107, 227] width 205 height 25
click at [1086, 232] on button "查 询" at bounding box center [1084, 227] width 50 height 25
click at [1086, 231] on div "重 置 查 询 导出会员银行卡" at bounding box center [1107, 227] width 205 height 25
click at [1086, 231] on button "查 询" at bounding box center [1084, 227] width 50 height 25
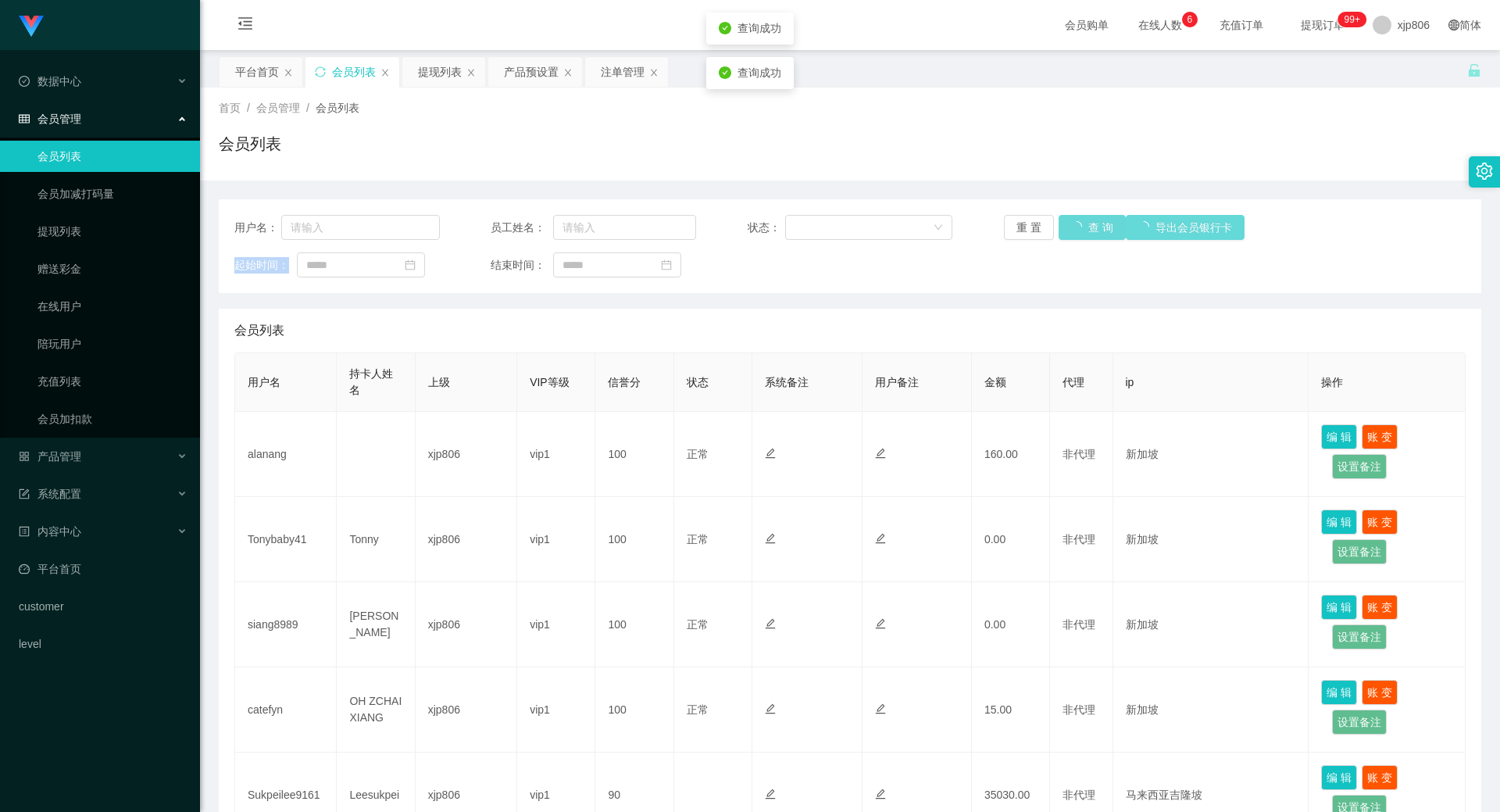
click at [1086, 231] on div "重 置 查 询 导出会员银行卡" at bounding box center [1107, 227] width 205 height 25
click at [1085, 231] on button "查 询" at bounding box center [1092, 227] width 68 height 25
click at [1085, 231] on div "重 置 查 询 导出会员银行卡" at bounding box center [1107, 227] width 205 height 25
click at [1085, 231] on button "查 询" at bounding box center [1084, 227] width 50 height 25
click at [1085, 231] on div "重 置 查 询 导出会员银行卡" at bounding box center [1107, 227] width 205 height 25
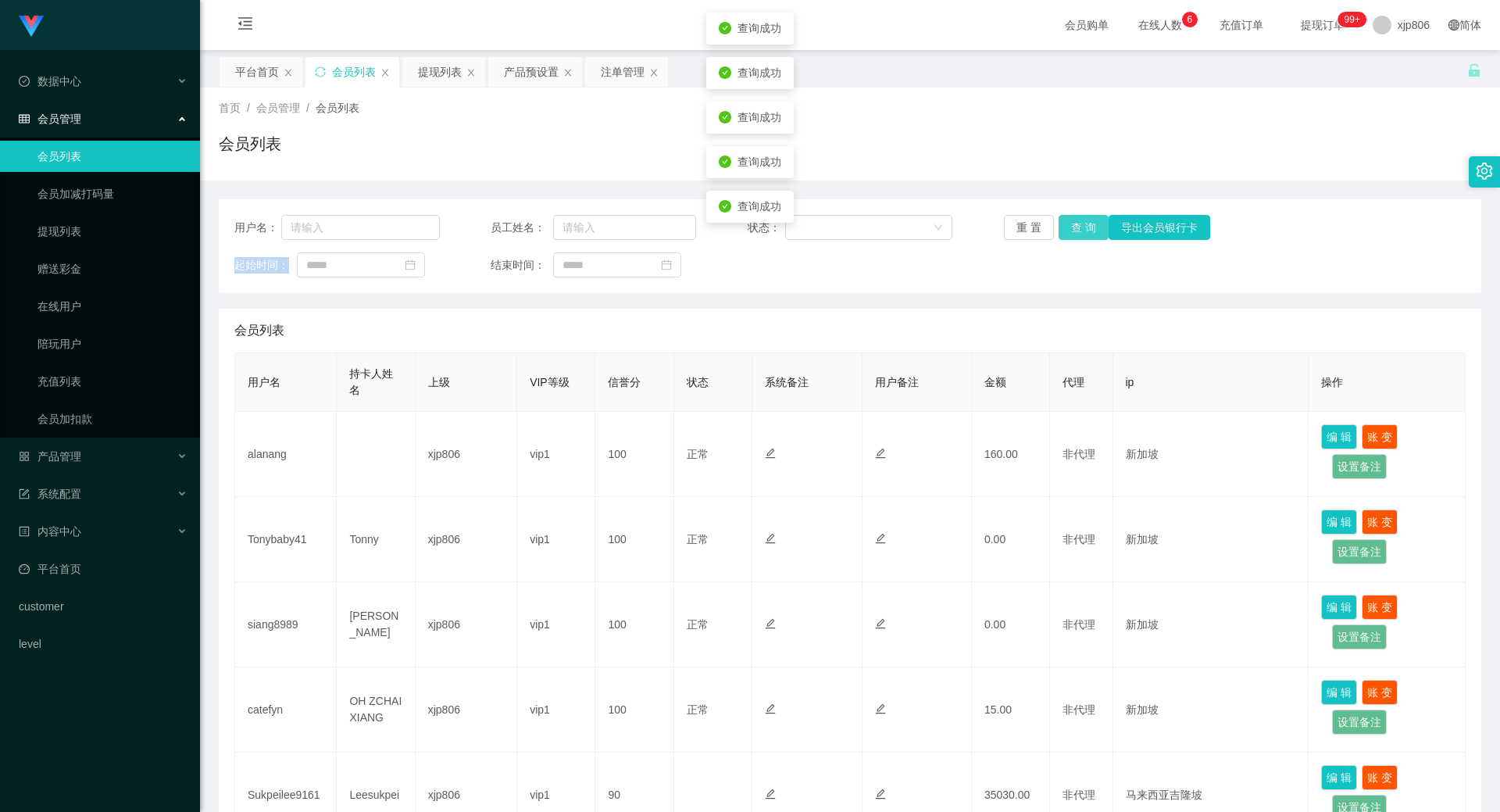
click at [1081, 229] on button "查 询" at bounding box center [1084, 227] width 50 height 25
click at [1081, 229] on div "重 置 查 询 导出会员银行卡" at bounding box center [1107, 227] width 205 height 25
click at [1081, 229] on button "查 询" at bounding box center [1092, 227] width 68 height 25
click at [1081, 229] on div "重 置 查 询 导出会员银行卡" at bounding box center [1107, 227] width 205 height 25
click at [1081, 229] on button "查 询" at bounding box center [1084, 227] width 50 height 25
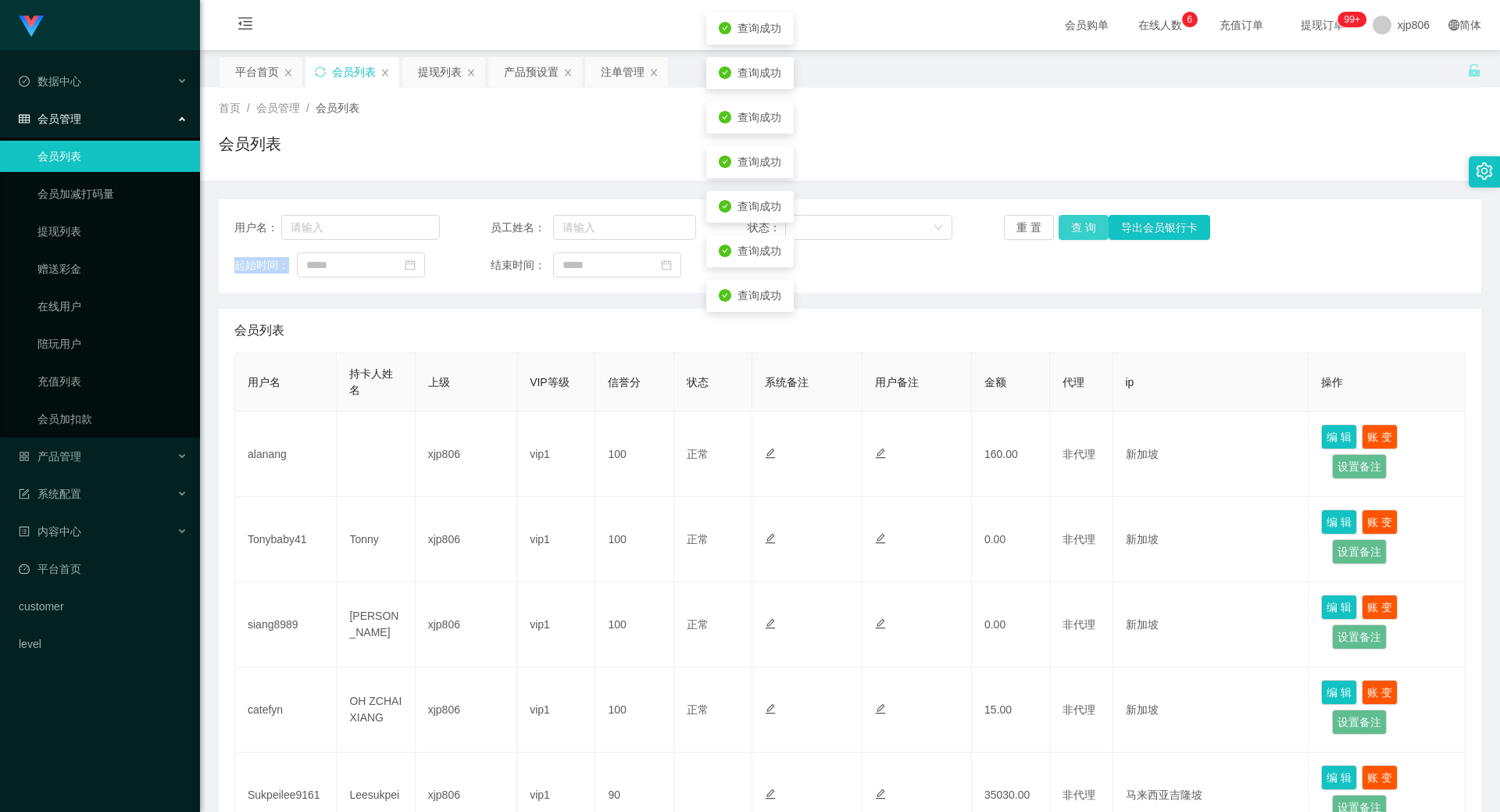
click at [1081, 229] on div "重 置 查 询 导出会员银行卡" at bounding box center [1107, 227] width 205 height 25
click at [1081, 229] on button "查 询" at bounding box center [1084, 227] width 50 height 25
click at [1081, 229] on div "重 置 查 询 导出会员银行卡" at bounding box center [1107, 227] width 205 height 25
click at [1081, 229] on button "查 询" at bounding box center [1084, 227] width 50 height 25
click at [1081, 229] on div "重 置 查 询 导出会员银行卡" at bounding box center [1107, 227] width 205 height 25
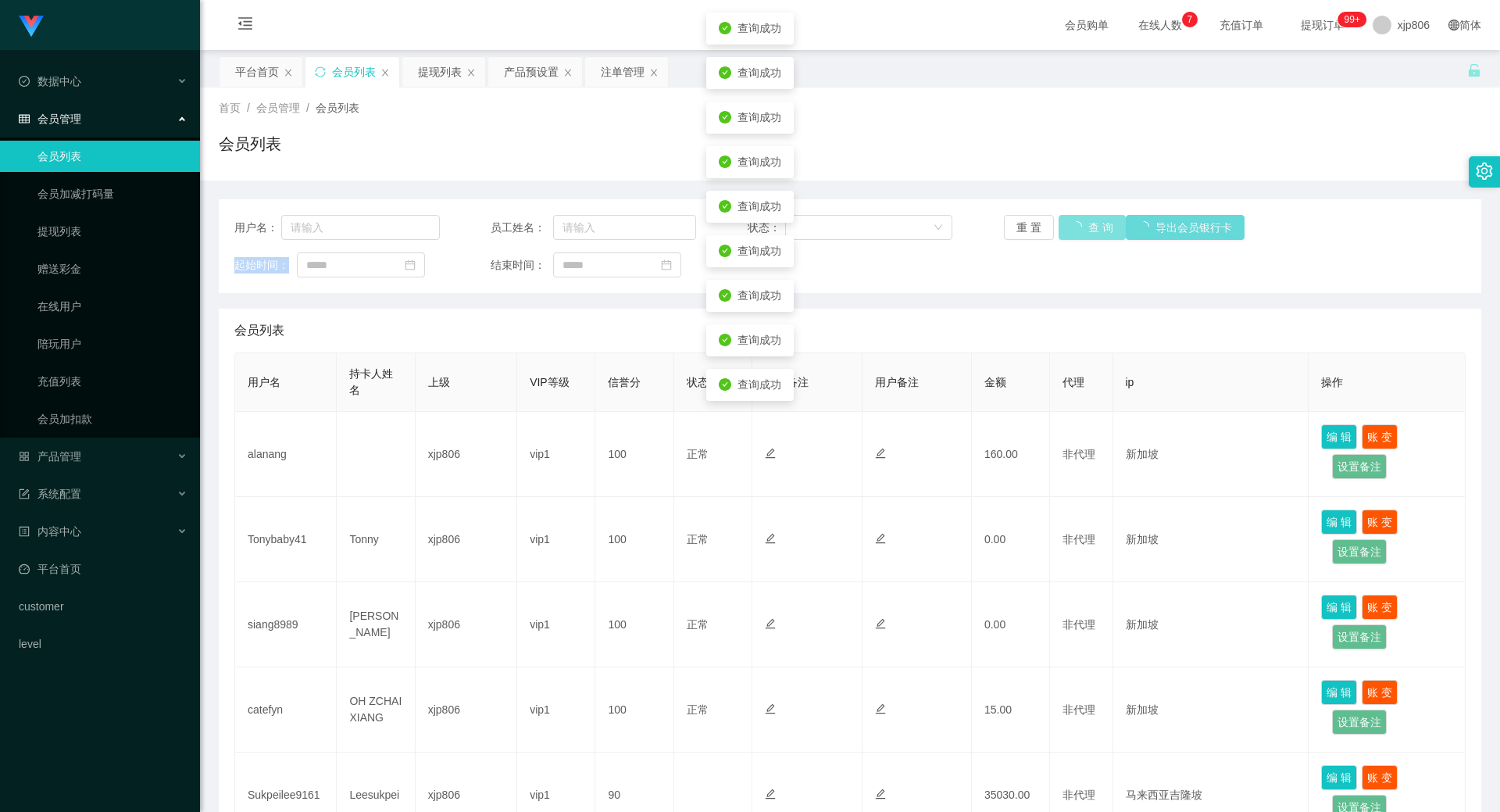
click at [1081, 229] on button "查 询" at bounding box center [1092, 227] width 68 height 25
click at [1081, 229] on div "重 置 查 询 导出会员银行卡" at bounding box center [1107, 227] width 205 height 25
click at [1076, 222] on button "查 询" at bounding box center [1084, 227] width 50 height 25
click at [1076, 222] on div "重 置 查 询 导出会员银行卡" at bounding box center [1107, 227] width 205 height 25
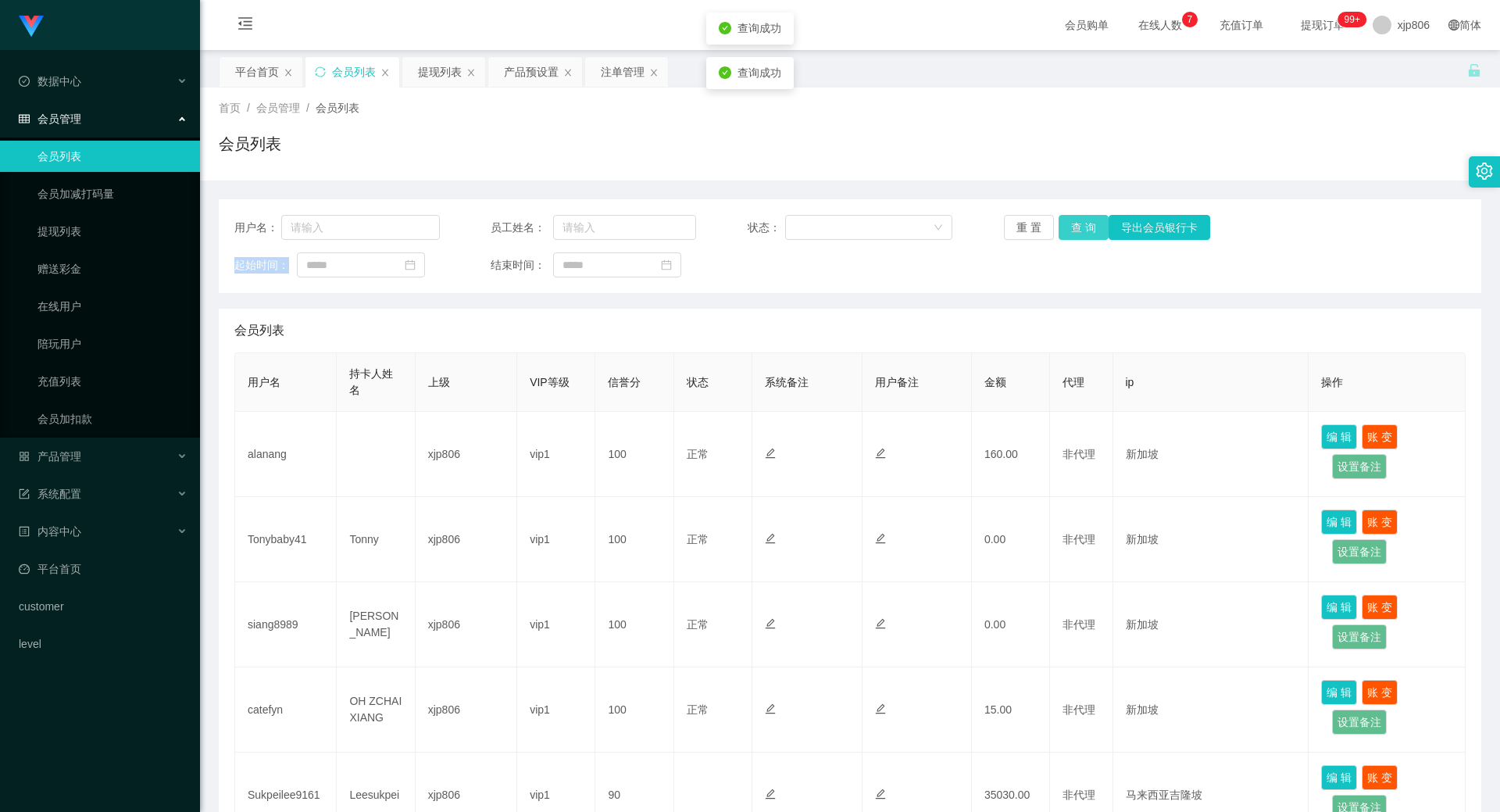
click at [1063, 226] on button "查 询" at bounding box center [1084, 227] width 50 height 25
click at [1063, 227] on div "重 置 查 询 导出会员银行卡" at bounding box center [1107, 227] width 205 height 25
click at [1062, 228] on button "查 询" at bounding box center [1084, 227] width 50 height 25
click at [1062, 229] on div "重 置 查 询 导出会员银行卡" at bounding box center [1107, 227] width 205 height 25
click at [1064, 228] on button "查 询" at bounding box center [1084, 227] width 50 height 25
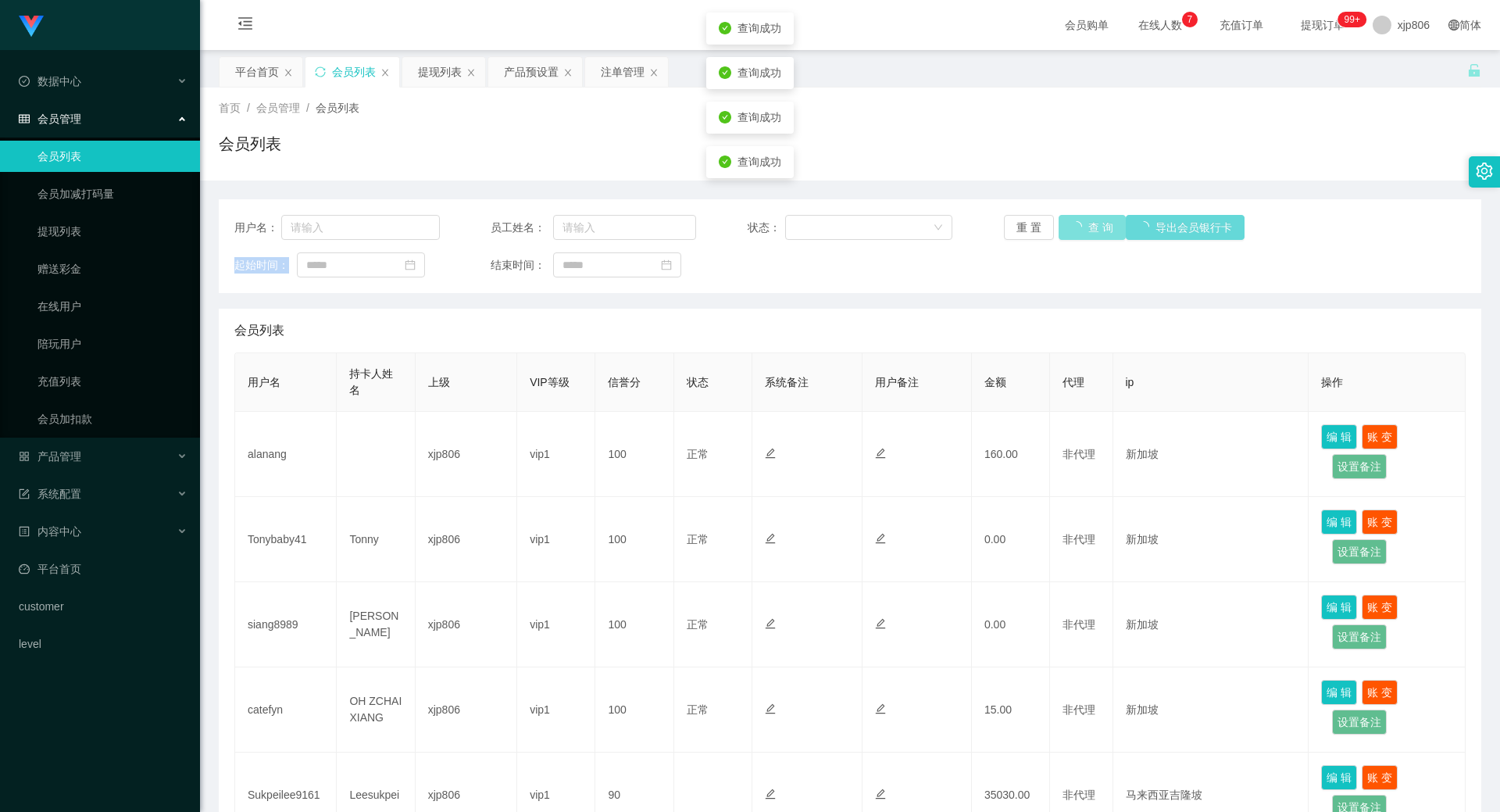
click at [1064, 228] on div "重 置 查 询 导出会员银行卡" at bounding box center [1107, 227] width 205 height 25
click at [1064, 228] on button "查 询" at bounding box center [1092, 227] width 68 height 25
click at [1064, 228] on div "重 置 查 询 导出会员银行卡" at bounding box center [1107, 227] width 205 height 25
click at [1064, 228] on button "查 询" at bounding box center [1092, 227] width 68 height 25
click at [1065, 229] on div "重 置 查 询 导出会员银行卡" at bounding box center [1107, 227] width 205 height 25
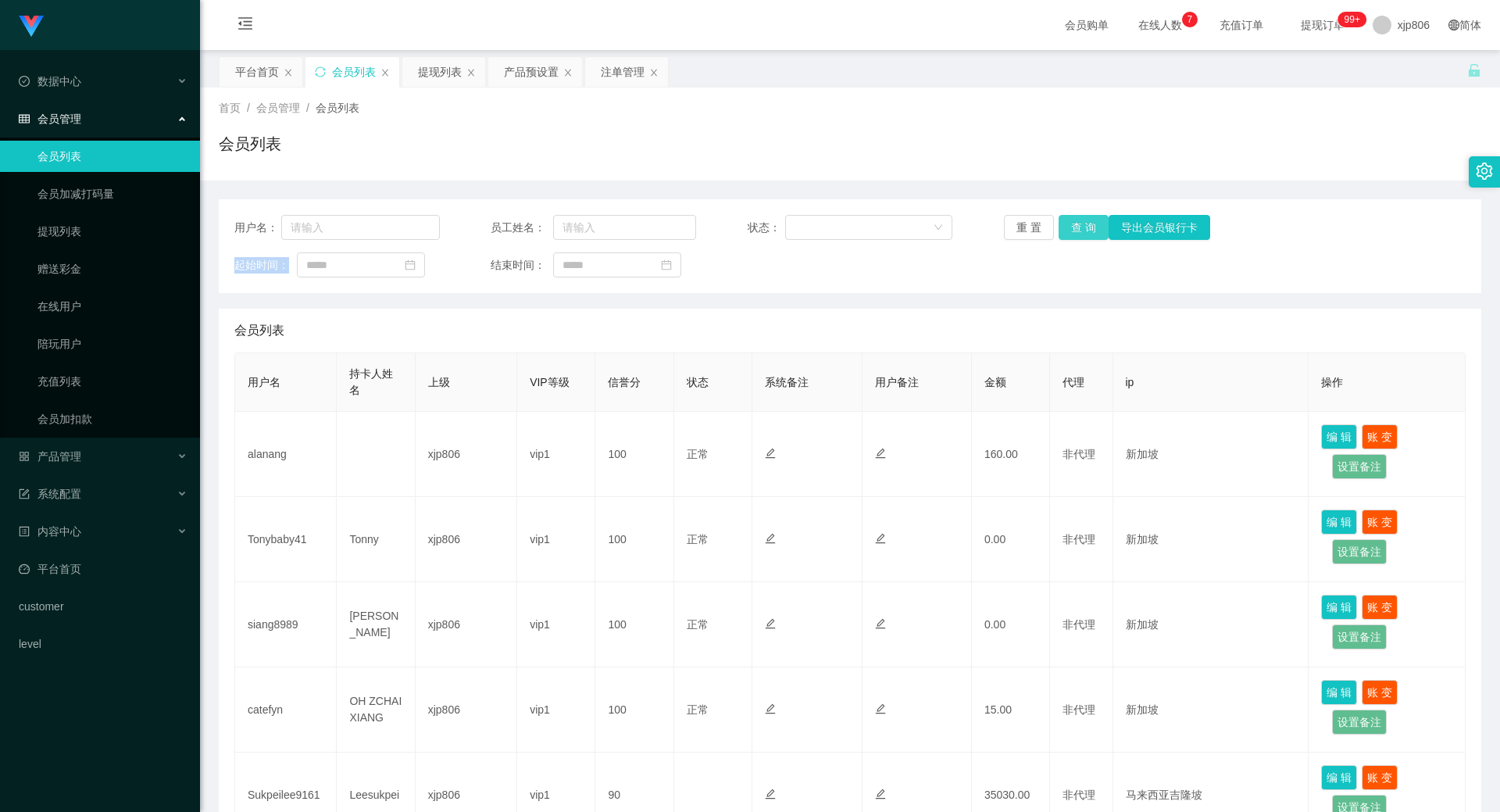
click at [1083, 215] on button "查 询" at bounding box center [1084, 227] width 50 height 25
click at [1079, 219] on div "重 置 查 询 导出会员银行卡" at bounding box center [1107, 227] width 205 height 25
click at [1079, 220] on button "查 询" at bounding box center [1084, 227] width 50 height 25
click at [1079, 220] on div "重 置 查 询 导出会员银行卡" at bounding box center [1107, 227] width 205 height 25
click at [1079, 220] on button "查 询" at bounding box center [1092, 227] width 68 height 25
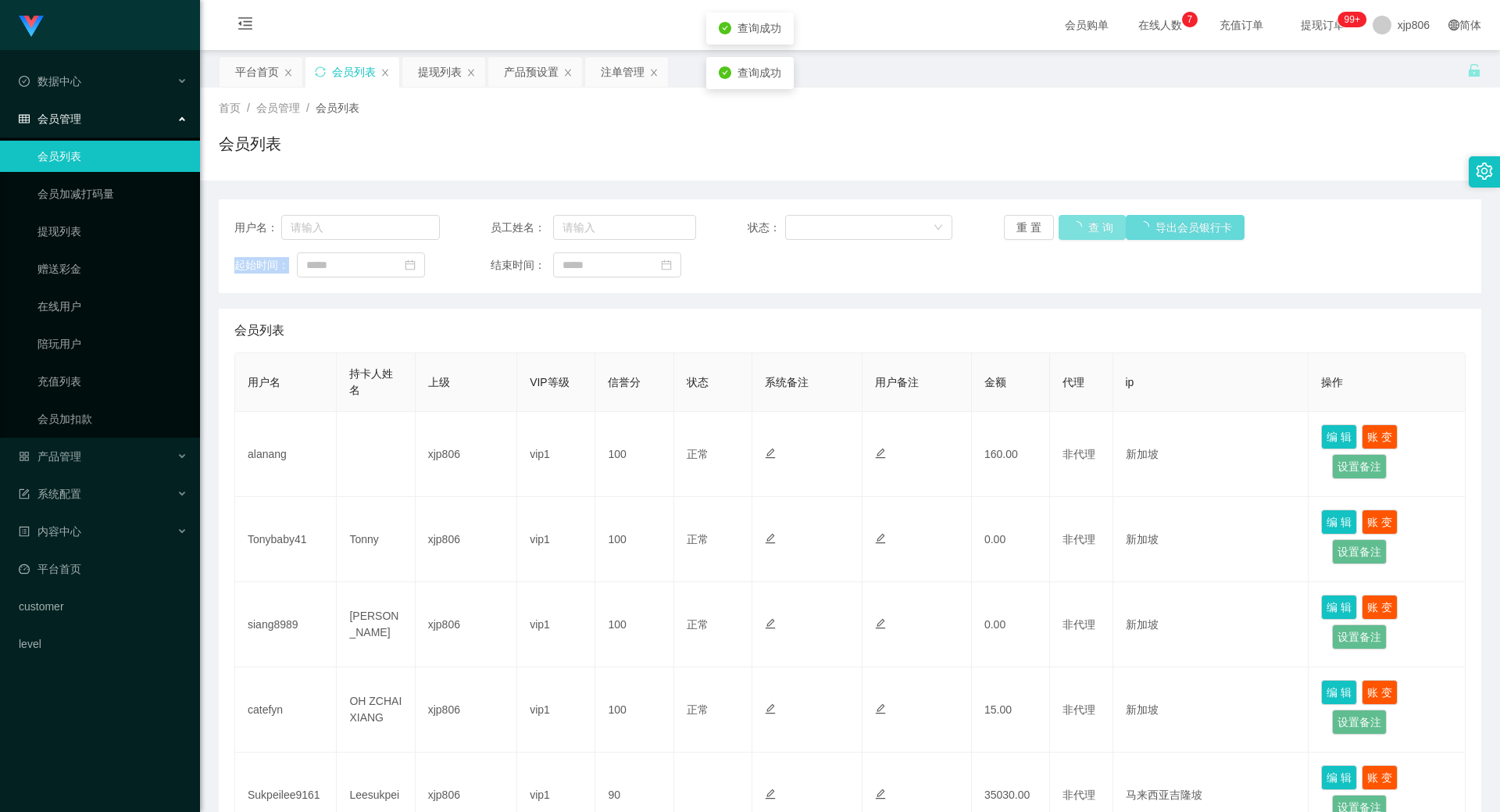
click at [1079, 220] on div "重 置 查 询 导出会员银行卡" at bounding box center [1107, 227] width 205 height 25
click at [1072, 233] on button "查 询" at bounding box center [1084, 227] width 50 height 25
click at [1072, 233] on div "重 置 查 询 导出会员银行卡" at bounding box center [1107, 227] width 205 height 25
click at [1069, 234] on button "查 询" at bounding box center [1092, 227] width 68 height 25
click at [1067, 230] on div "重 置 查 询 导出会员银行卡" at bounding box center [1107, 227] width 205 height 25
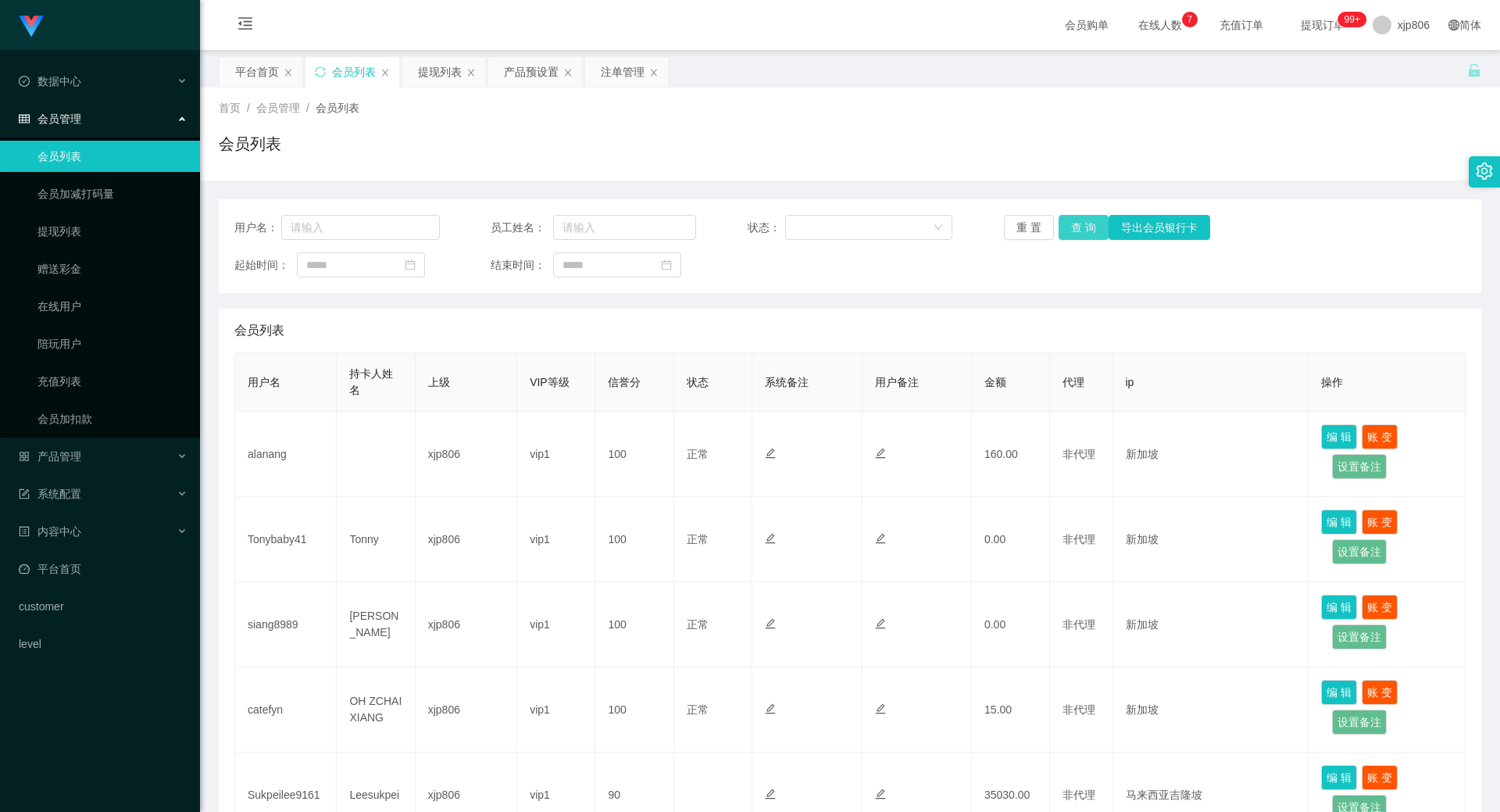
click at [1064, 231] on button "查 询" at bounding box center [1084, 227] width 50 height 25
click at [1064, 232] on div "重 置 查 询 导出会员银行卡" at bounding box center [1107, 227] width 205 height 25
click at [1064, 232] on button "查 询" at bounding box center [1084, 227] width 50 height 25
click at [1063, 231] on div "重 置 查 询 导出会员银行卡" at bounding box center [1107, 227] width 205 height 25
click at [1072, 233] on button "查 询" at bounding box center [1084, 227] width 50 height 25
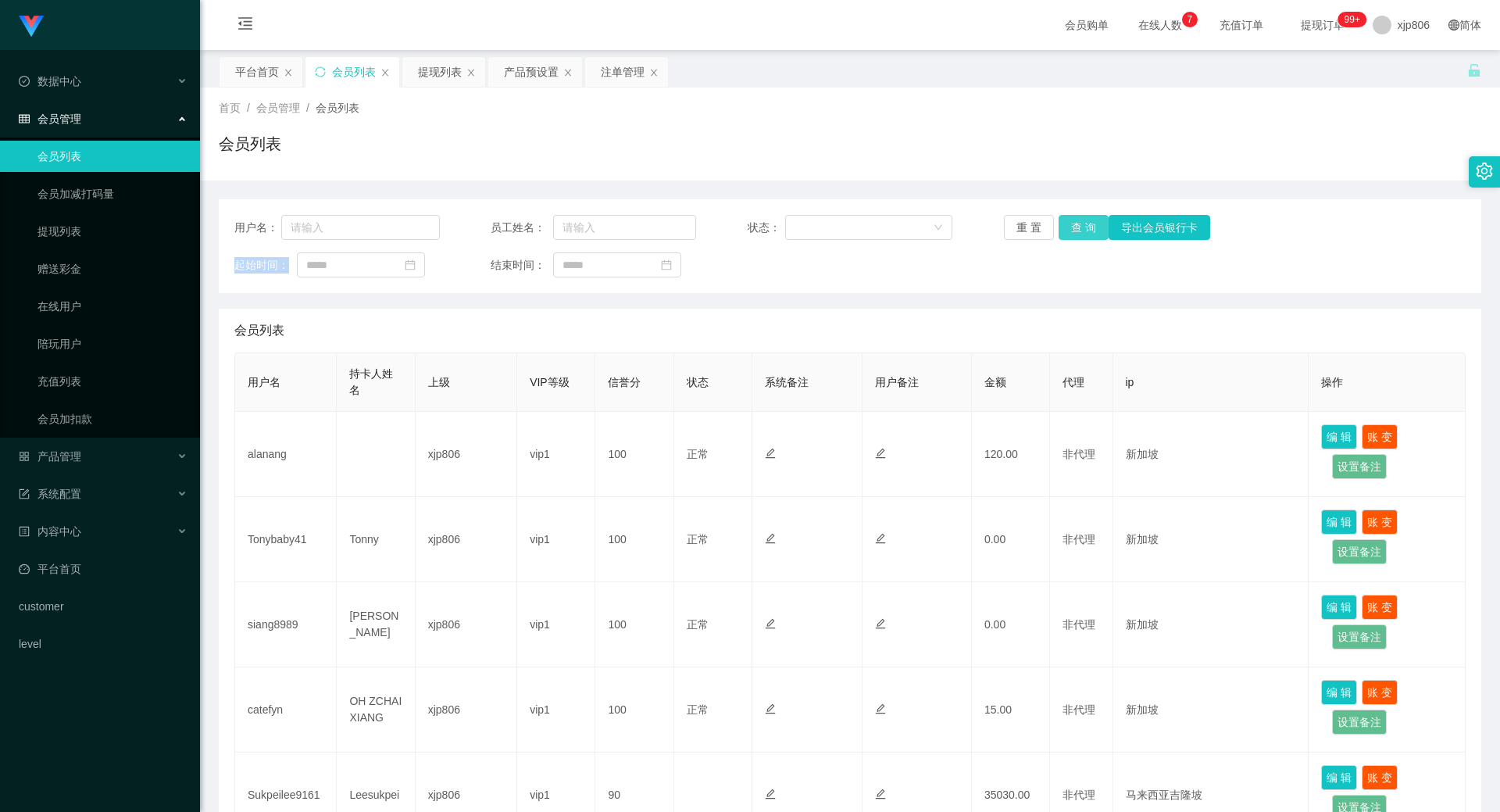
click at [1072, 233] on div "重 置 查 询 导出会员银行卡" at bounding box center [1107, 227] width 205 height 25
click at [1072, 233] on button "查 询" at bounding box center [1084, 227] width 50 height 25
click at [1072, 234] on div "重 置 查 询 导出会员银行卡" at bounding box center [1107, 227] width 205 height 25
click at [1087, 239] on button "查 询" at bounding box center [1084, 227] width 50 height 25
click at [1087, 239] on div "重 置 查 询 导出会员银行卡" at bounding box center [1107, 227] width 205 height 25
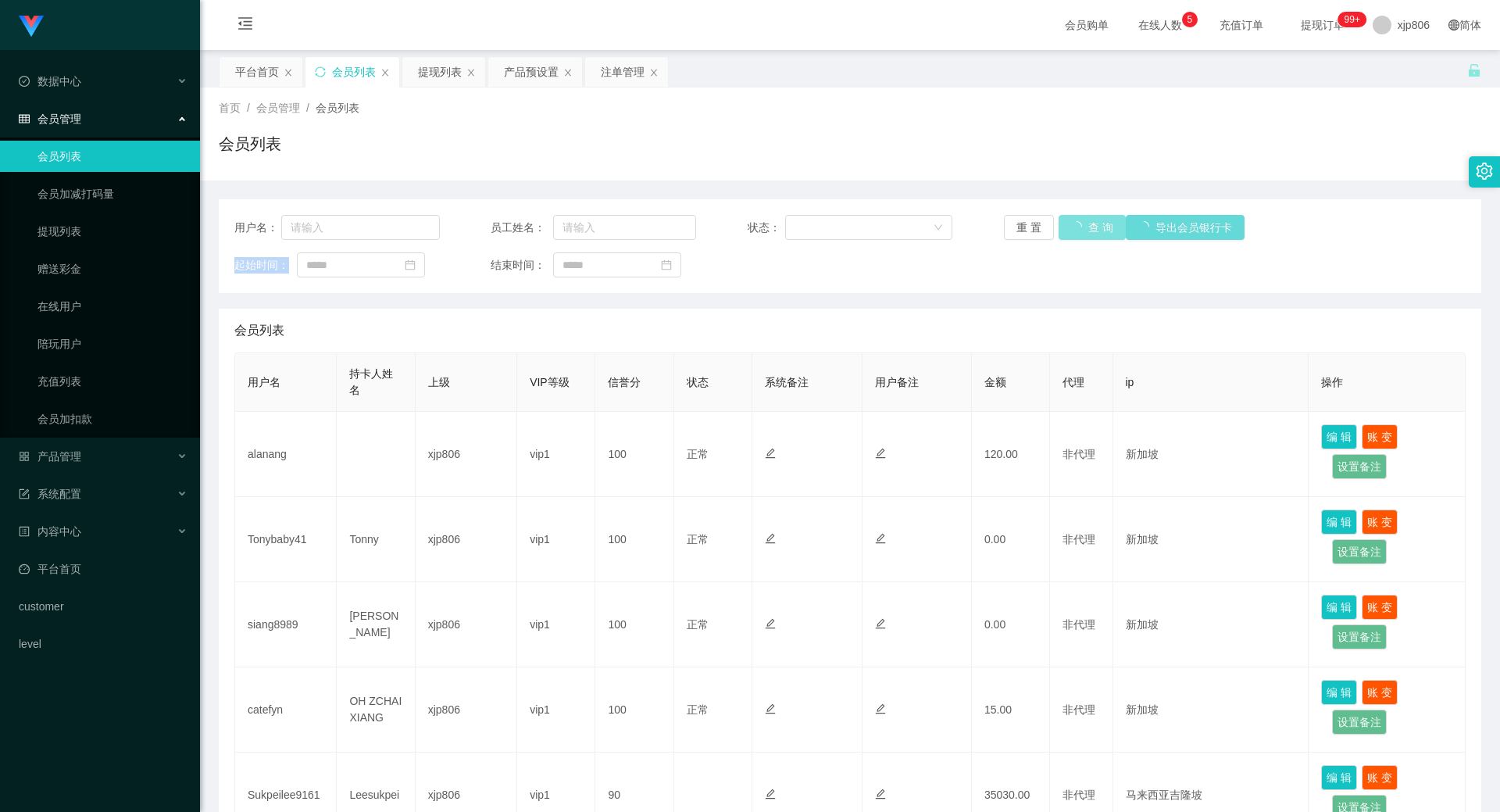
click at [1087, 239] on button "查 询" at bounding box center [1092, 227] width 68 height 25
click at [1087, 239] on div "重 置 查 询 导出会员银行卡" at bounding box center [1107, 227] width 205 height 25
drag, startPoint x: 1087, startPoint y: 239, endPoint x: 1076, endPoint y: 236, distance: 11.4
click at [1081, 239] on button "查 询" at bounding box center [1084, 227] width 50 height 25
click at [1075, 234] on button "查 询" at bounding box center [1084, 227] width 50 height 25
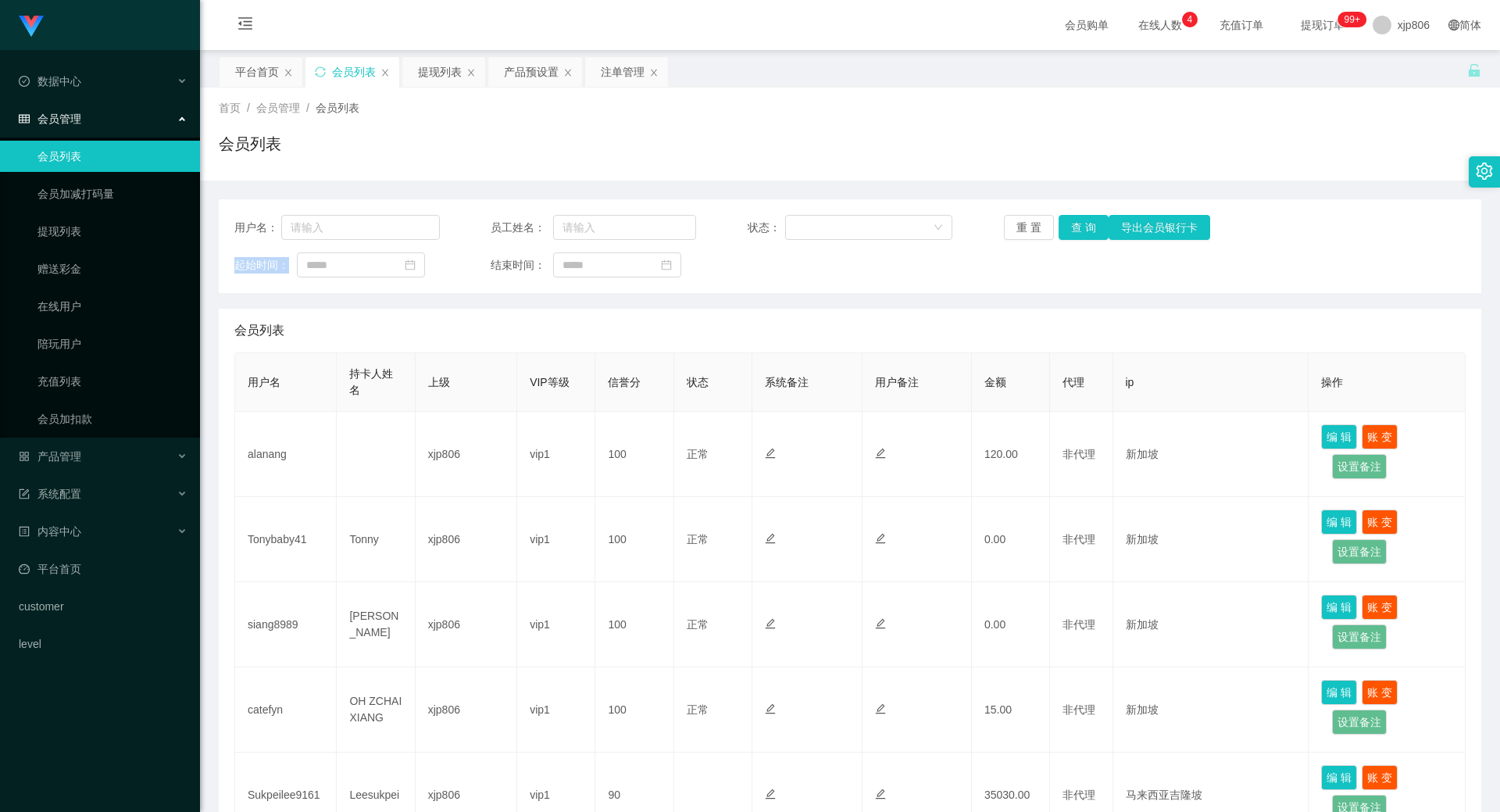
click at [1075, 234] on div "重 置 查 询 导出会员银行卡" at bounding box center [1107, 227] width 205 height 25
click at [1075, 234] on button "查 询" at bounding box center [1084, 227] width 50 height 25
click at [1075, 234] on div "重 置 查 询 导出会员银行卡" at bounding box center [1107, 227] width 205 height 25
click at [1075, 234] on button "查 询" at bounding box center [1084, 227] width 50 height 25
click at [1075, 234] on div "重 置 查 询 导出会员银行卡" at bounding box center [1107, 227] width 205 height 25
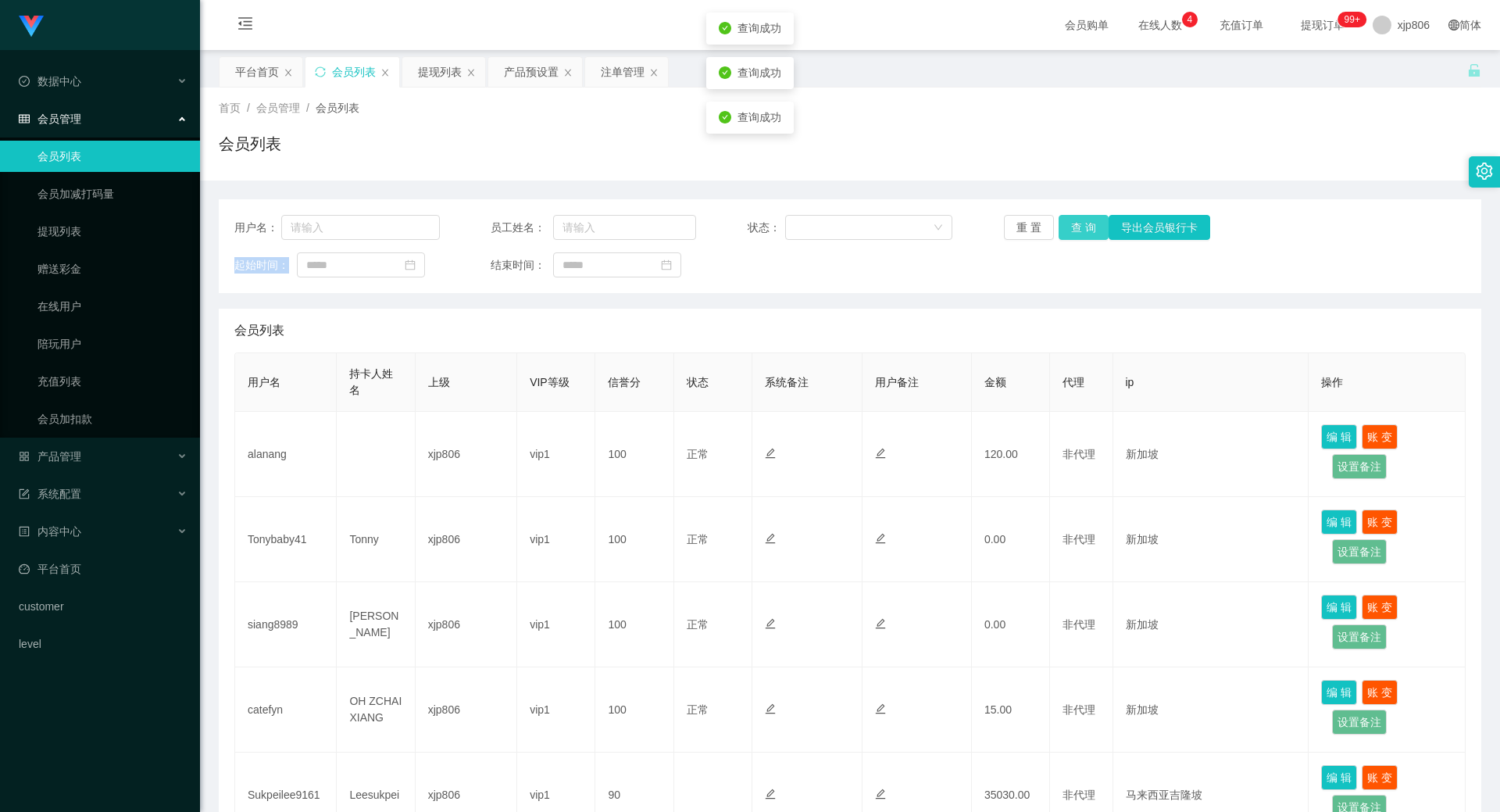
click at [1075, 234] on button "查 询" at bounding box center [1084, 227] width 50 height 25
click at [1075, 234] on div "重 置 查 询 导出会员银行卡" at bounding box center [1107, 227] width 205 height 25
click at [1075, 234] on button "查 询" at bounding box center [1084, 227] width 50 height 25
click at [1075, 234] on div "重 置 查 询 导出会员银行卡" at bounding box center [1107, 227] width 205 height 25
click at [1075, 234] on button "查 询" at bounding box center [1084, 227] width 50 height 25
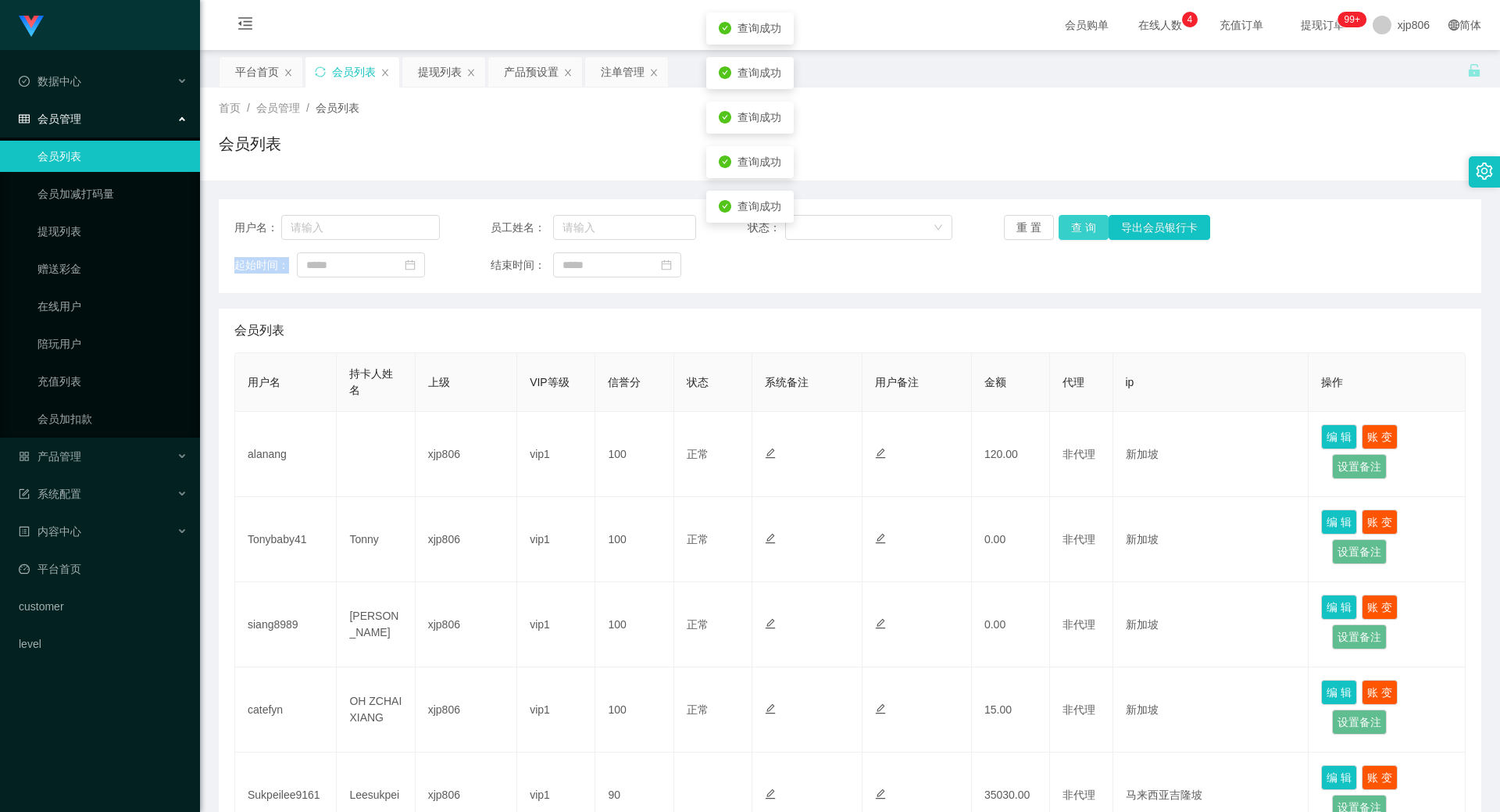
click at [1075, 234] on div "重 置 查 询 导出会员银行卡" at bounding box center [1107, 227] width 205 height 25
click at [1075, 234] on button "查 询" at bounding box center [1084, 227] width 50 height 25
click at [1075, 234] on div "重 置 查 询 导出会员银行卡" at bounding box center [1107, 227] width 205 height 25
click at [1075, 234] on button "查 询" at bounding box center [1092, 227] width 68 height 25
click at [1075, 234] on div "重 置 查 询 导出会员银行卡" at bounding box center [1107, 227] width 205 height 25
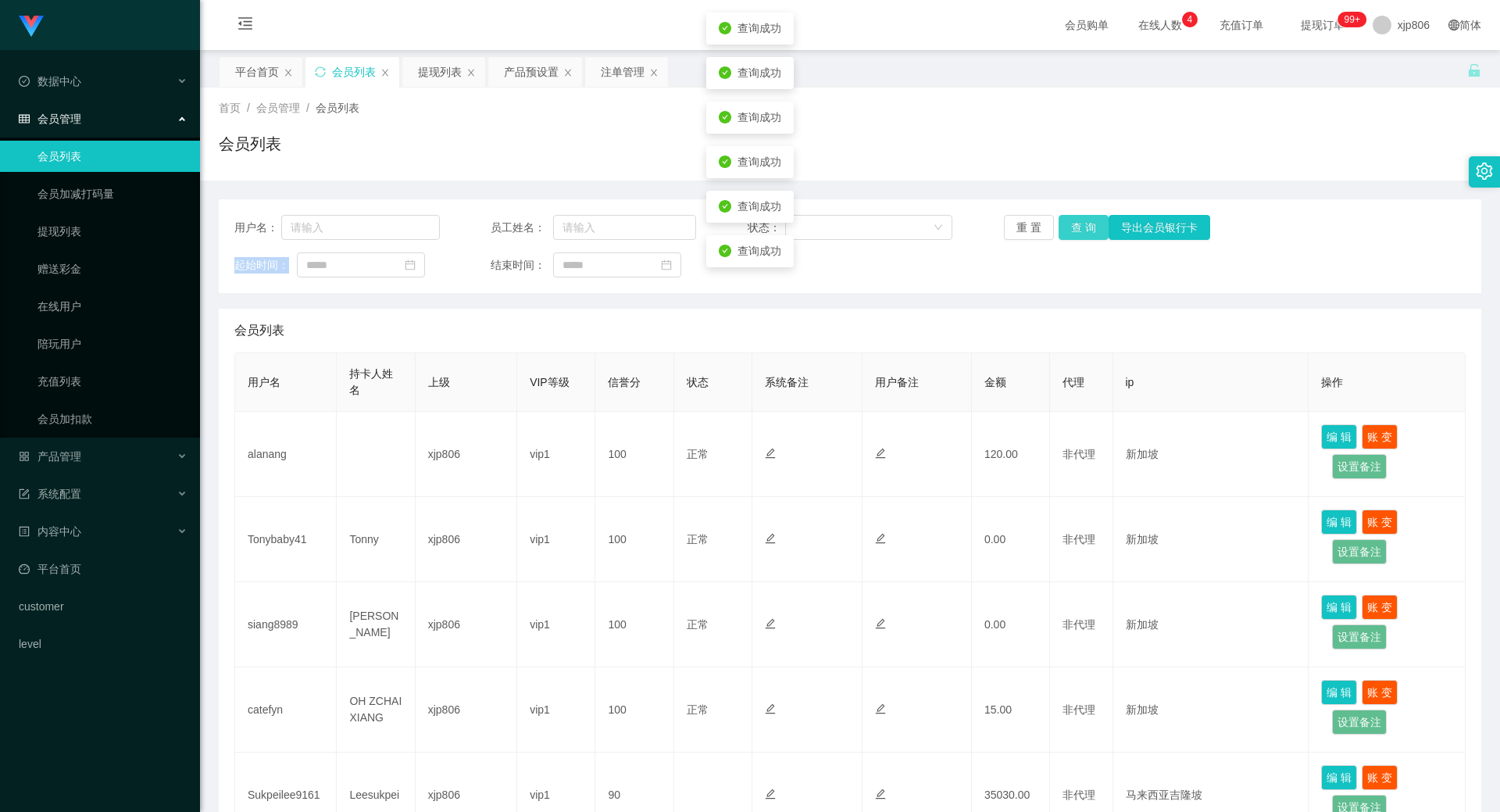
click at [1075, 234] on button "查 询" at bounding box center [1084, 227] width 50 height 25
click at [1075, 234] on div "重 置 查 询 导出会员银行卡" at bounding box center [1107, 227] width 205 height 25
click at [1075, 234] on button "查 询" at bounding box center [1084, 227] width 50 height 25
click at [1075, 234] on div "重 置 查 询 导出会员银行卡" at bounding box center [1107, 227] width 205 height 25
click at [1075, 234] on button "查 询" at bounding box center [1084, 227] width 50 height 25
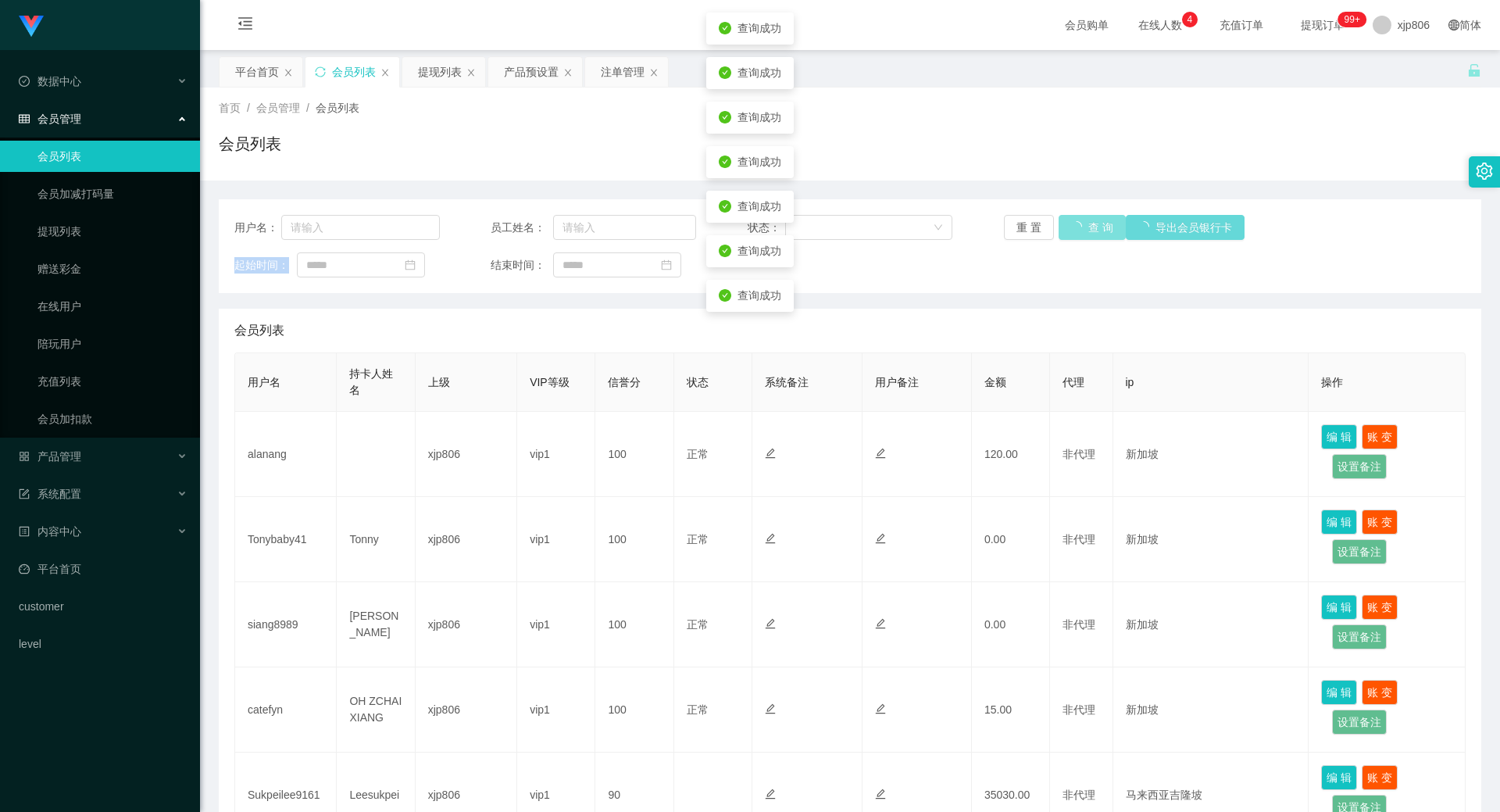
click at [1075, 234] on div "重 置 查 询 导出会员银行卡" at bounding box center [1107, 227] width 205 height 25
click at [1075, 234] on button "查 询" at bounding box center [1092, 227] width 68 height 25
click at [1075, 234] on div "重 置 查 询 导出会员银行卡" at bounding box center [1107, 227] width 205 height 25
click at [1075, 234] on button "查 询" at bounding box center [1084, 227] width 50 height 25
click at [1075, 234] on div "重 置 查 询 导出会员银行卡" at bounding box center [1107, 227] width 205 height 25
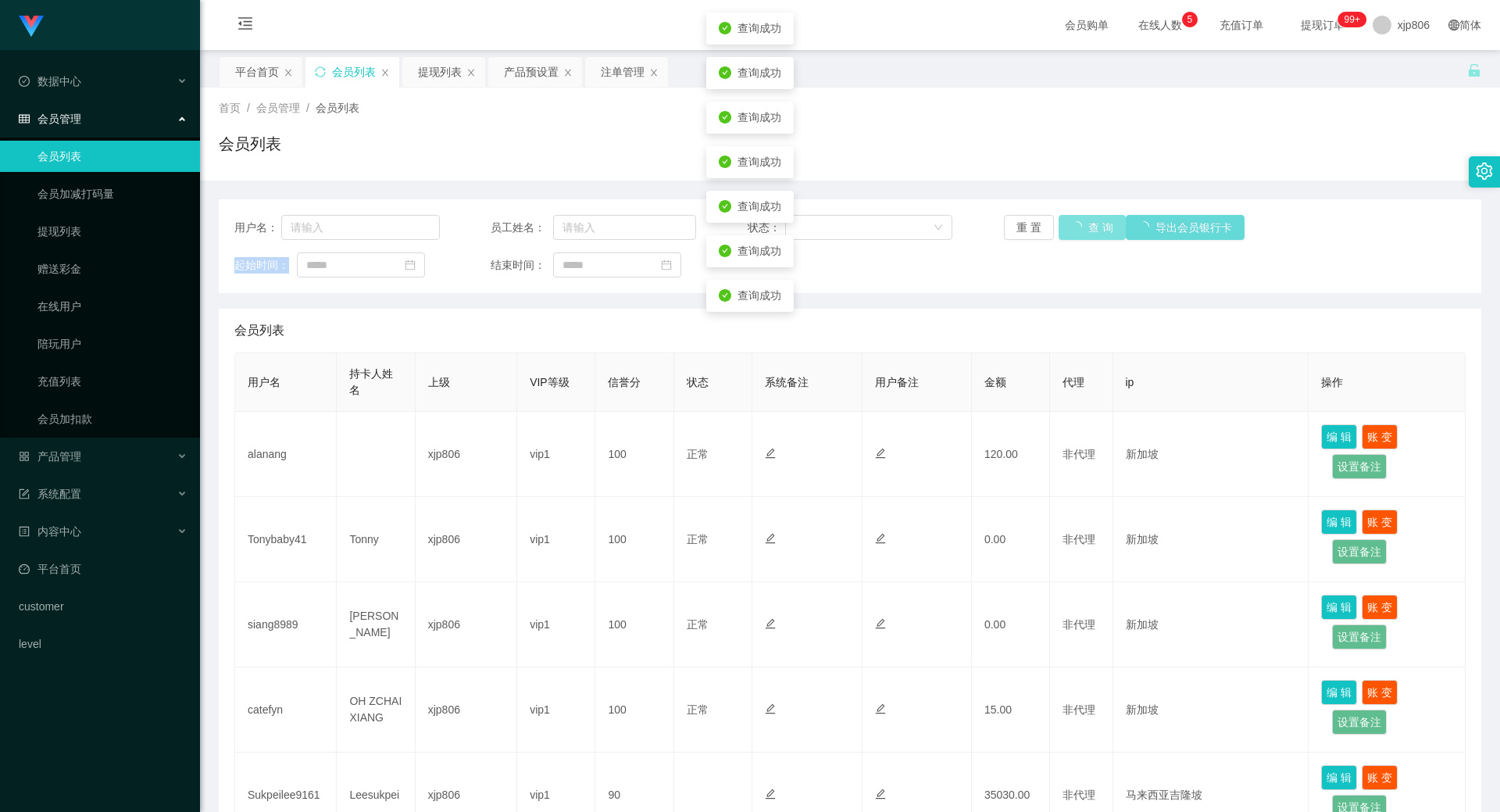
click at [1075, 234] on button "查 询" at bounding box center [1092, 227] width 68 height 25
click at [1075, 234] on div "重 置 查 询 导出会员银行卡" at bounding box center [1107, 227] width 205 height 25
click at [1075, 234] on button "查 询" at bounding box center [1092, 227] width 68 height 25
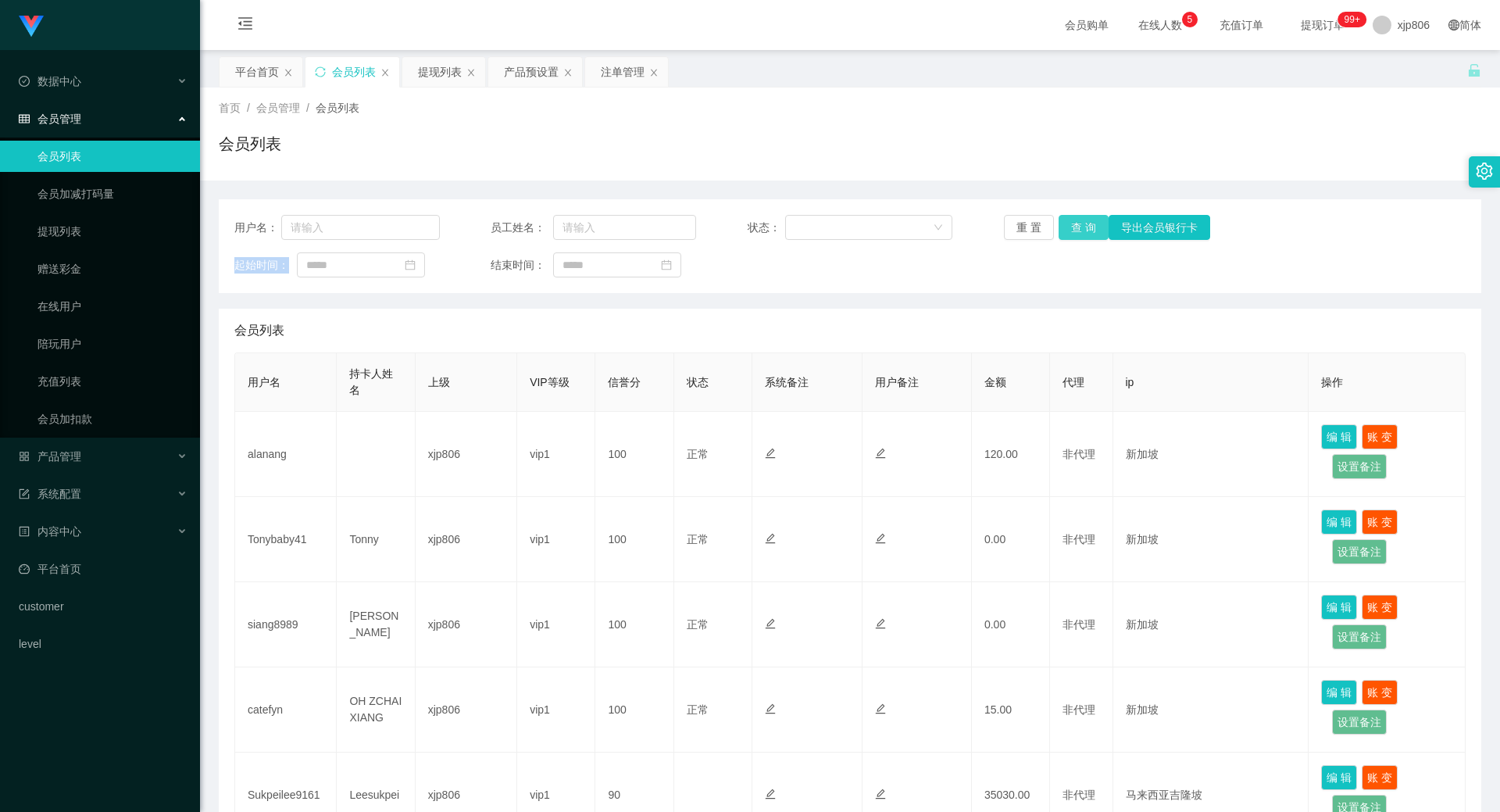
click at [1068, 227] on button "查 询" at bounding box center [1084, 227] width 50 height 25
click at [1068, 227] on div "重 置 查 询 导出会员银行卡" at bounding box center [1107, 227] width 205 height 25
click at [1068, 227] on button "查 询" at bounding box center [1084, 227] width 50 height 25
click at [1067, 228] on div "重 置 查 询 导出会员银行卡" at bounding box center [1107, 227] width 205 height 25
click at [1066, 228] on button "查 询" at bounding box center [1084, 227] width 50 height 25
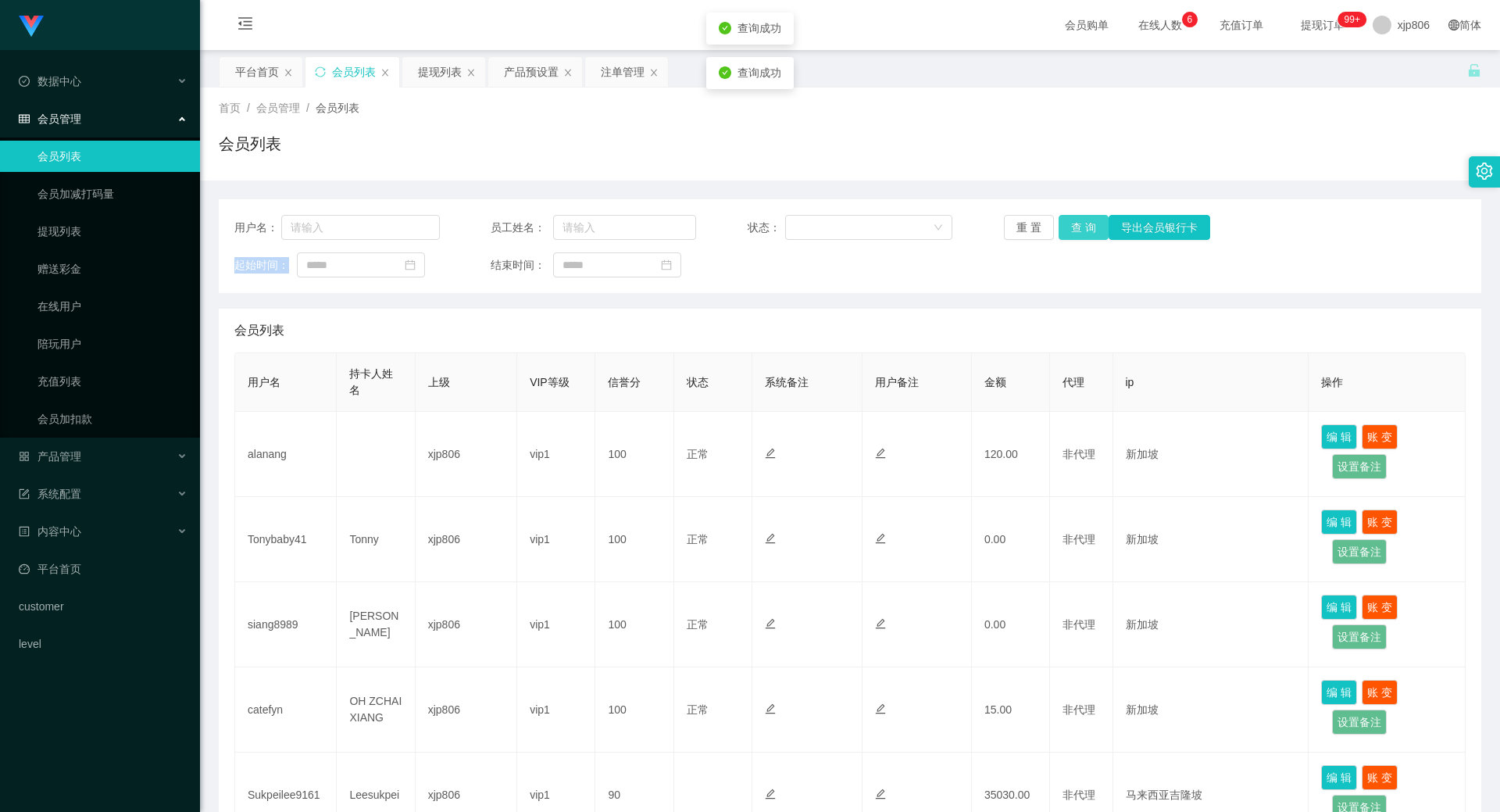
click at [1066, 228] on div "重 置 查 询 导出会员银行卡" at bounding box center [1107, 227] width 205 height 25
click at [1067, 225] on button "查 询" at bounding box center [1084, 227] width 50 height 25
click at [1067, 225] on div "重 置 查 询 导出会员银行卡" at bounding box center [1107, 227] width 205 height 25
click at [1068, 225] on button "查 询" at bounding box center [1092, 227] width 68 height 25
click at [1068, 225] on div "重 置 查 询 导出会员银行卡" at bounding box center [1107, 227] width 205 height 25
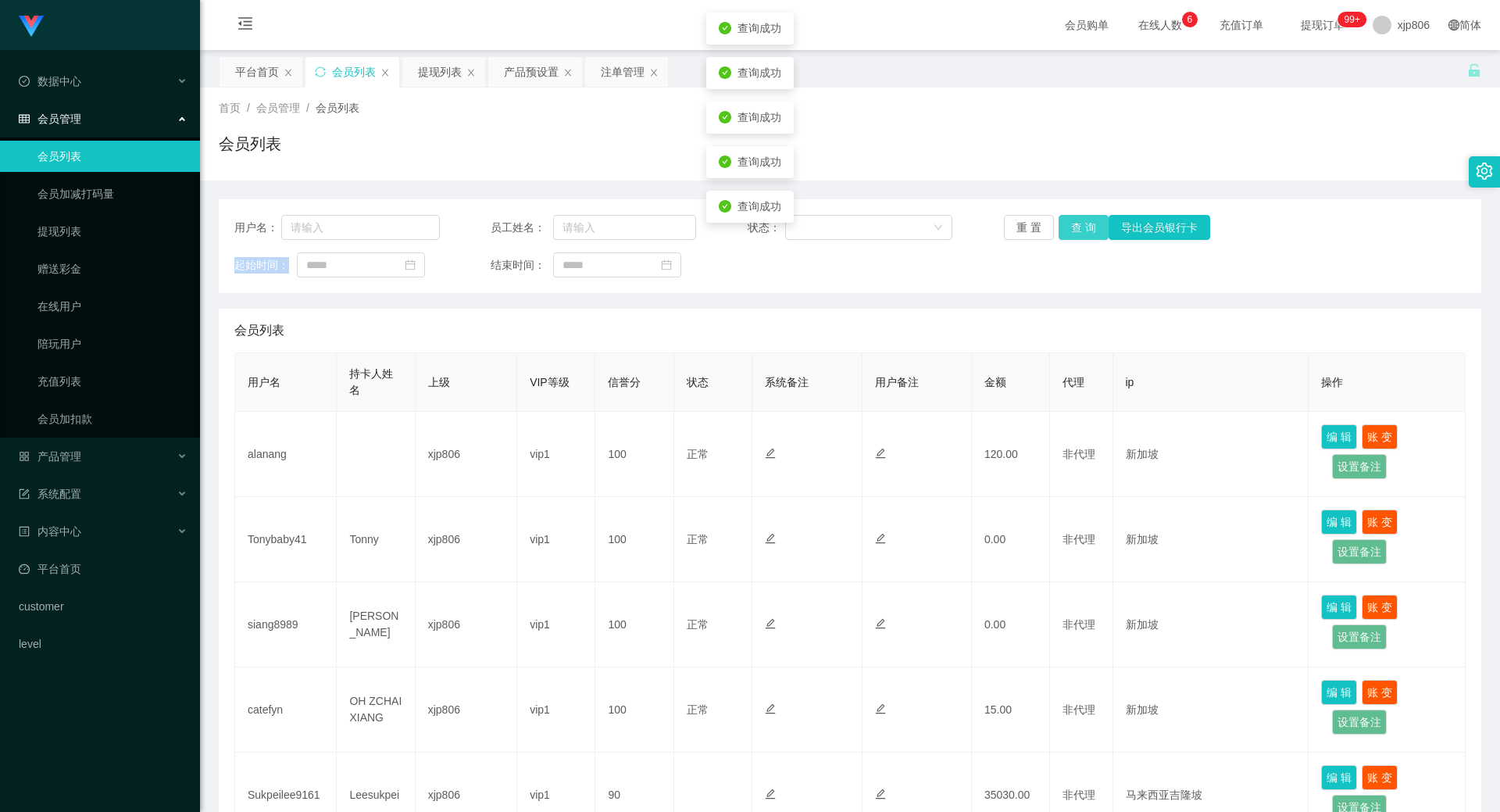
drag, startPoint x: 1068, startPoint y: 225, endPoint x: 1071, endPoint y: 214, distance: 11.4
click at [1071, 214] on div "用户名： 员工姓名： 状态： 重 置 查 询 导出会员银行卡 起始时间： 结束时间：" at bounding box center [850, 245] width 1262 height 93
click at [1072, 214] on div "用户名： 员工姓名： 状态： 重 置 查 询 导出会员银行卡 起始时间： 结束时间：" at bounding box center [850, 245] width 1262 height 93
click at [1087, 224] on button "查 询" at bounding box center [1084, 227] width 50 height 25
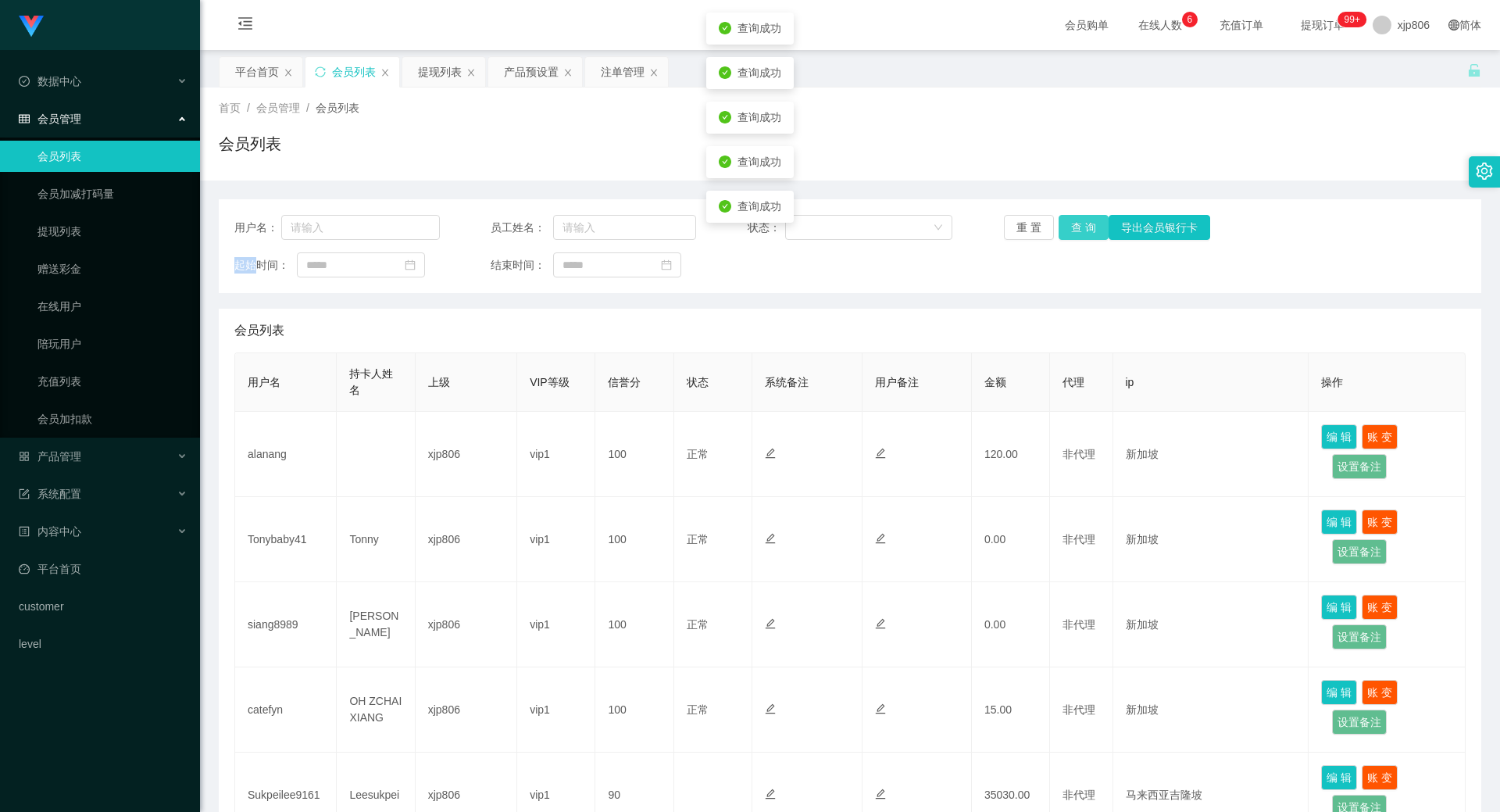
click at [1087, 224] on div "重 置 查 询 导出会员银行卡" at bounding box center [1107, 227] width 205 height 25
click at [1087, 224] on button "查 询" at bounding box center [1084, 227] width 50 height 25
click at [1087, 224] on div "重 置 查 询 导出会员银行卡" at bounding box center [1107, 227] width 205 height 25
click at [1087, 224] on button "查 询" at bounding box center [1084, 227] width 50 height 25
click at [1087, 224] on div "重 置 查 询 导出会员银行卡" at bounding box center [1107, 227] width 205 height 25
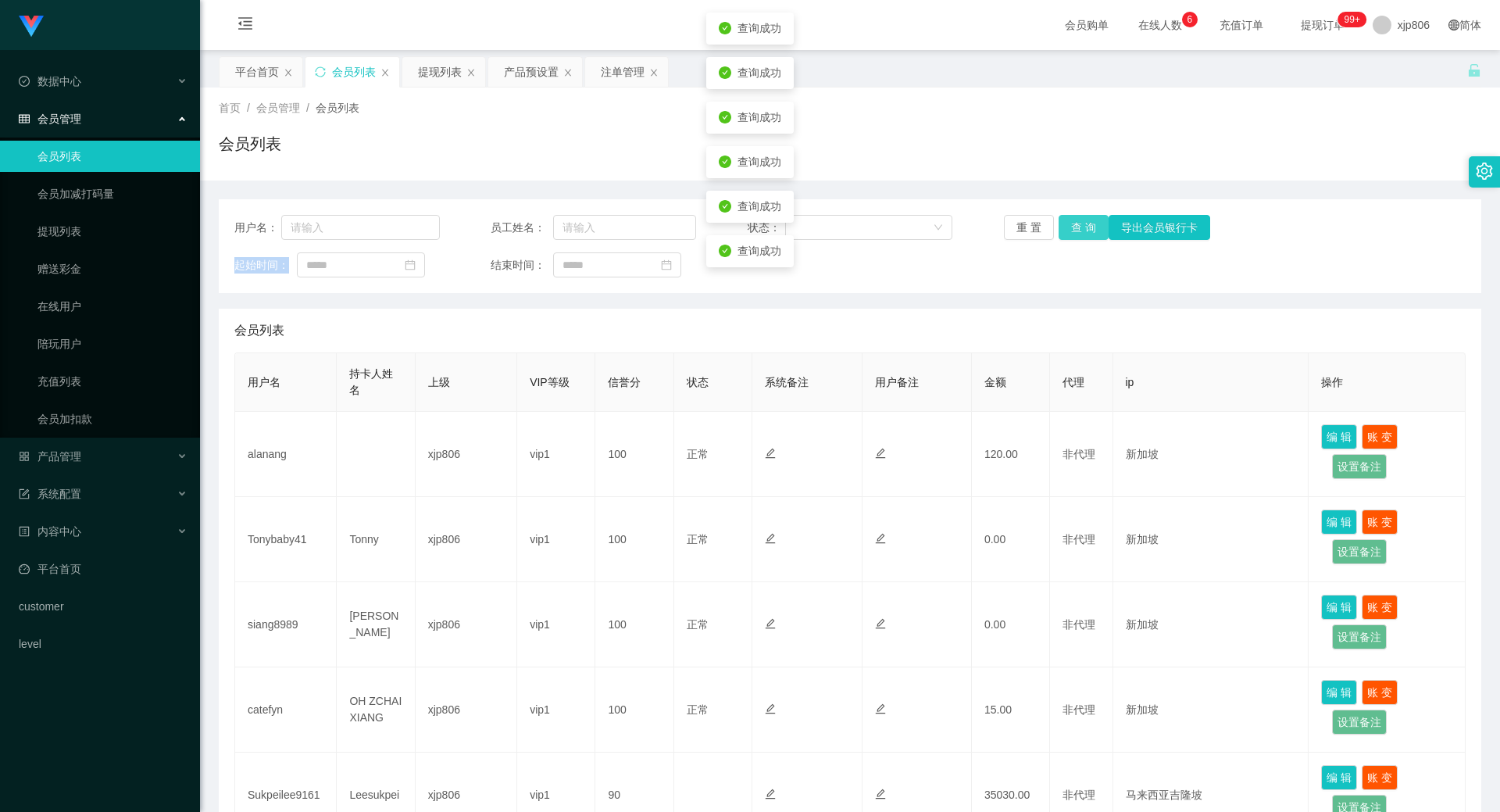
click at [1087, 224] on button "查 询" at bounding box center [1084, 227] width 50 height 25
click at [1087, 224] on div "重 置 查 询 导出会员银行卡" at bounding box center [1107, 227] width 205 height 25
click at [1087, 224] on button "查 询" at bounding box center [1084, 227] width 50 height 25
click at [1063, 225] on button "查 询" at bounding box center [1084, 227] width 50 height 25
click at [1064, 225] on div "重 置 查 询 导出会员银行卡" at bounding box center [1107, 227] width 205 height 25
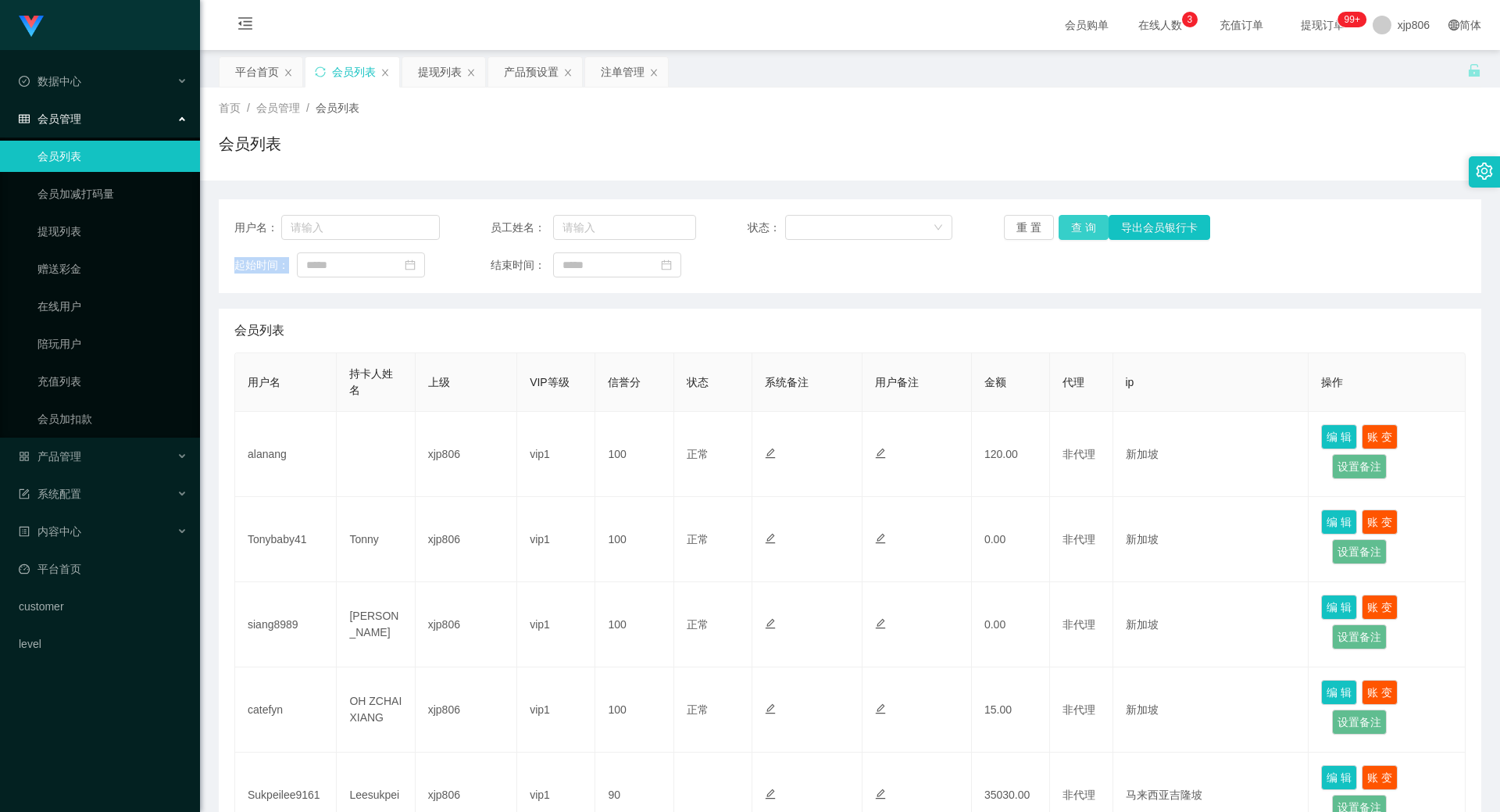
click at [1064, 225] on button "查 询" at bounding box center [1084, 227] width 50 height 25
click at [1064, 225] on div "重 置 查 询 导出会员银行卡" at bounding box center [1107, 227] width 205 height 25
click at [1064, 225] on button "查 询" at bounding box center [1092, 227] width 68 height 25
click at [1064, 223] on div "重 置 查 询 导出会员银行卡" at bounding box center [1107, 227] width 205 height 25
click at [1064, 223] on button "查 询" at bounding box center [1092, 227] width 68 height 25
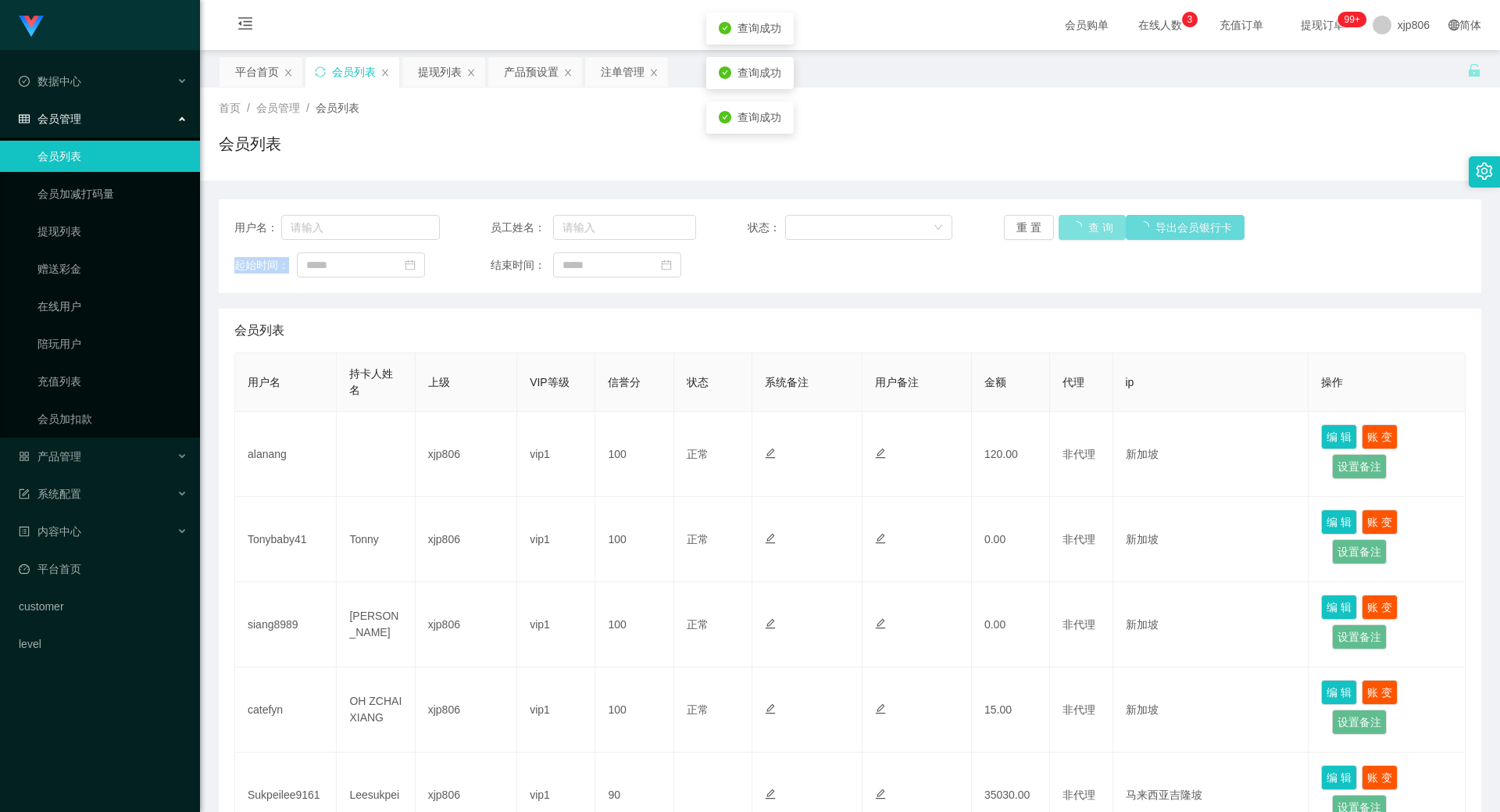
click at [1064, 223] on div "重 置 查 询 导出会员银行卡" at bounding box center [1107, 227] width 205 height 25
drag, startPoint x: 1075, startPoint y: 239, endPoint x: 1079, endPoint y: 231, distance: 8.9
click at [1075, 238] on button "查 询" at bounding box center [1084, 227] width 50 height 25
click at [1079, 231] on div "重 置 查 询 导出会员银行卡" at bounding box center [1107, 227] width 205 height 25
click at [1079, 231] on button "查 询" at bounding box center [1084, 227] width 50 height 25
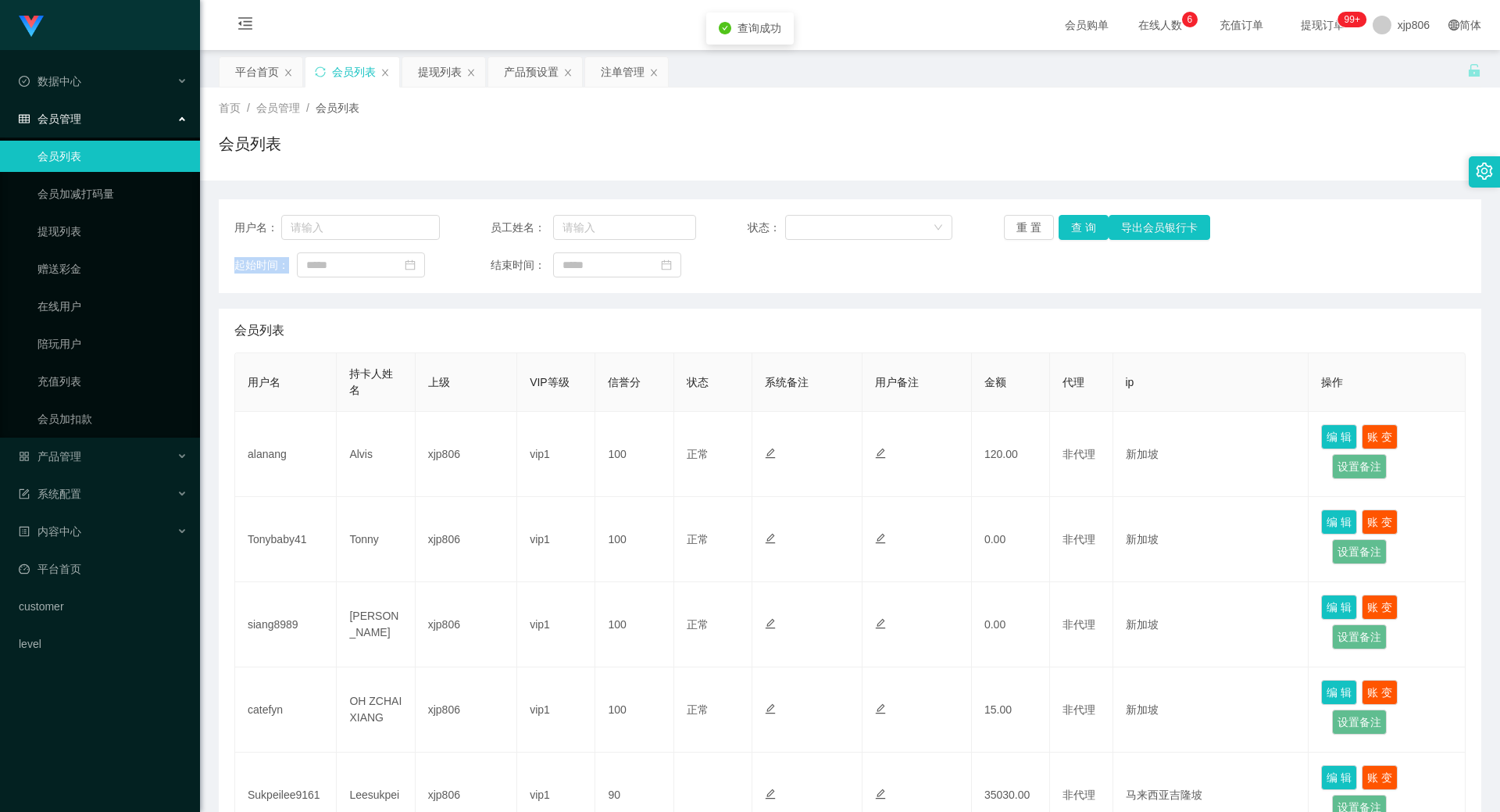
click at [1079, 232] on div "重 置 查 询 导出会员银行卡" at bounding box center [1107, 227] width 205 height 25
click at [1079, 232] on button "查 询" at bounding box center [1084, 227] width 50 height 25
click at [1079, 232] on div "重 置 查 询 导出会员银行卡" at bounding box center [1107, 227] width 205 height 25
click at [1079, 232] on button "查 询" at bounding box center [1092, 227] width 68 height 25
click at [1079, 232] on div "重 置 查 询 导出会员银行卡" at bounding box center [1107, 227] width 205 height 25
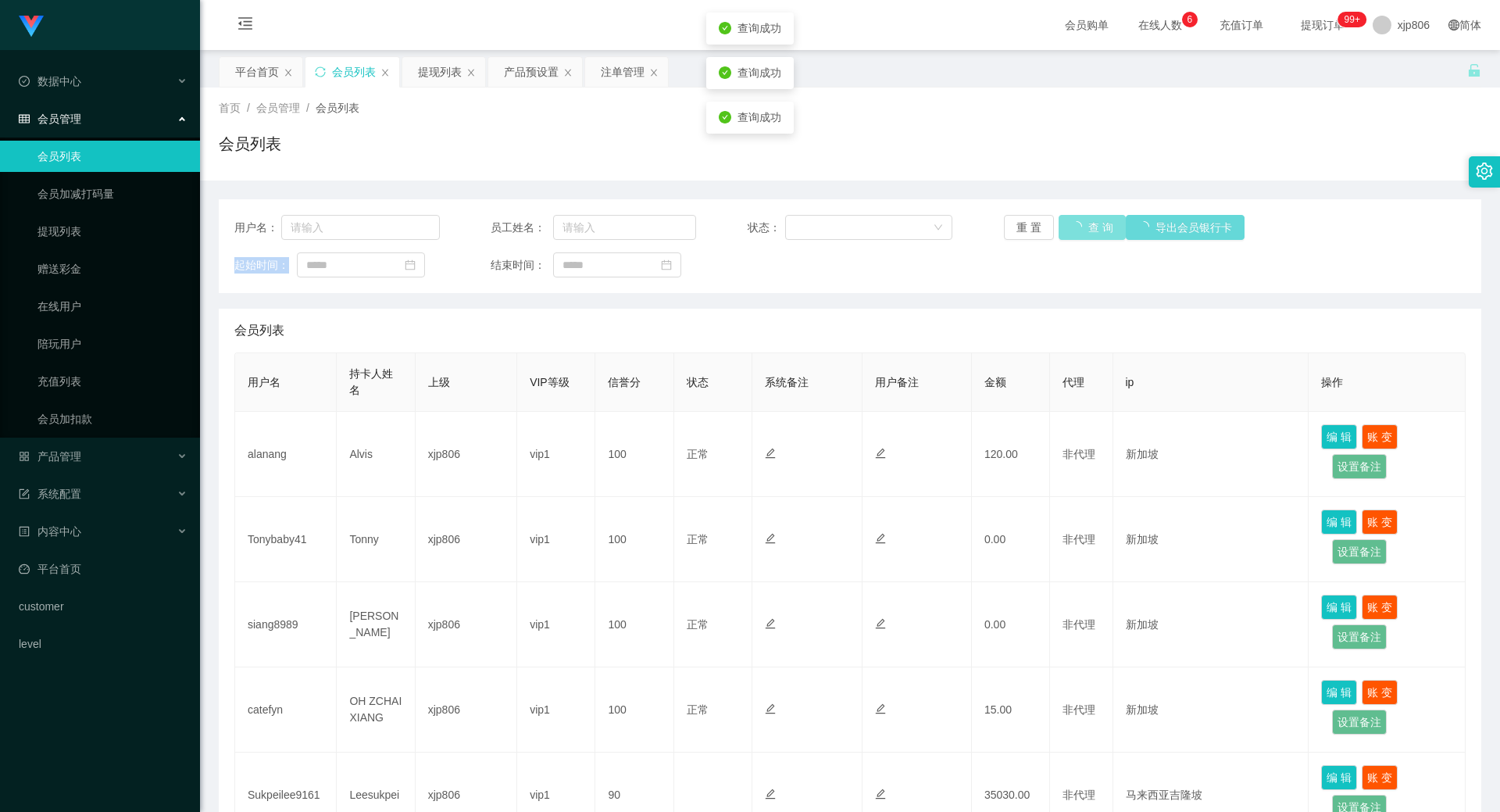
click at [1080, 230] on button "查 询" at bounding box center [1092, 227] width 68 height 25
click at [1082, 229] on div "重 置 查 询 导出会员银行卡" at bounding box center [1107, 227] width 205 height 25
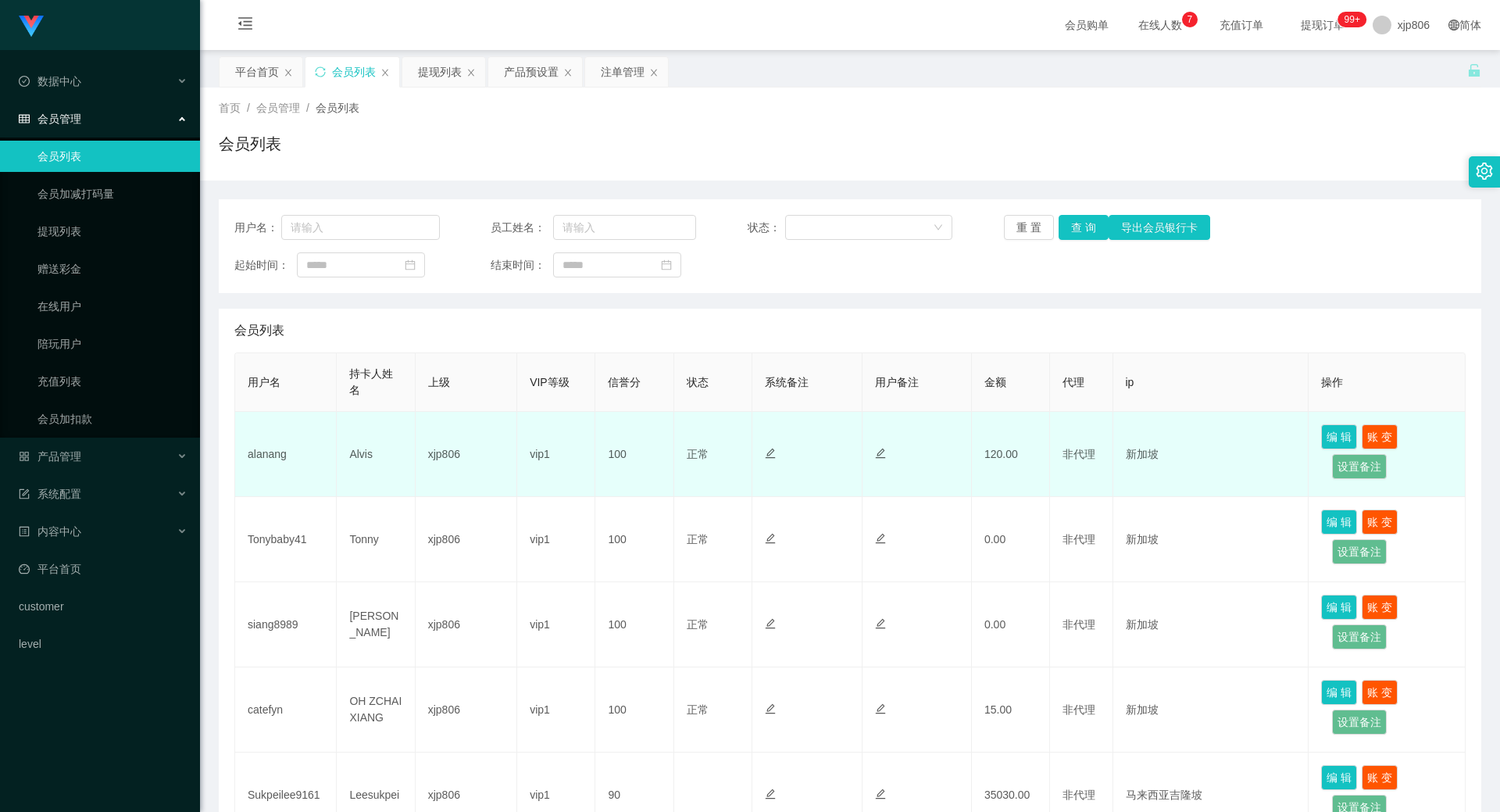
click at [279, 445] on td "alanang" at bounding box center [286, 454] width 102 height 85
copy td "alanang"
click at [361, 450] on td "Alvis" at bounding box center [375, 454] width 78 height 85
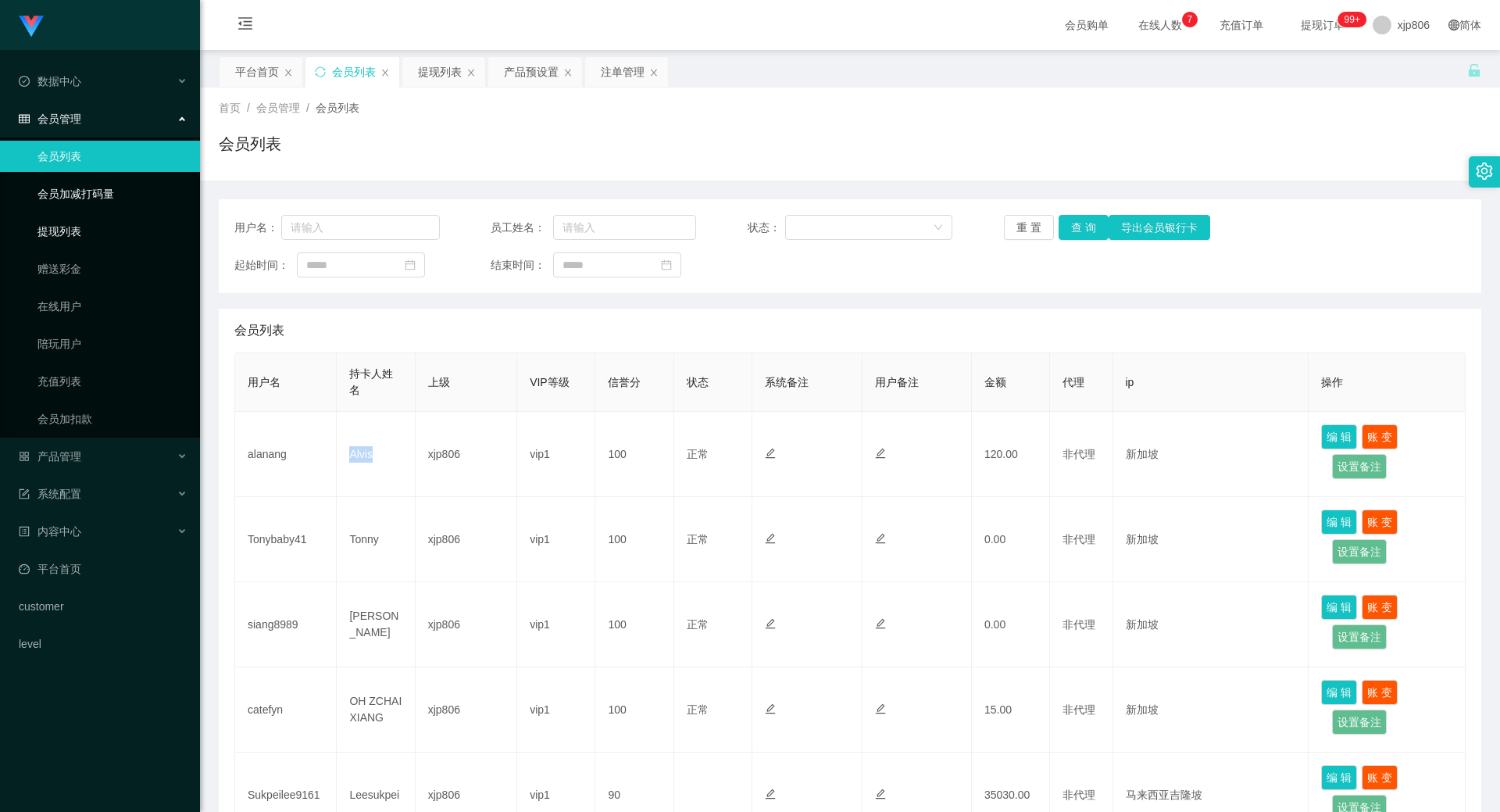
copy td "Alvis"
click at [1059, 227] on button "查 询" at bounding box center [1084, 227] width 50 height 25
click at [1069, 225] on button "查 询" at bounding box center [1084, 227] width 50 height 25
click at [1069, 225] on div "重 置 查 询 导出会员银行卡" at bounding box center [1107, 227] width 205 height 25
click at [1069, 225] on button "查 询" at bounding box center [1084, 227] width 50 height 25
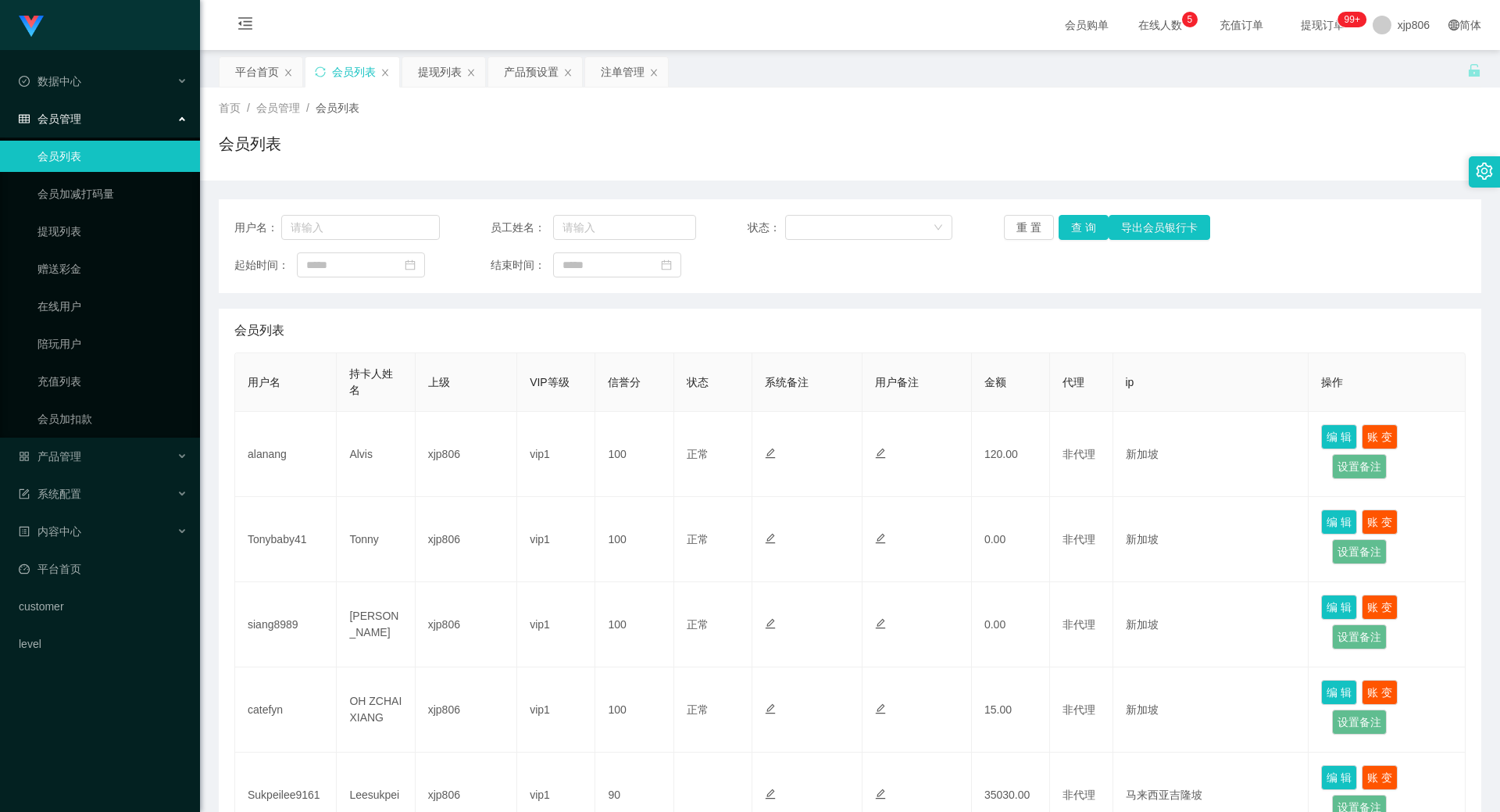
click at [1084, 240] on div "用户名： 员工姓名： 状态： 重 置 查 询 导出会员银行卡 起始时间： 结束时间：" at bounding box center [850, 245] width 1262 height 93
click at [1078, 234] on button "查 询" at bounding box center [1084, 227] width 50 height 25
click at [1078, 234] on div "重 置 查 询 导出会员银行卡" at bounding box center [1107, 227] width 205 height 25
click at [1078, 234] on button "查 询" at bounding box center [1084, 227] width 50 height 25
click at [1078, 234] on div "重 置 查 询 导出会员银行卡" at bounding box center [1107, 227] width 205 height 25
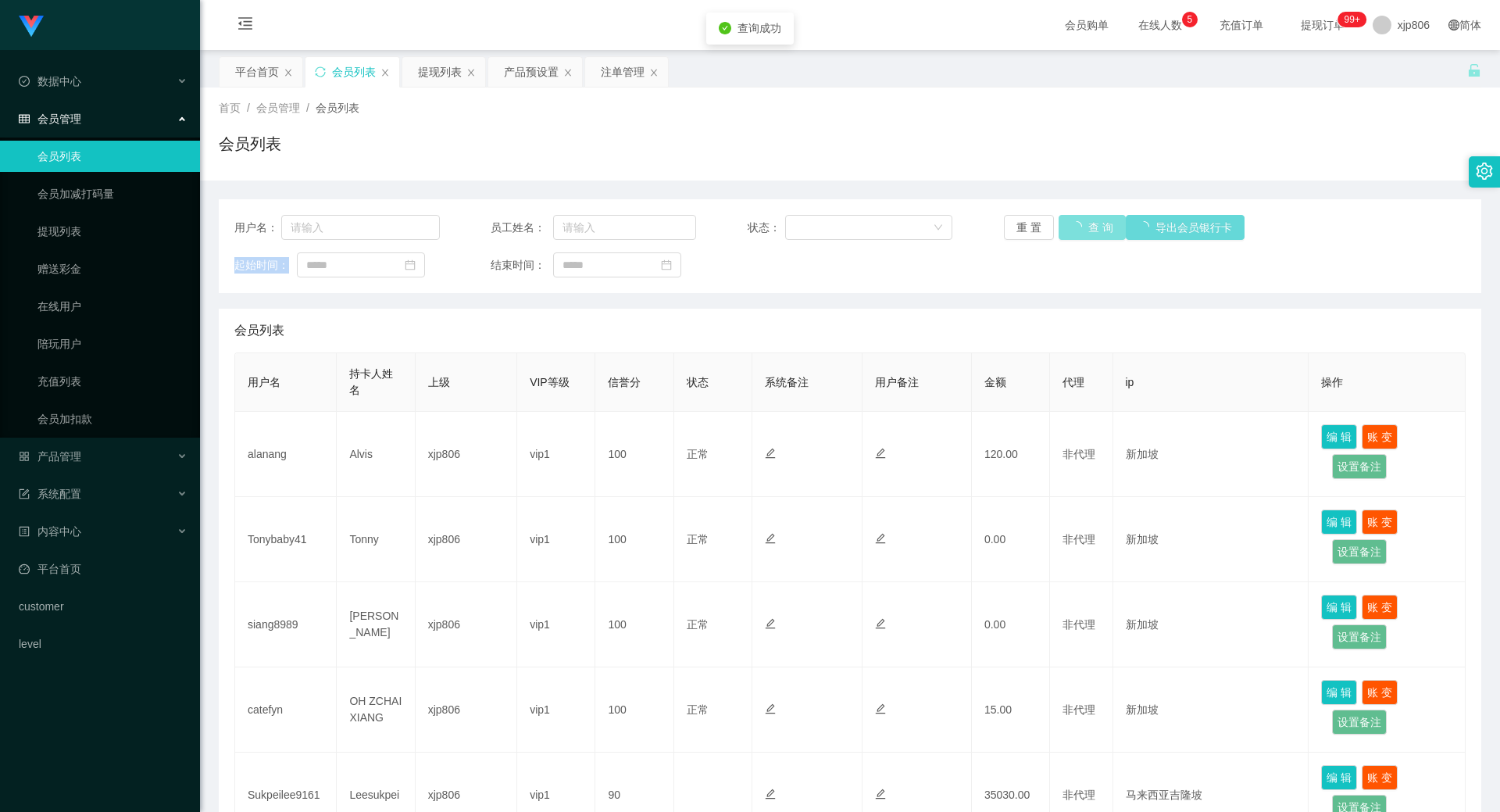
click at [1078, 234] on button "查 询" at bounding box center [1092, 227] width 68 height 25
click at [1078, 234] on div "重 置 查 询 导出会员银行卡" at bounding box center [1107, 227] width 205 height 25
click at [1078, 234] on button "查 询" at bounding box center [1092, 227] width 68 height 25
click at [1078, 234] on div "重 置 查 询 导出会员银行卡" at bounding box center [1107, 227] width 205 height 25
click at [1078, 234] on button "查 询" at bounding box center [1084, 227] width 50 height 25
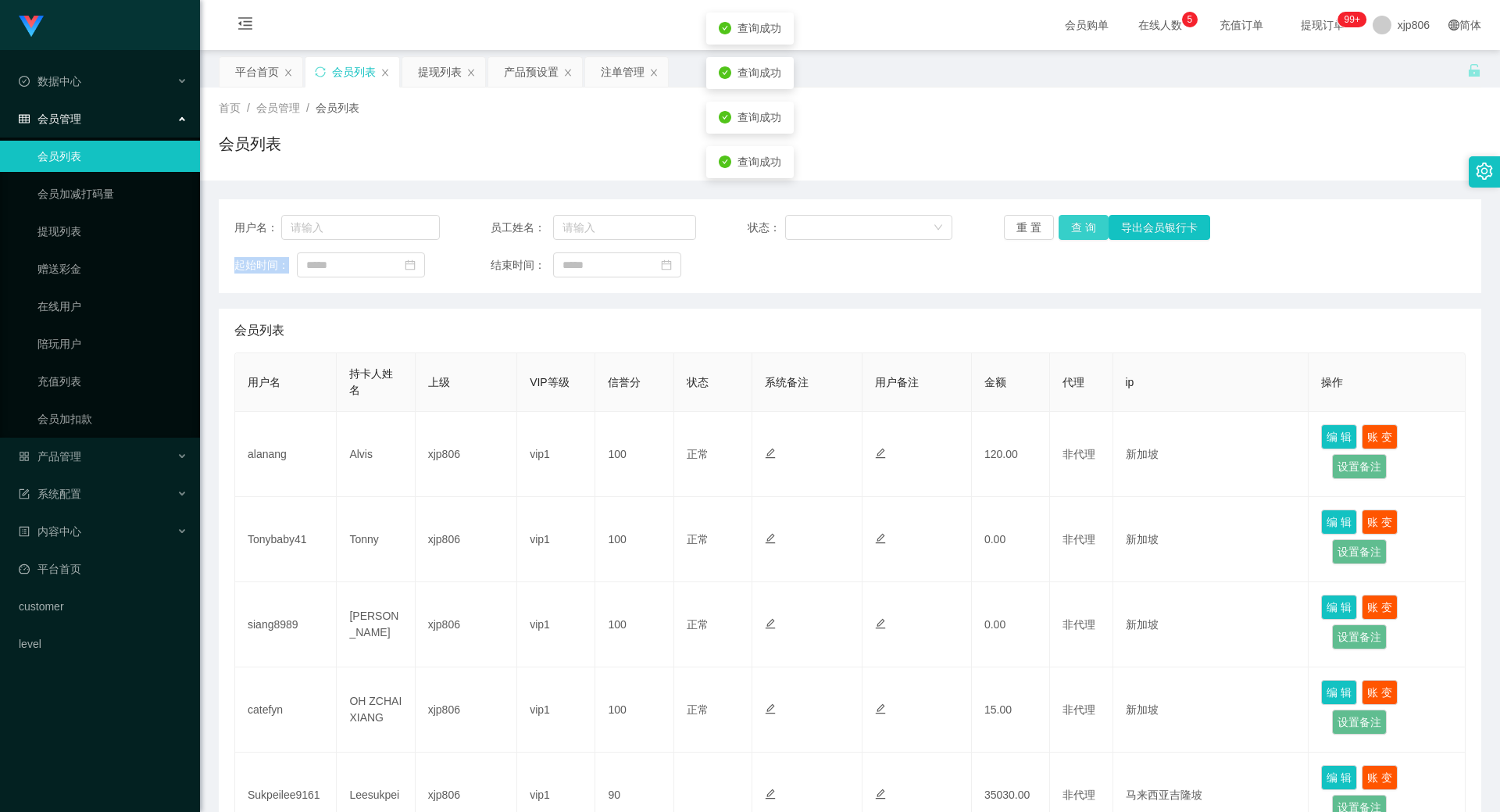
click at [1078, 234] on div "重 置 查 询 导出会员银行卡" at bounding box center [1107, 227] width 205 height 25
click at [1078, 234] on button "查 询" at bounding box center [1084, 227] width 50 height 25
click at [1086, 230] on button "查 询" at bounding box center [1084, 227] width 50 height 25
click at [1086, 230] on div "重 置 查 询 导出会员银行卡" at bounding box center [1107, 227] width 205 height 25
click at [1086, 230] on button "查 询" at bounding box center [1084, 227] width 50 height 25
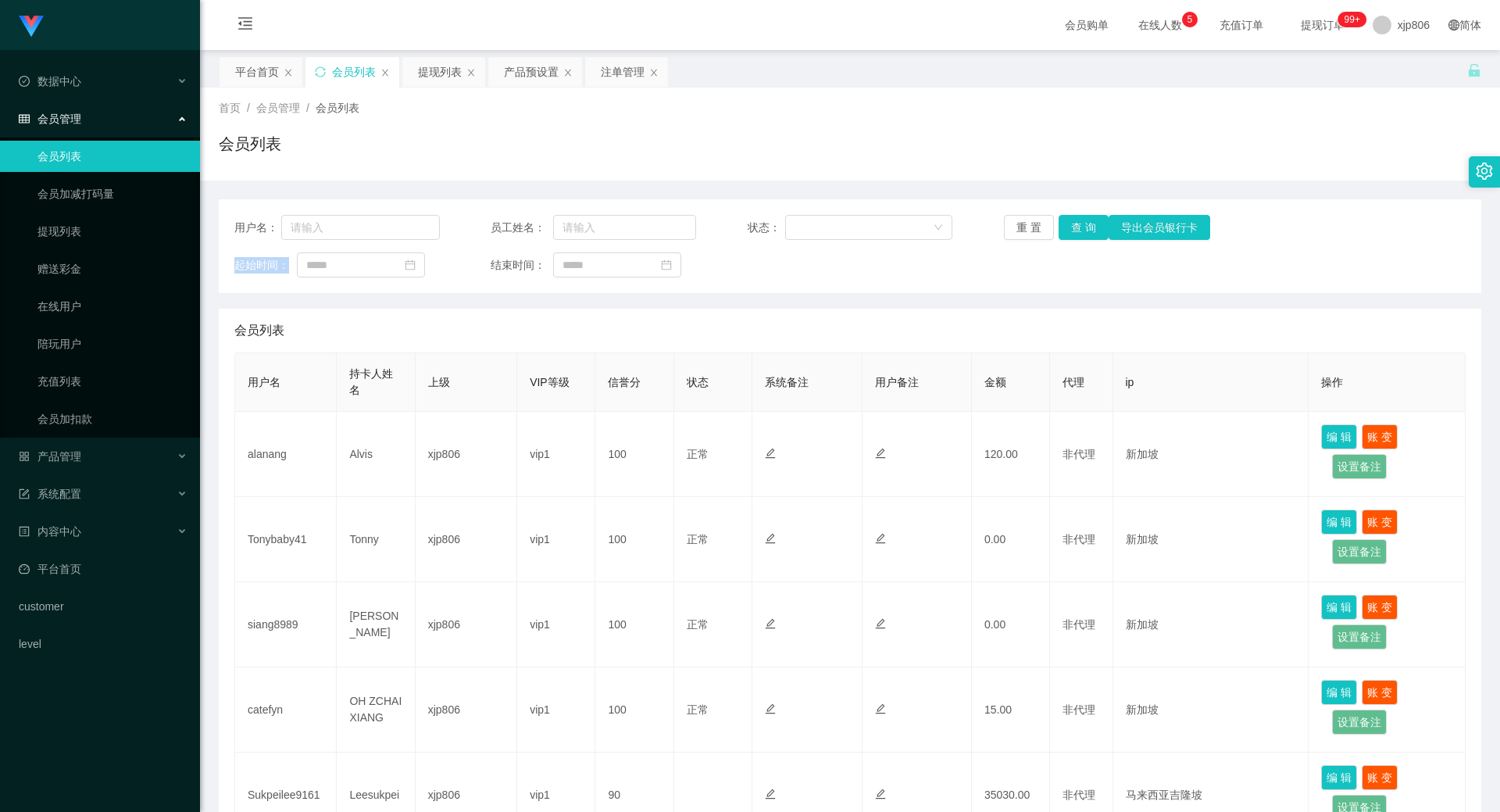
click at [1086, 230] on div "重 置 查 询 导出会员银行卡" at bounding box center [1107, 227] width 205 height 25
click at [1086, 230] on button "查 询" at bounding box center [1092, 227] width 68 height 25
click at [1088, 232] on button "查 询" at bounding box center [1092, 227] width 68 height 25
click at [1088, 232] on div "重 置 查 询 导出会员银行卡" at bounding box center [1107, 227] width 205 height 25
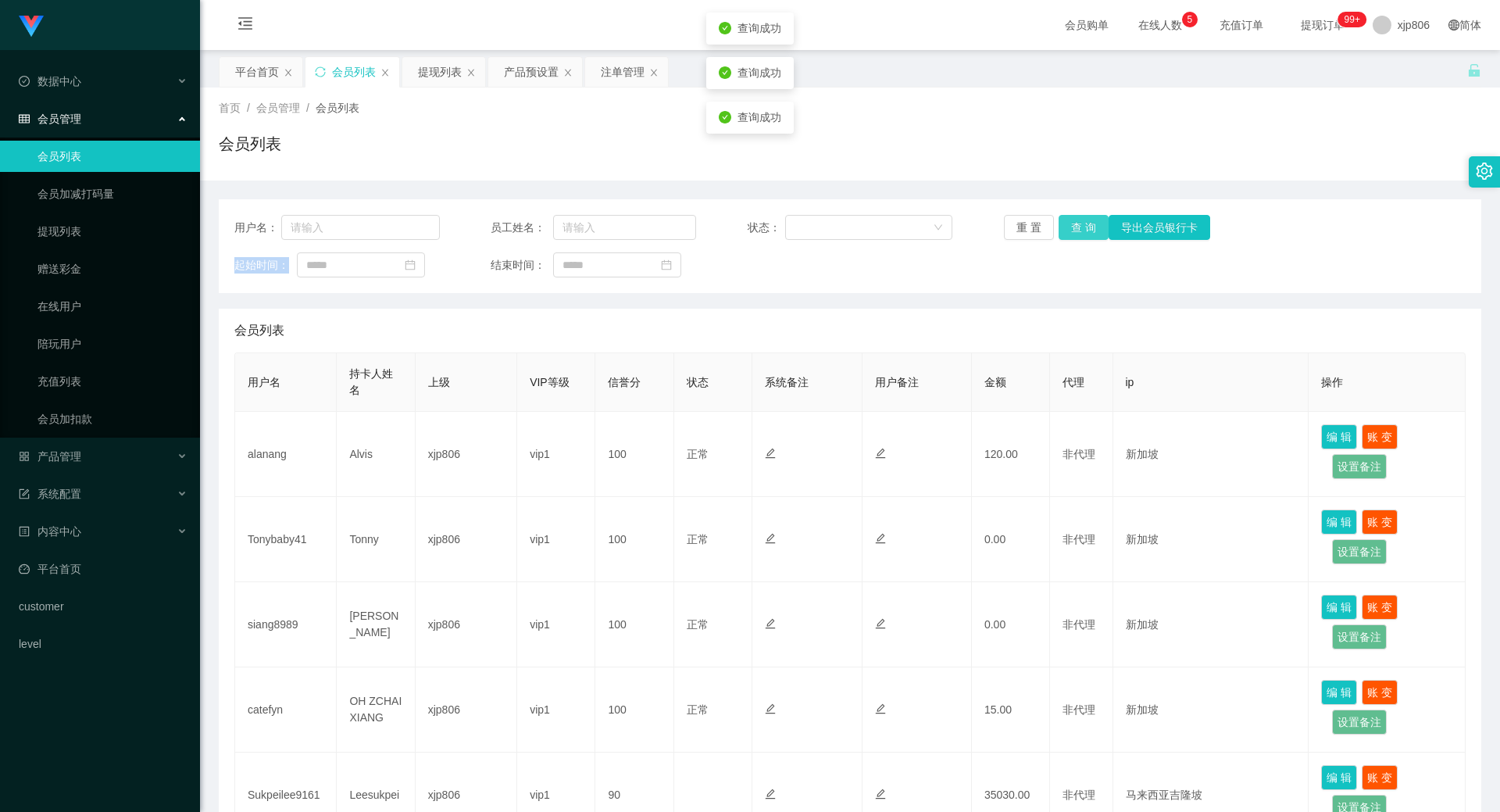
click at [1088, 231] on button "查 询" at bounding box center [1084, 227] width 50 height 25
click at [1088, 231] on div "重 置 查 询 导出会员银行卡" at bounding box center [1107, 227] width 205 height 25
click at [1088, 231] on button "查 询" at bounding box center [1092, 227] width 68 height 25
click at [1088, 231] on div "重 置 查 询 导出会员银行卡" at bounding box center [1107, 227] width 205 height 25
click at [1088, 231] on button "查 询" at bounding box center [1084, 227] width 50 height 25
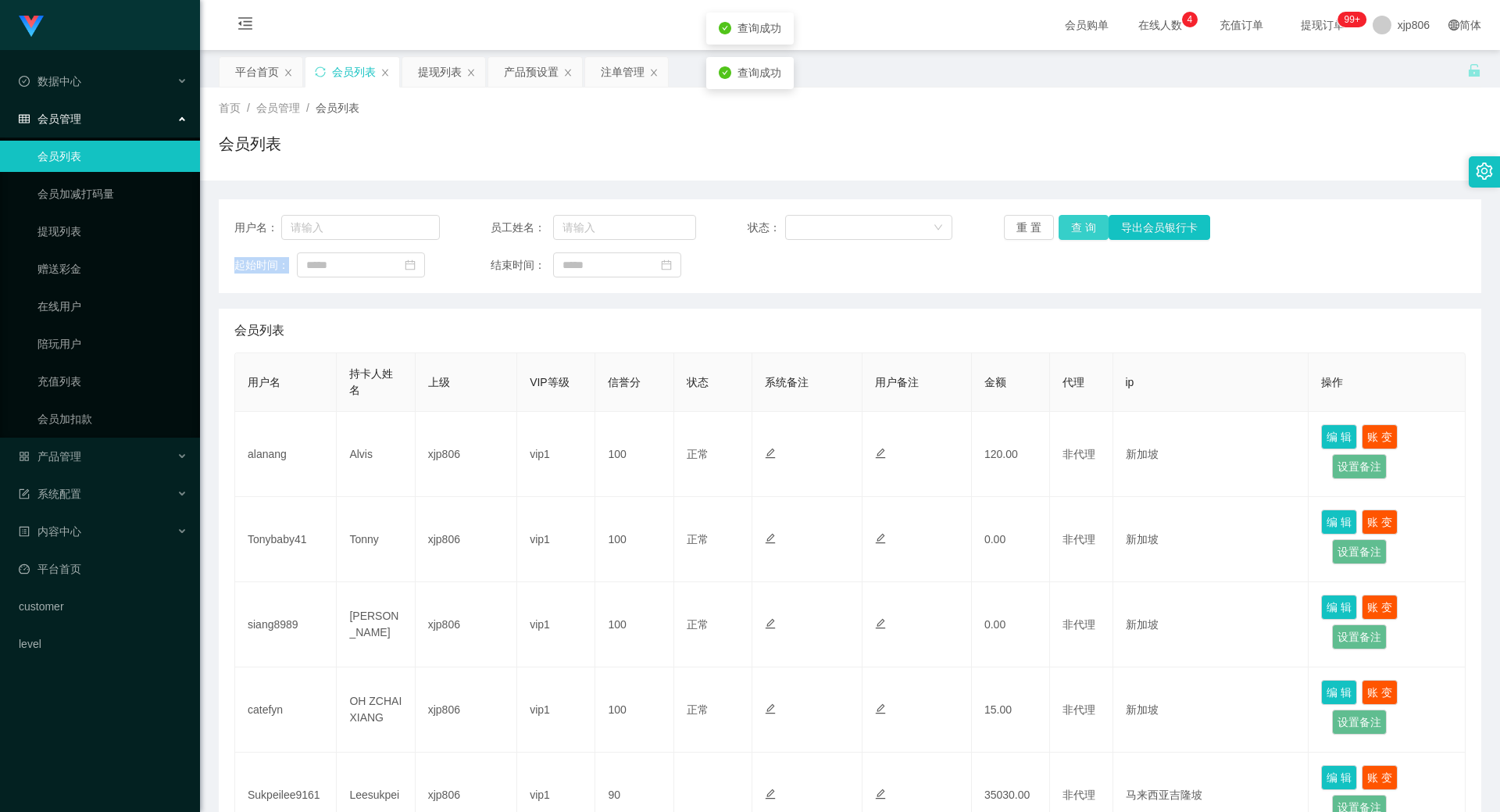
click at [1088, 231] on div "重 置 查 询 导出会员银行卡" at bounding box center [1107, 227] width 205 height 25
click at [1088, 231] on button "查 询" at bounding box center [1084, 227] width 50 height 25
click at [1088, 231] on div "重 置 查 询 导出会员银行卡" at bounding box center [1107, 227] width 205 height 25
click at [1088, 231] on button "查 询" at bounding box center [1084, 227] width 50 height 25
click at [1088, 231] on div "重 置 查 询 导出会员银行卡" at bounding box center [1107, 227] width 205 height 25
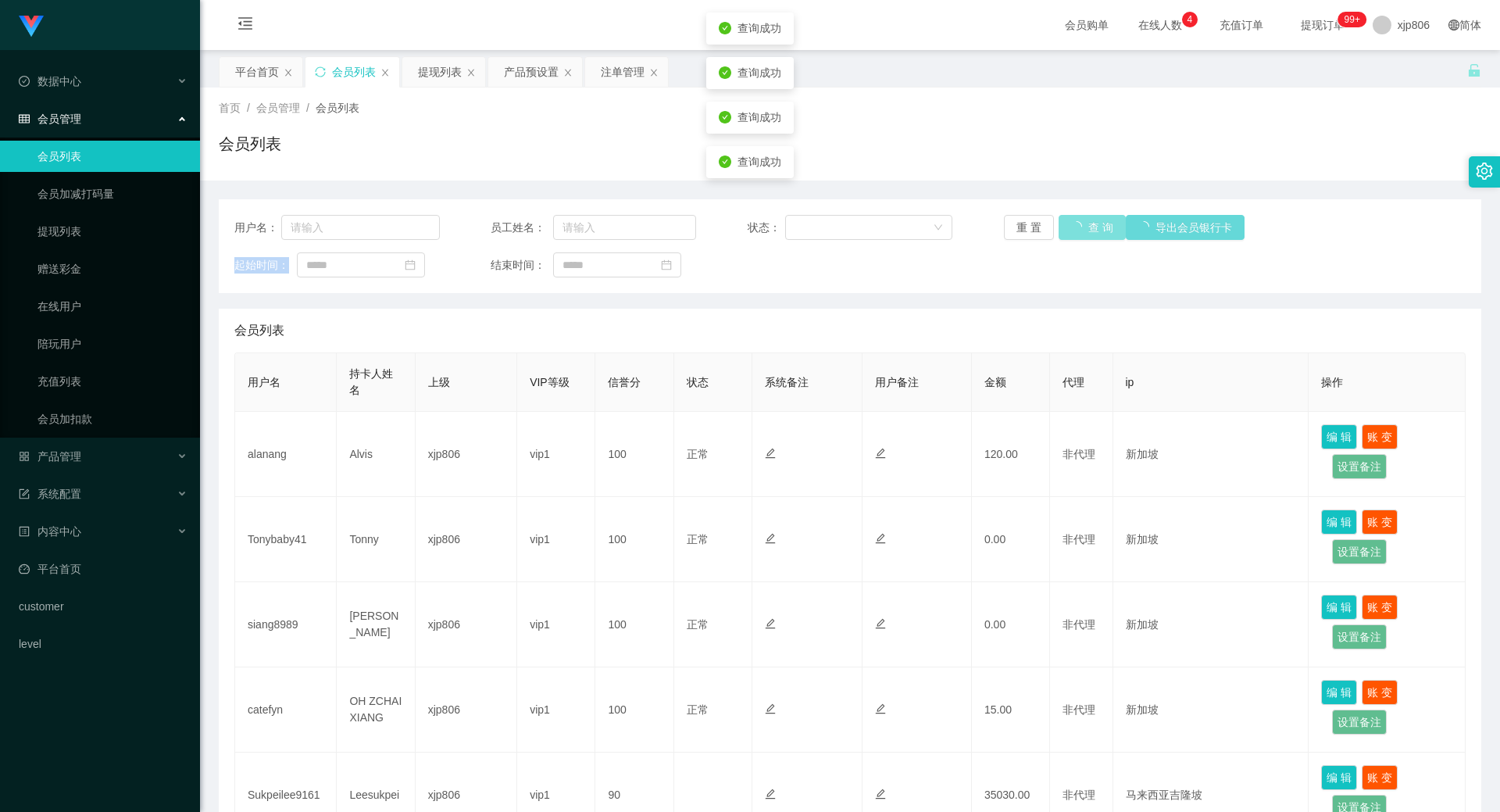
click at [1088, 231] on button "查 询" at bounding box center [1092, 227] width 68 height 25
click at [1088, 231] on button "查 询" at bounding box center [1084, 227] width 50 height 25
click at [1088, 231] on div "重 置 查 询 导出会员银行卡" at bounding box center [1107, 227] width 205 height 25
click at [1088, 231] on button "查 询" at bounding box center [1084, 227] width 50 height 25
click at [1088, 231] on div "重 置 查 询 导出会员银行卡" at bounding box center [1107, 227] width 205 height 25
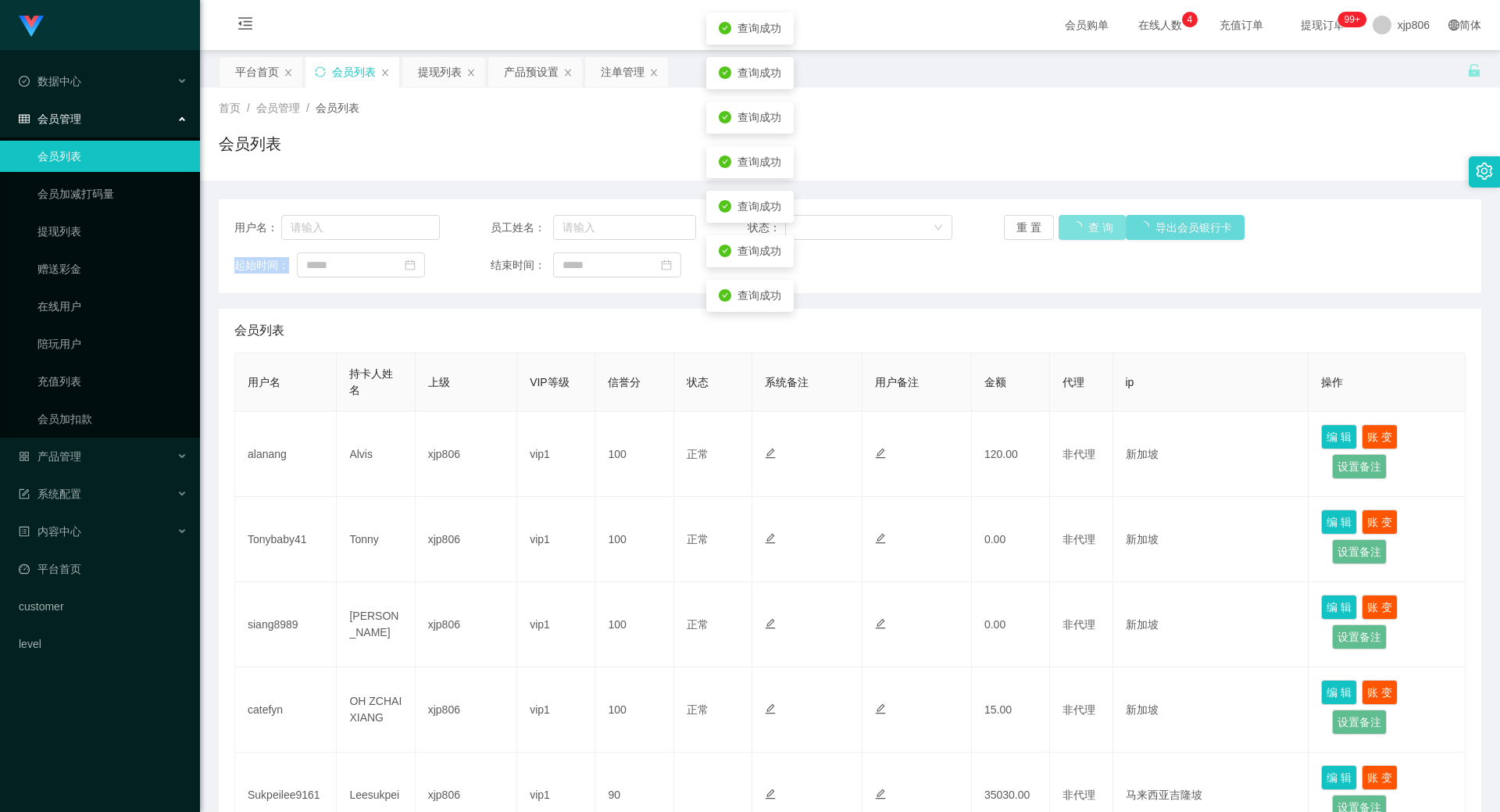
click at [1088, 231] on button "查 询" at bounding box center [1092, 227] width 68 height 25
click at [1088, 231] on div "重 置 查 询 导出会员银行卡" at bounding box center [1107, 227] width 205 height 25
click at [1088, 231] on button "查 询" at bounding box center [1084, 227] width 50 height 25
click at [1088, 231] on div "重 置 查 询 导出会员银行卡" at bounding box center [1107, 227] width 205 height 25
click at [1088, 231] on button "查 询" at bounding box center [1084, 227] width 50 height 25
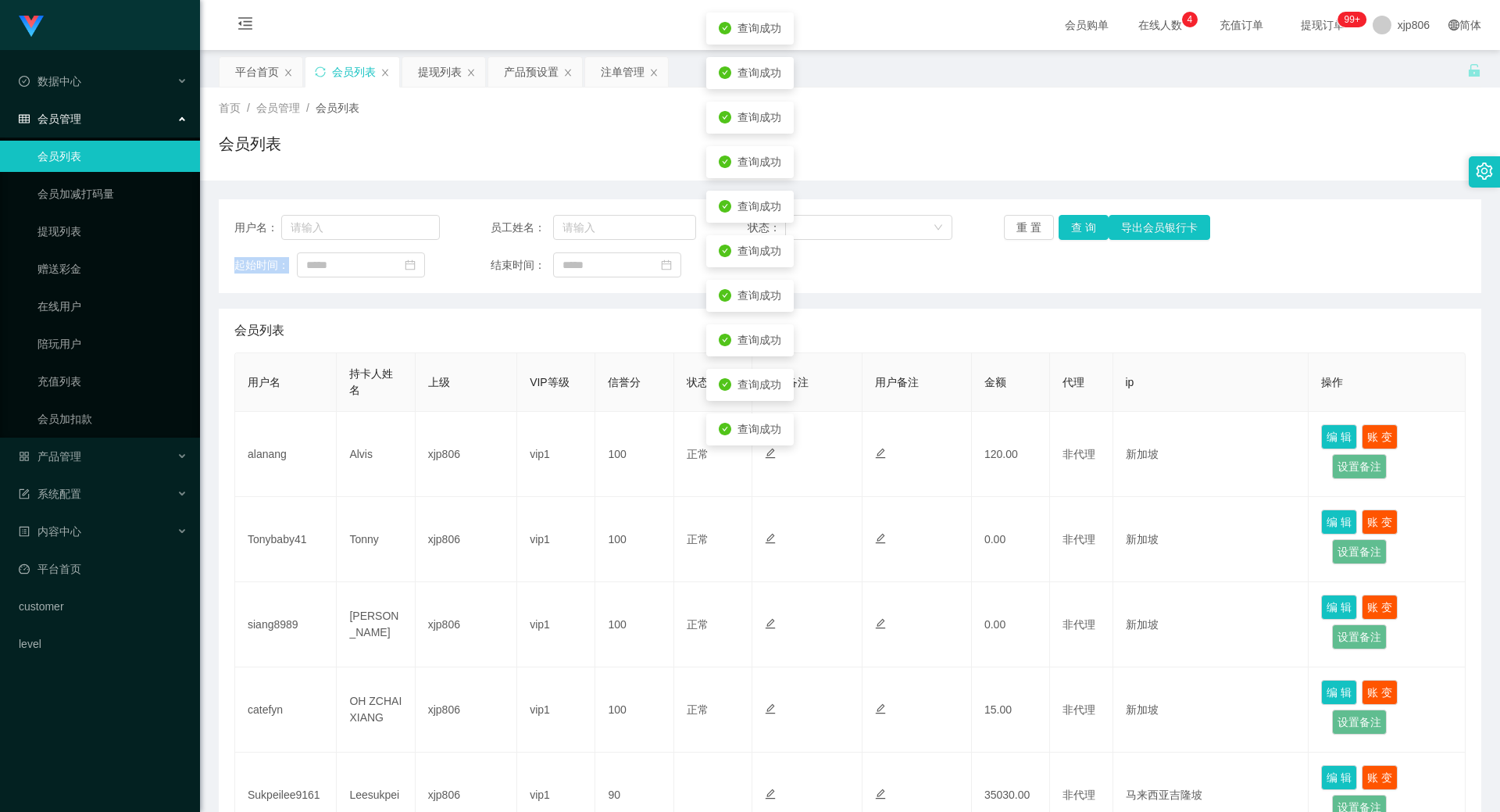
click at [1088, 231] on div "重 置 查 询 导出会员银行卡" at bounding box center [1107, 227] width 205 height 25
click at [1088, 231] on button "查 询" at bounding box center [1084, 227] width 50 height 25
click at [1088, 231] on div "重 置 查 询 导出会员银行卡" at bounding box center [1107, 227] width 205 height 25
click at [1088, 231] on button "查 询" at bounding box center [1092, 227] width 68 height 25
click at [1088, 231] on div "重 置 查 询 导出会员银行卡" at bounding box center [1107, 227] width 205 height 25
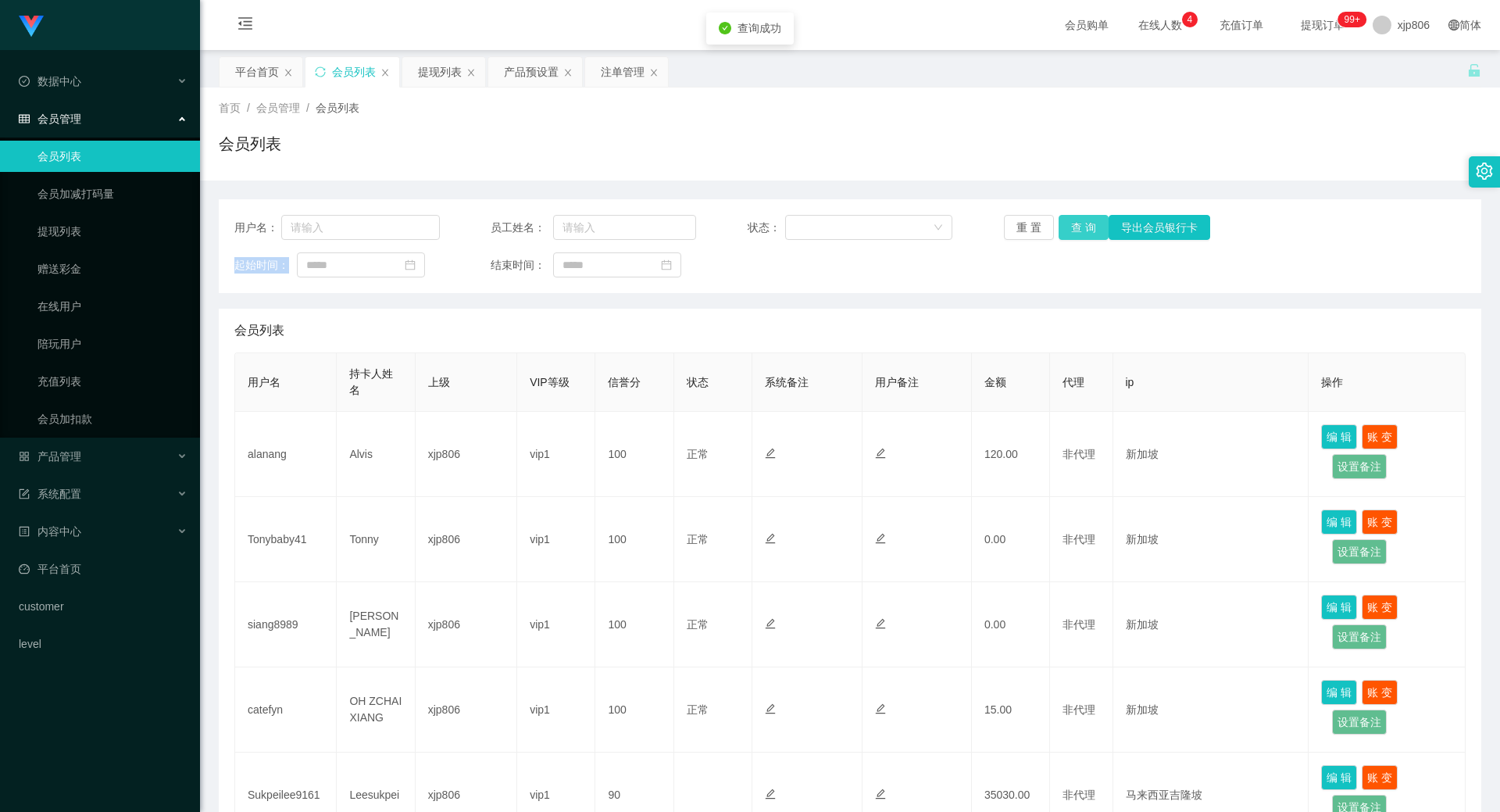
click at [1074, 232] on button "查 询" at bounding box center [1084, 227] width 50 height 25
click at [1074, 232] on div "重 置 查 询 导出会员银行卡" at bounding box center [1107, 227] width 205 height 25
click at [1074, 232] on button "查 询" at bounding box center [1084, 227] width 50 height 25
click at [1071, 232] on div "重 置 查 询 导出会员银行卡" at bounding box center [1107, 227] width 205 height 25
click at [1071, 232] on button "查 询" at bounding box center [1092, 227] width 68 height 25
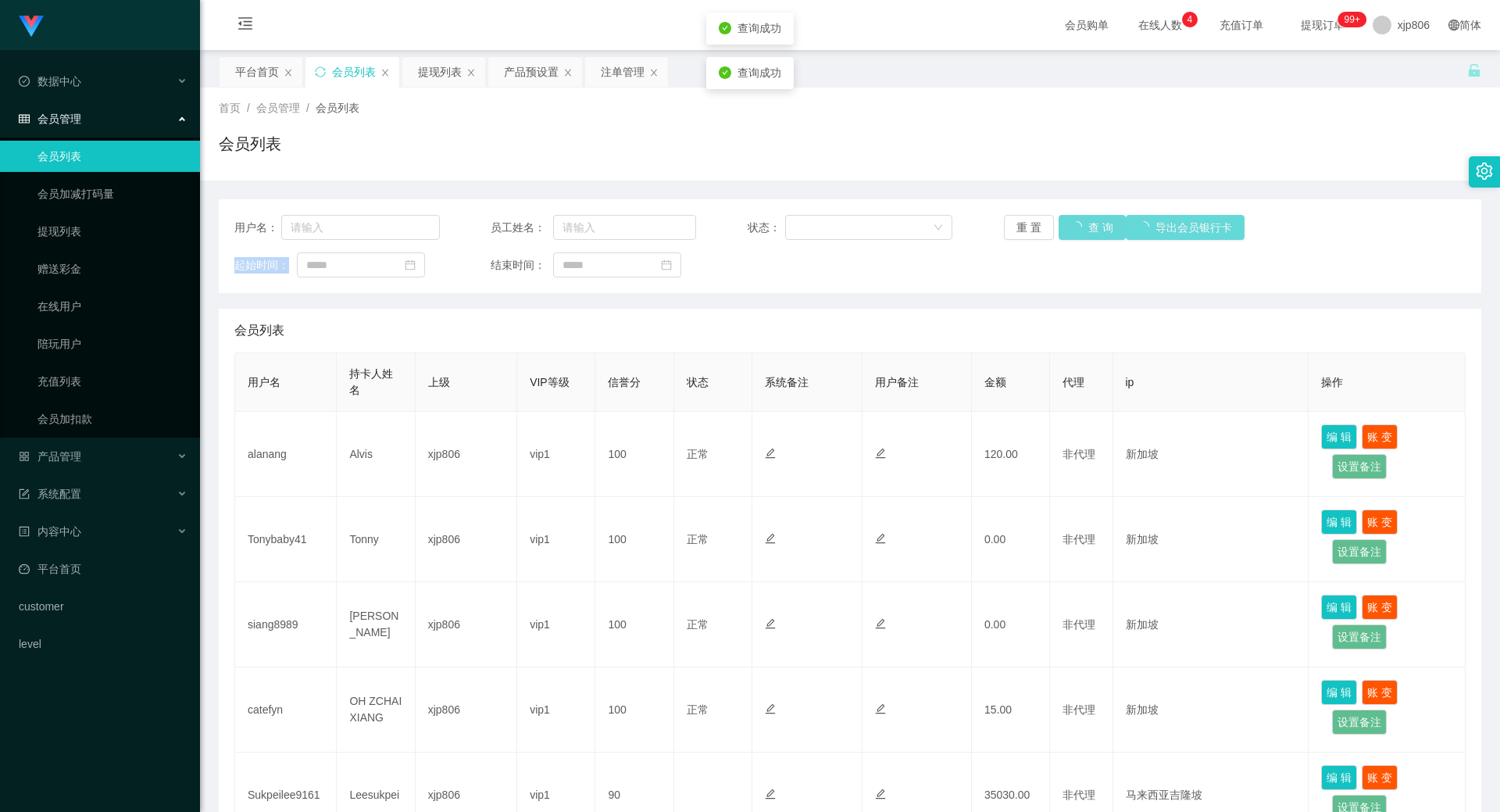
click at [1071, 232] on div "重 置 查 询 导出会员银行卡" at bounding box center [1107, 227] width 205 height 25
click at [732, 164] on div "会员列表" at bounding box center [850, 150] width 1262 height 36
click at [1080, 224] on button "查 询" at bounding box center [1084, 227] width 50 height 25
click at [1080, 224] on div "重 置 查 询 导出会员银行卡" at bounding box center [1107, 227] width 205 height 25
click at [1080, 224] on button "查 询" at bounding box center [1084, 227] width 50 height 25
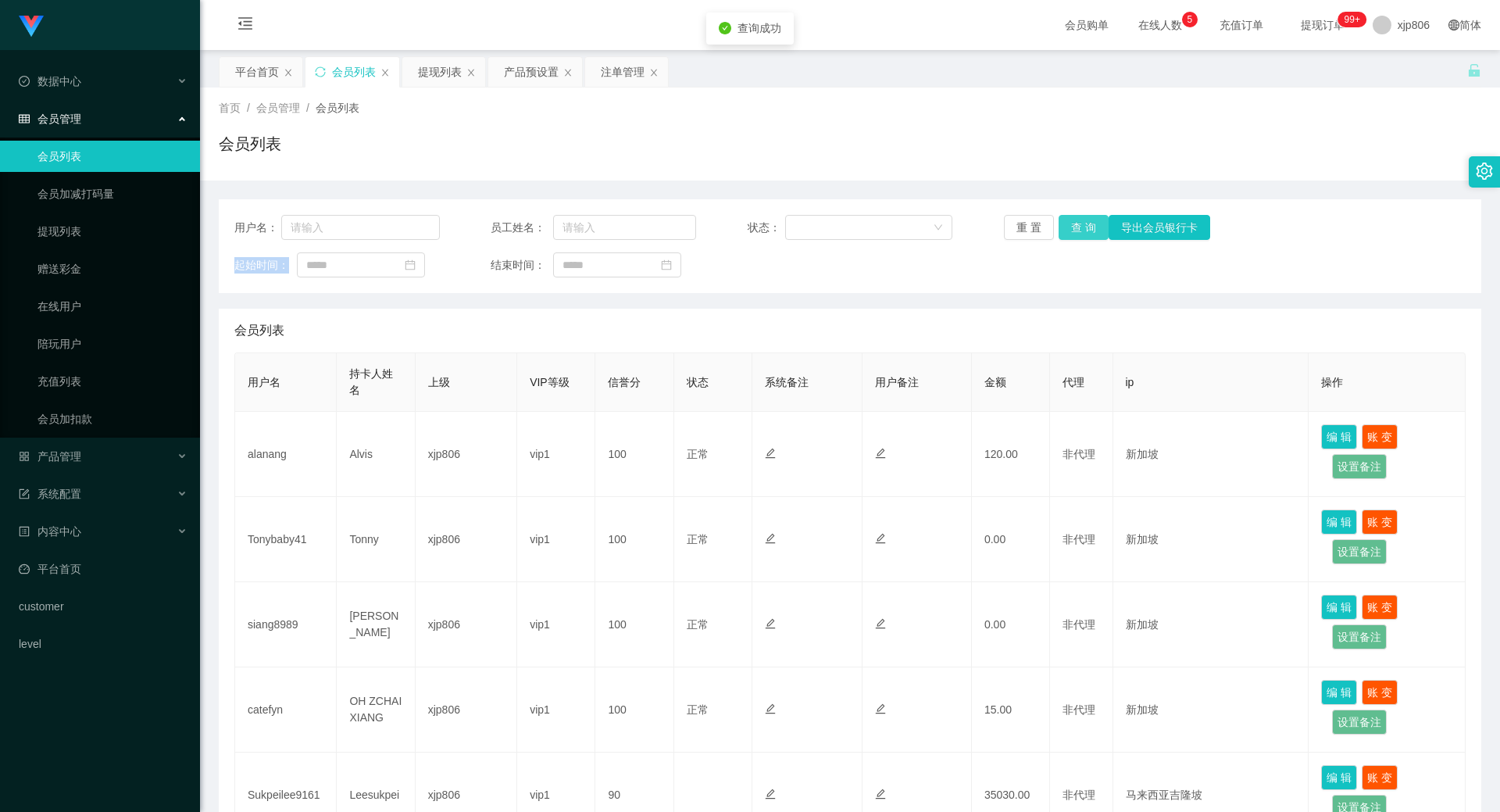
click at [1080, 224] on div "重 置 查 询 导出会员银行卡" at bounding box center [1107, 227] width 205 height 25
click at [1080, 224] on button "查 询" at bounding box center [1084, 227] width 50 height 25
click at [1080, 224] on div "重 置 查 询 导出会员银行卡" at bounding box center [1107, 227] width 205 height 25
click at [1080, 224] on button "查 询" at bounding box center [1092, 227] width 68 height 25
click at [1078, 224] on button "查 询" at bounding box center [1084, 227] width 50 height 25
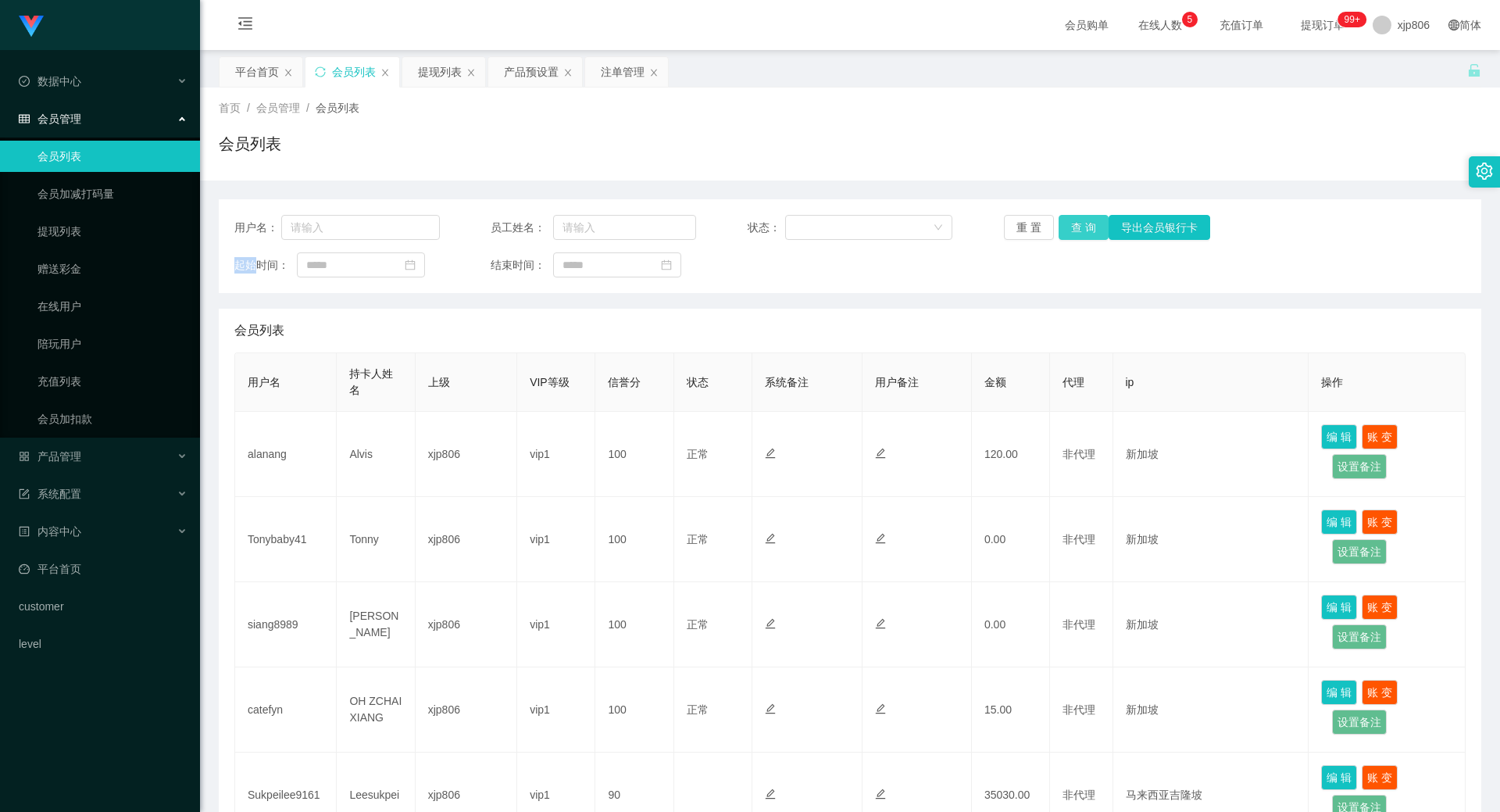
click at [1078, 224] on div "重 置 查 询 导出会员银行卡" at bounding box center [1107, 227] width 205 height 25
click at [1078, 224] on button "查 询" at bounding box center [1084, 227] width 50 height 25
click at [1078, 224] on div "重 置 查 询 导出会员银行卡" at bounding box center [1107, 227] width 205 height 25
click at [1078, 224] on button "查 询" at bounding box center [1084, 227] width 50 height 25
click at [1069, 228] on button "查 询" at bounding box center [1084, 227] width 50 height 25
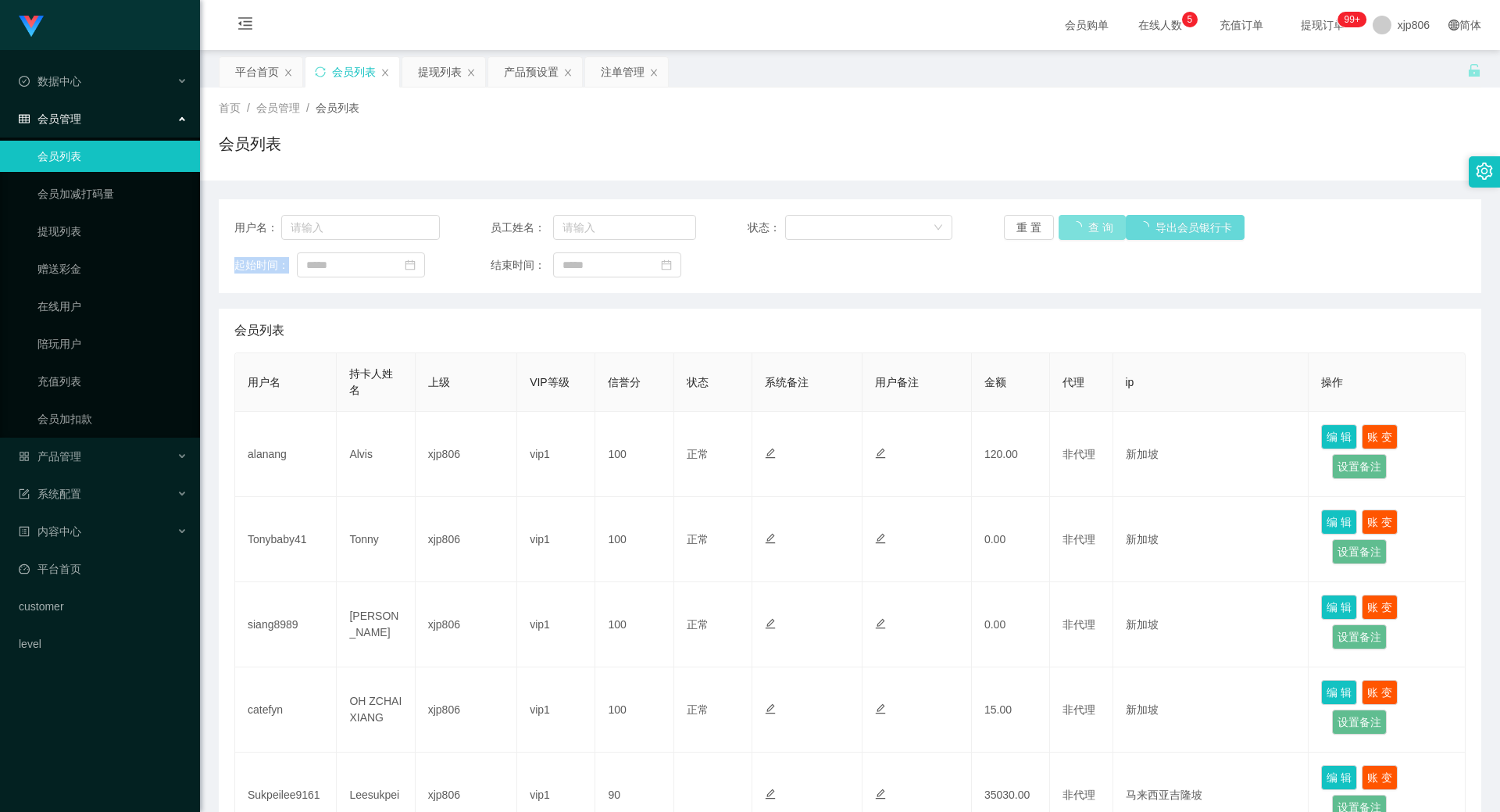
click at [1069, 228] on div "重 置 查 询 导出会员银行卡" at bounding box center [1107, 227] width 205 height 25
click at [1069, 228] on button "查 询" at bounding box center [1092, 227] width 68 height 25
click at [1071, 229] on div "重 置 查 询 导出会员银行卡" at bounding box center [1107, 227] width 205 height 25
click at [1071, 229] on button "查 询" at bounding box center [1084, 227] width 50 height 25
click at [1071, 229] on div "重 置 查 询 导出会员银行卡" at bounding box center [1107, 227] width 205 height 25
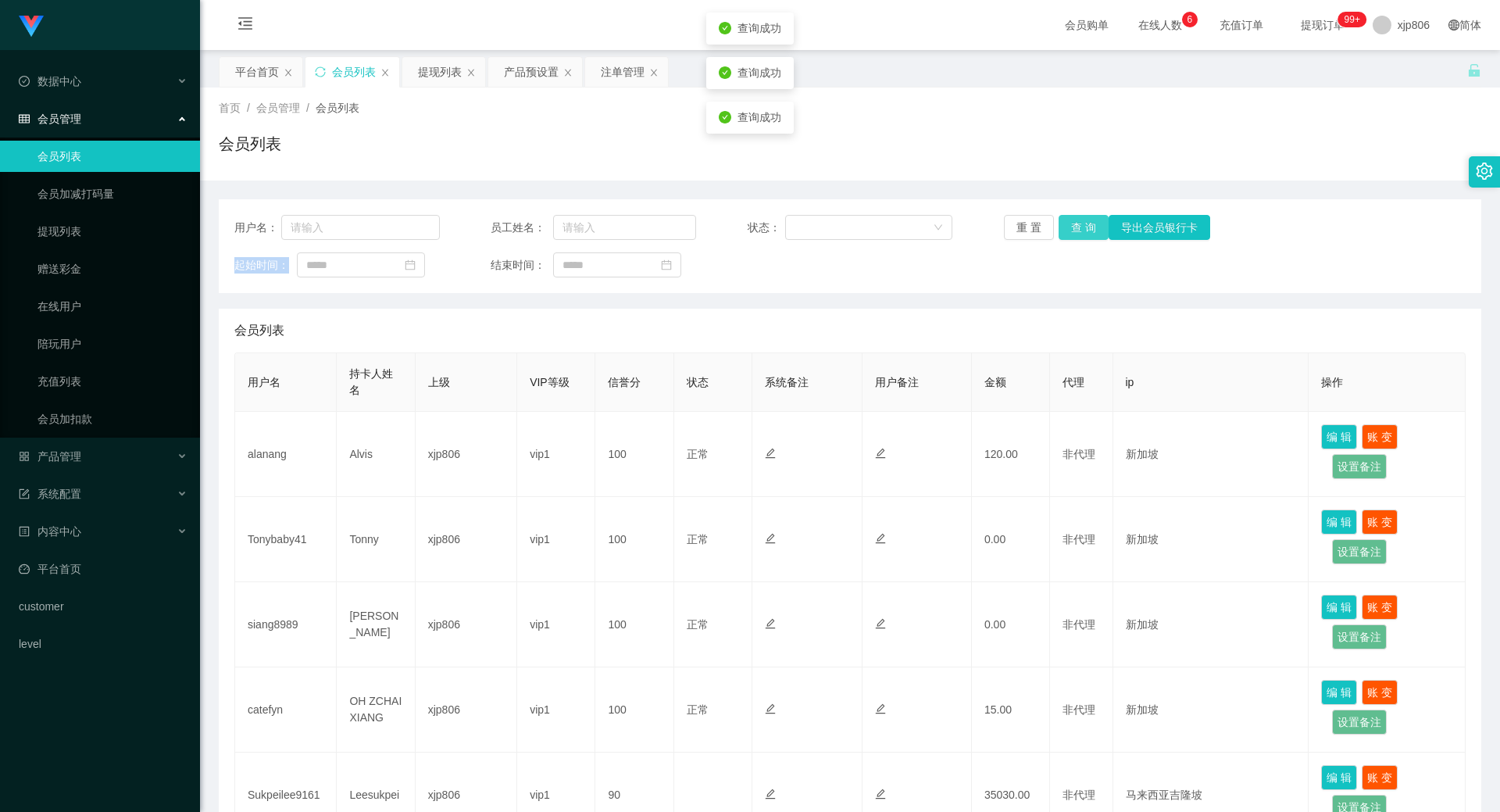
click at [1071, 229] on button "查 询" at bounding box center [1084, 227] width 50 height 25
click at [1071, 229] on div "重 置 查 询 导出会员银行卡" at bounding box center [1107, 227] width 205 height 25
click at [1071, 229] on button "查 询" at bounding box center [1084, 227] width 50 height 25
click at [1071, 229] on div "重 置 查 询 导出会员银行卡" at bounding box center [1107, 227] width 205 height 25
click at [1071, 229] on button "查 询" at bounding box center [1084, 227] width 50 height 25
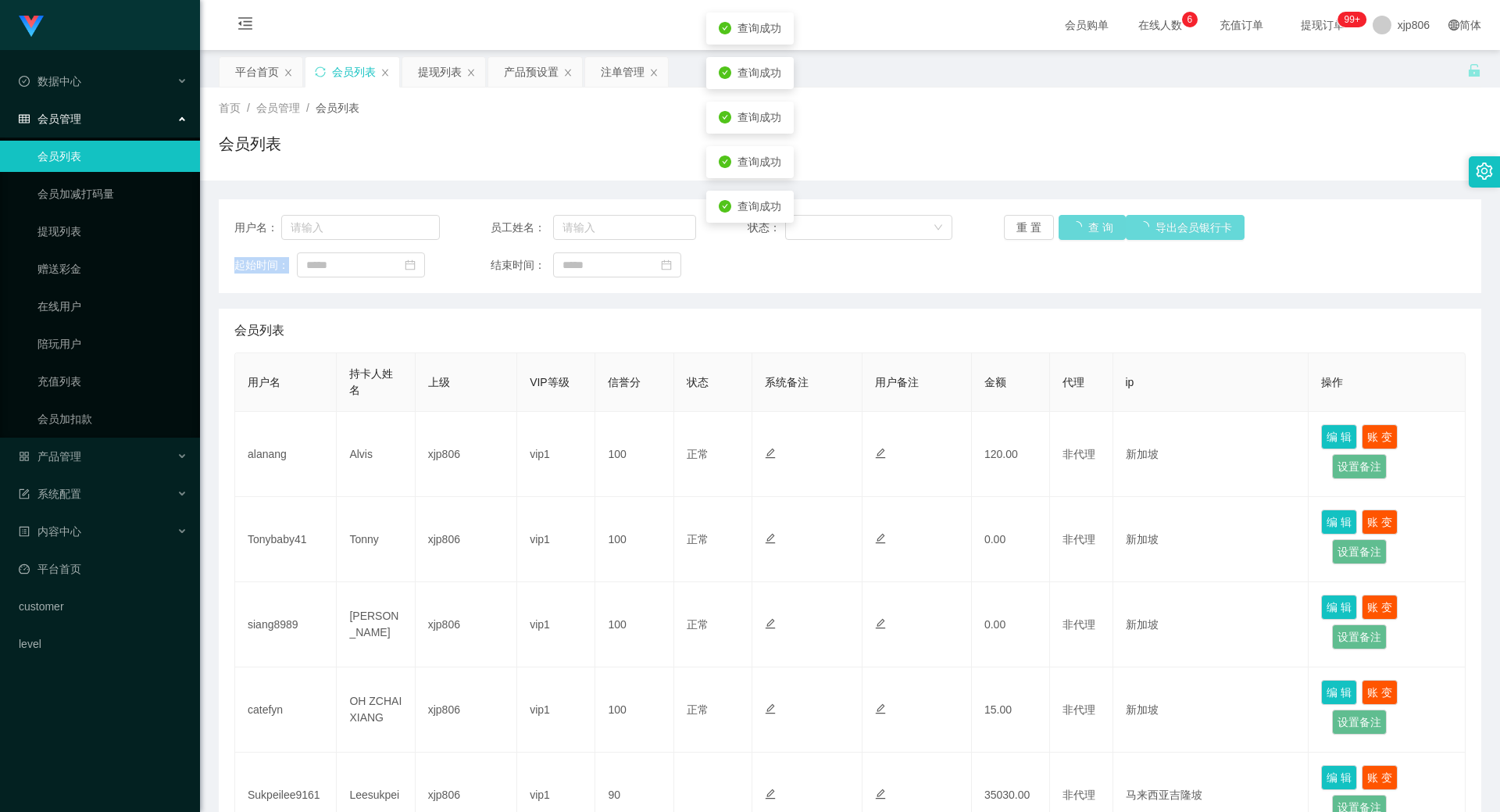
click at [1071, 229] on div "重 置 查 询 导出会员银行卡" at bounding box center [1107, 227] width 205 height 25
click at [1071, 229] on button "查 询" at bounding box center [1092, 227] width 68 height 25
click at [1071, 229] on div "重 置 查 询 导出会员银行卡" at bounding box center [1107, 227] width 205 height 25
click at [1073, 229] on button "查 询" at bounding box center [1084, 227] width 50 height 25
click at [1073, 229] on div "重 置 查 询 导出会员银行卡" at bounding box center [1107, 227] width 205 height 25
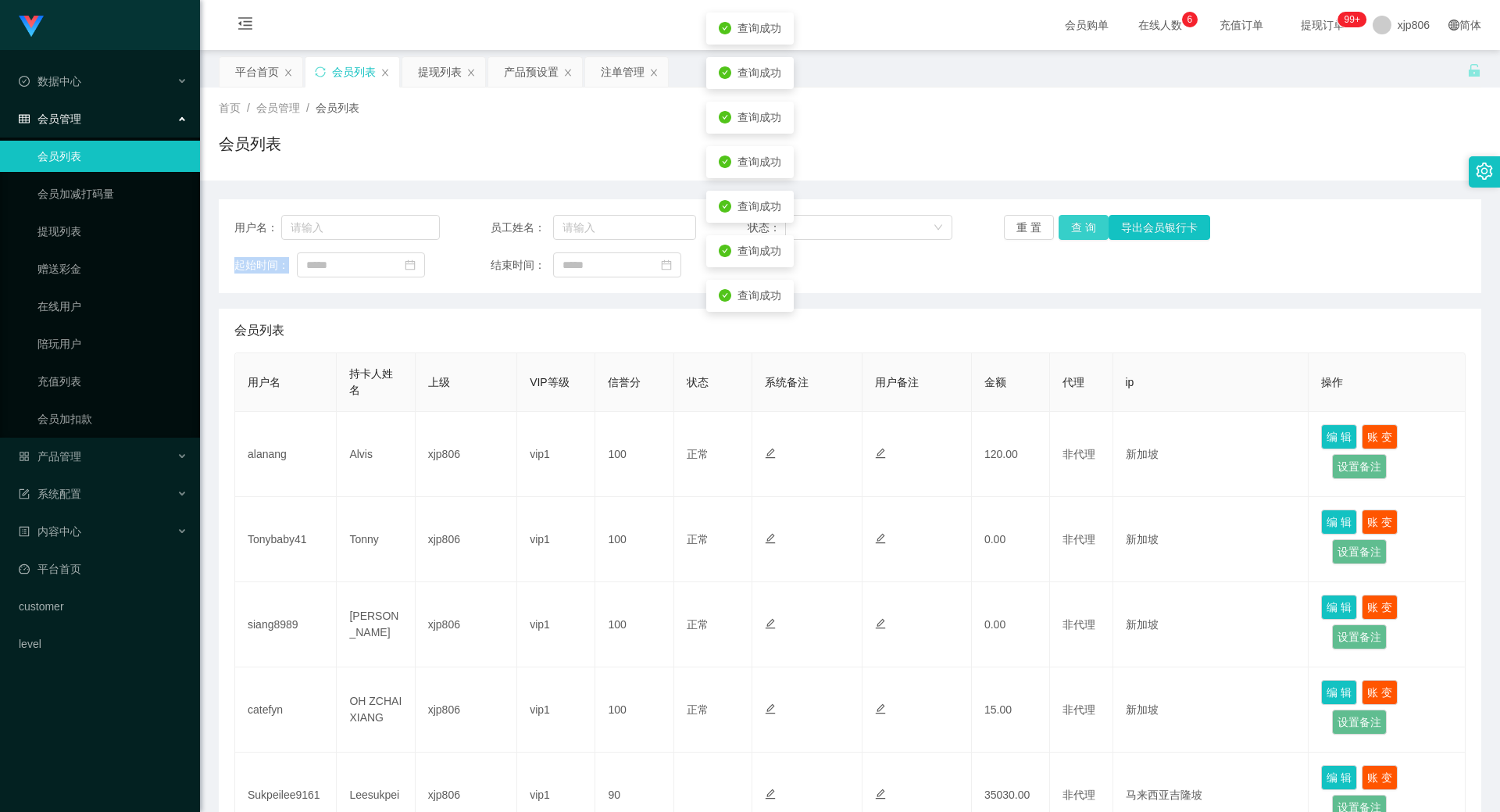
click at [1073, 229] on button "查 询" at bounding box center [1084, 227] width 50 height 25
click at [1073, 229] on div "重 置 查 询 导出会员银行卡" at bounding box center [1107, 227] width 205 height 25
click at [1088, 229] on button "查 询" at bounding box center [1084, 227] width 50 height 25
click at [1088, 229] on div "重 置 查 询 导出会员银行卡" at bounding box center [1107, 227] width 205 height 25
click at [1088, 229] on button "查 询" at bounding box center [1084, 227] width 50 height 25
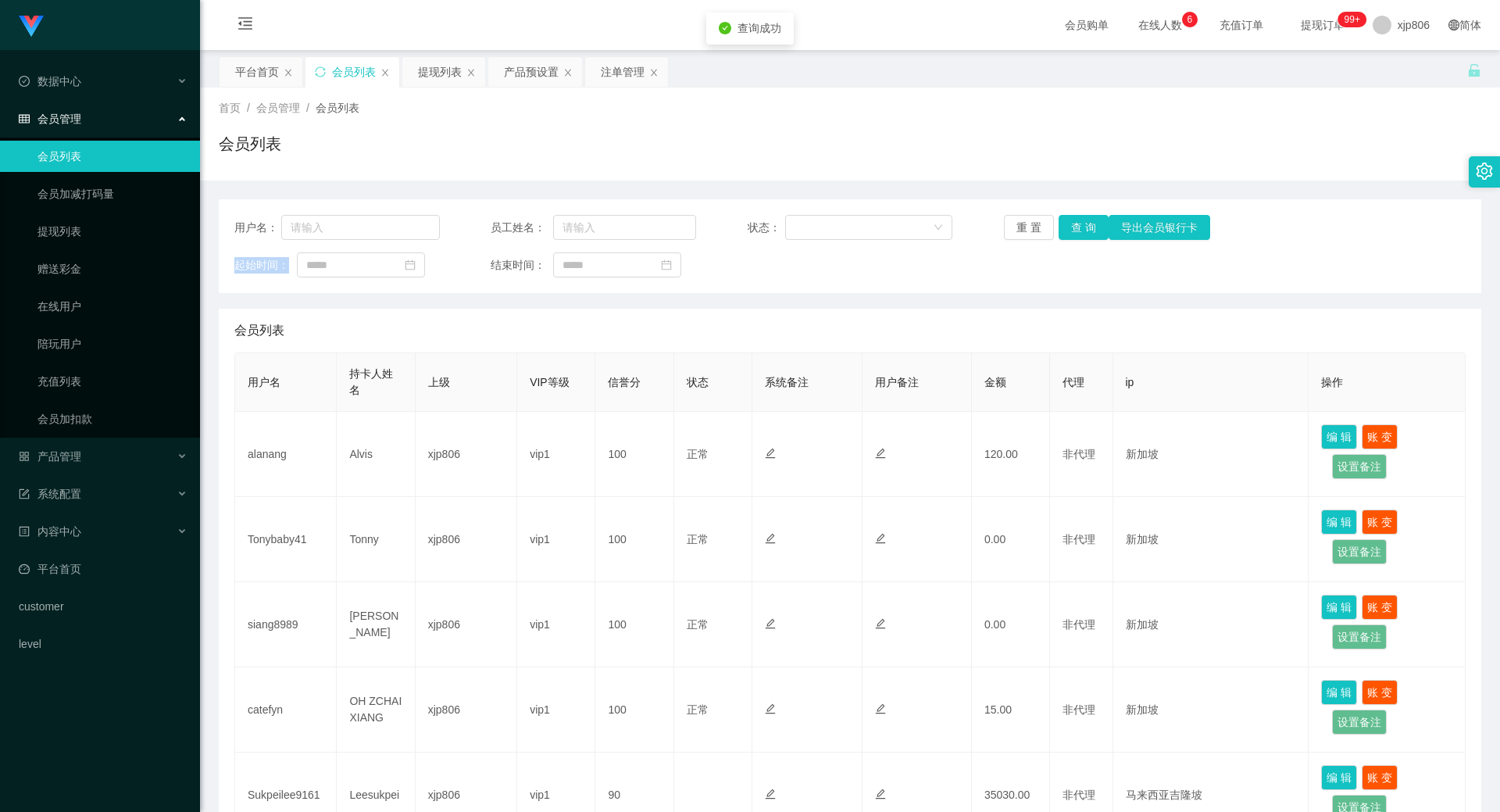
click at [1087, 229] on div "重 置 查 询 导出会员银行卡" at bounding box center [1107, 227] width 205 height 25
click at [1087, 229] on button "查 询" at bounding box center [1084, 227] width 50 height 25
click at [1087, 229] on div "重 置 查 询 导出会员银行卡" at bounding box center [1107, 227] width 205 height 25
click at [1087, 229] on button "查 询" at bounding box center [1084, 227] width 50 height 25
click at [1087, 229] on div "重 置 查 询 导出会员银行卡" at bounding box center [1107, 227] width 205 height 25
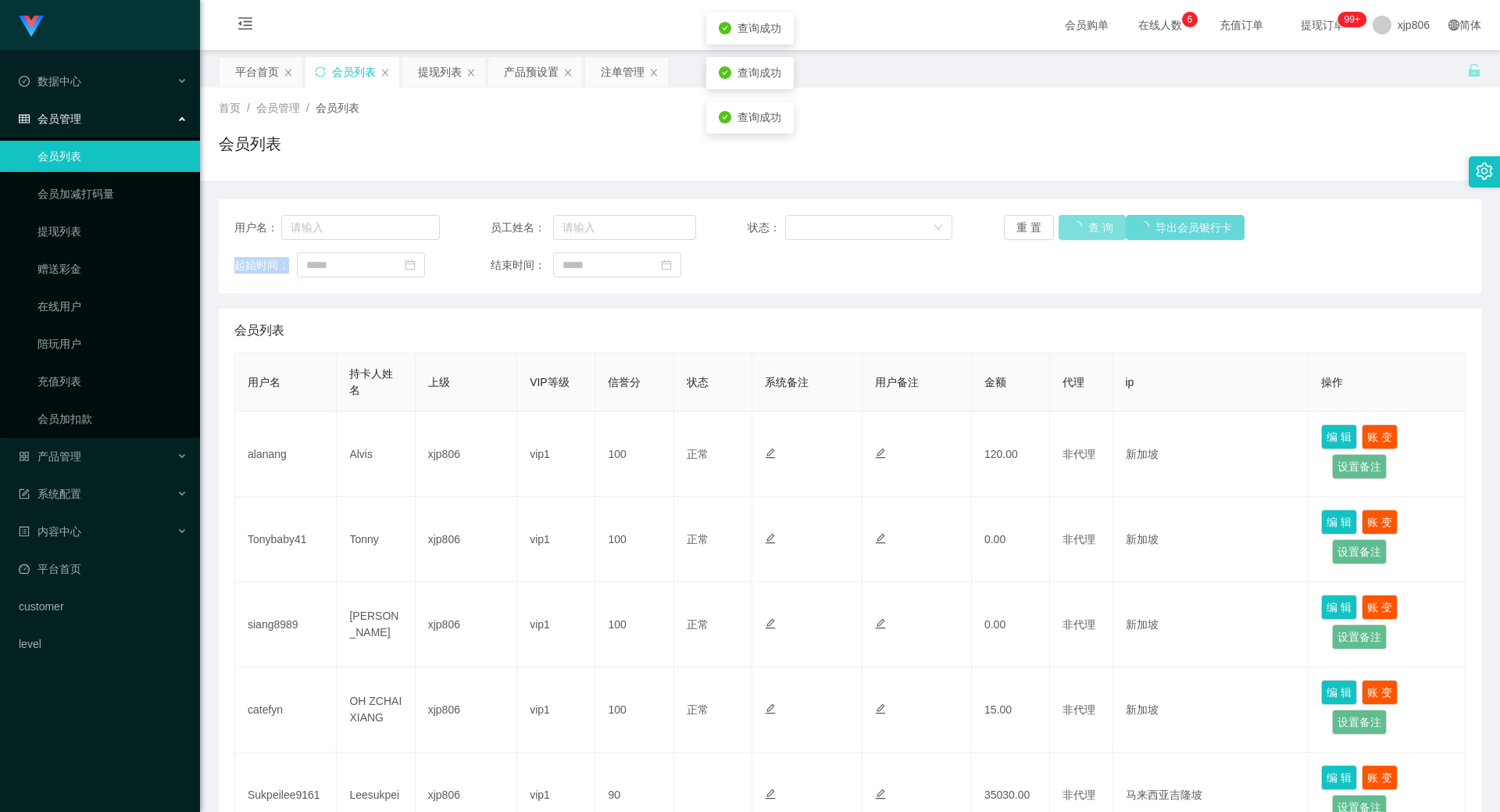
click at [1087, 229] on button "查 询" at bounding box center [1092, 227] width 68 height 25
drag, startPoint x: 0, startPoint y: 0, endPoint x: 1074, endPoint y: 226, distance: 1097.5
click at [1073, 225] on div "重 置 查 询 导出会员银行卡" at bounding box center [1107, 227] width 205 height 25
click at [1079, 228] on button "查 询" at bounding box center [1084, 227] width 50 height 25
click at [1079, 228] on div "重 置 查 询 导出会员银行卡" at bounding box center [1107, 227] width 205 height 25
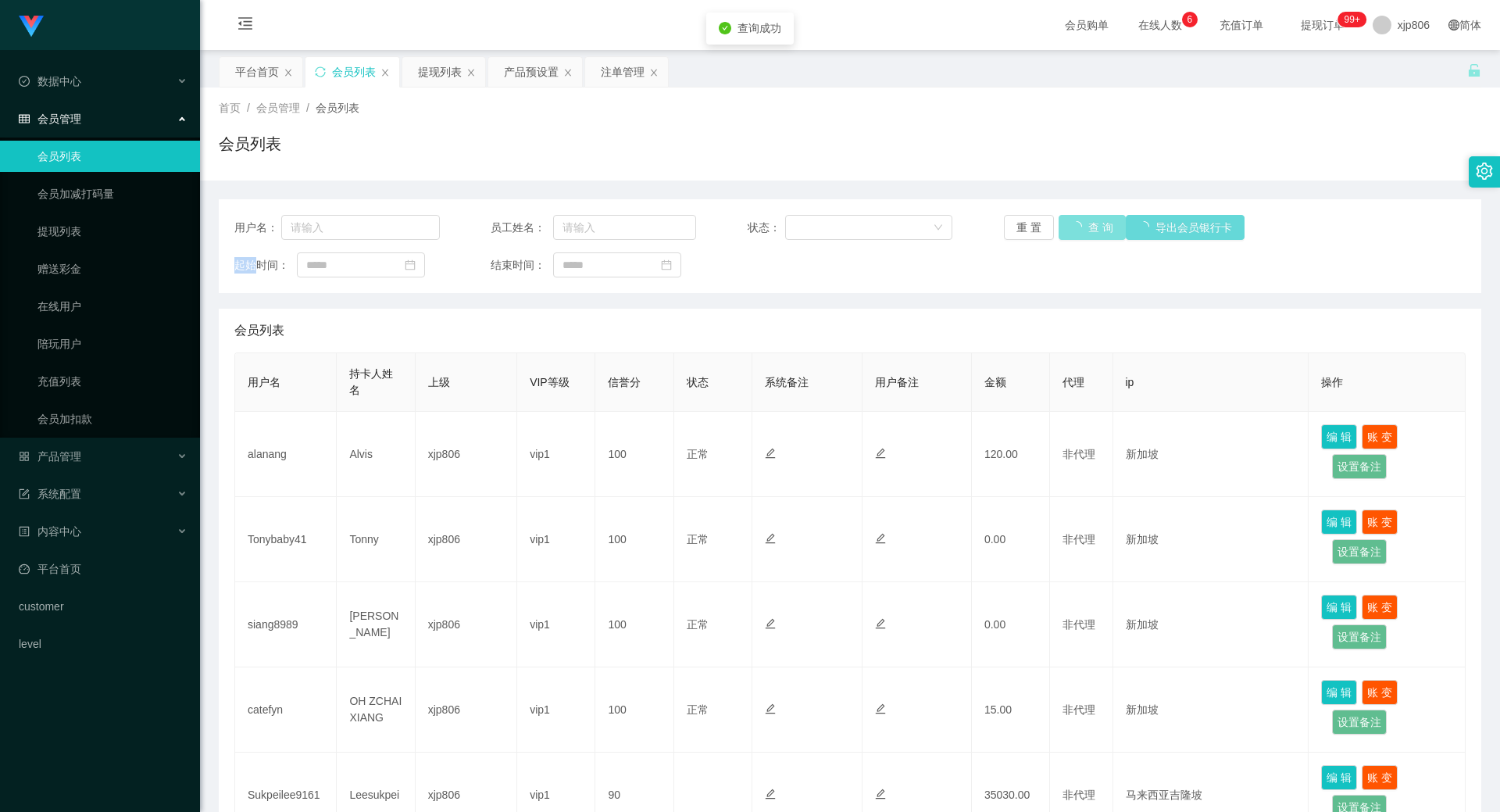
click at [1079, 228] on button "查 询" at bounding box center [1092, 227] width 68 height 25
click at [1072, 229] on button "查 询" at bounding box center [1084, 227] width 50 height 25
click at [1069, 229] on div "重 置 查 询 导出会员银行卡" at bounding box center [1107, 227] width 205 height 25
click at [1067, 230] on button "查 询" at bounding box center [1084, 227] width 50 height 25
click at [1067, 231] on div "重 置 查 询 导出会员银行卡" at bounding box center [1107, 227] width 205 height 25
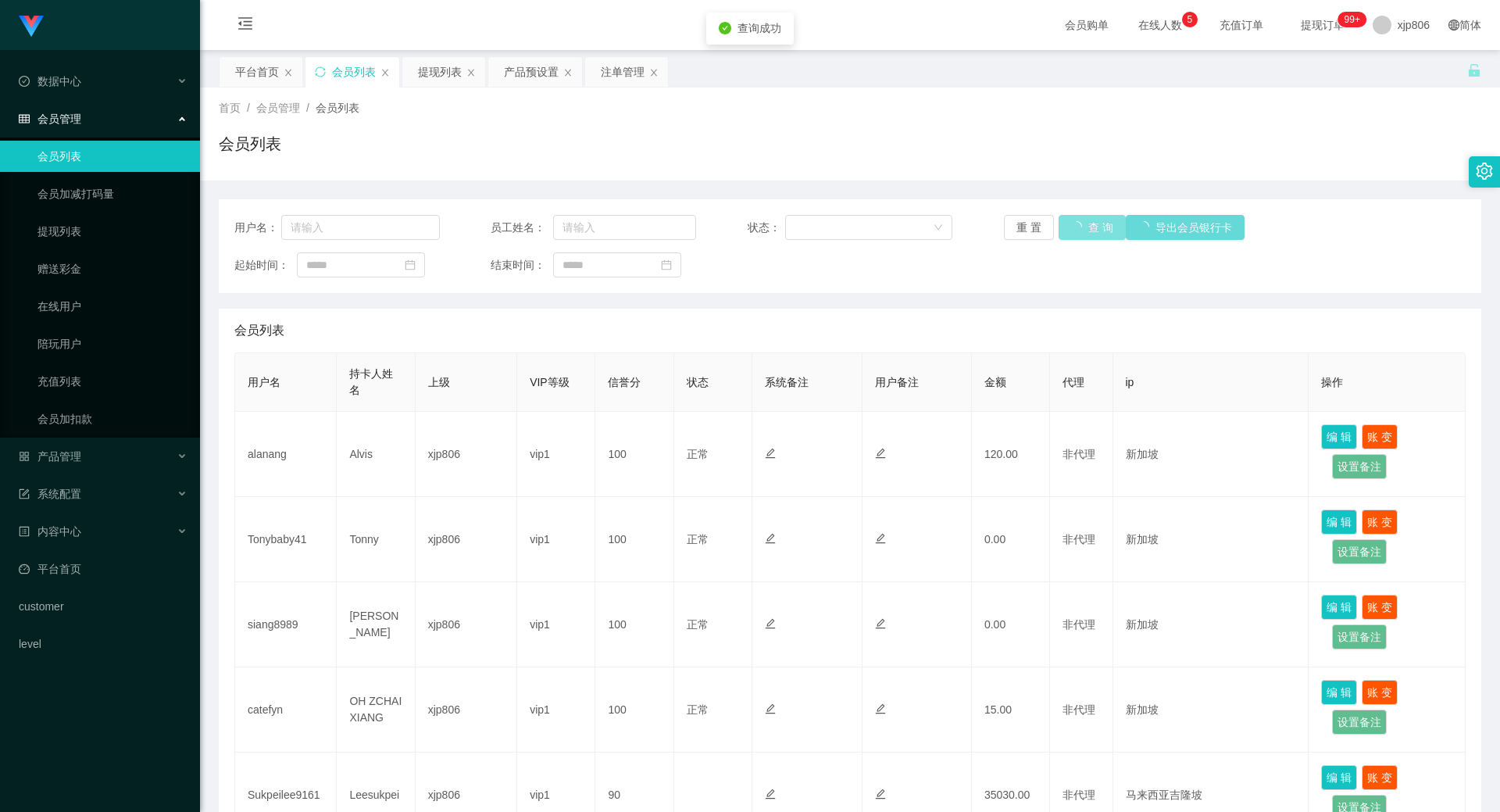
click at [1072, 229] on button "查 询" at bounding box center [1092, 227] width 68 height 25
click at [1072, 229] on div "重 置 查 询 导出会员银行卡" at bounding box center [1107, 227] width 205 height 25
click at [1091, 237] on button "查 询" at bounding box center [1084, 227] width 50 height 25
click at [1087, 235] on div "重 置 查 询 导出会员银行卡" at bounding box center [1107, 227] width 205 height 25
click at [1084, 233] on button "查 询" at bounding box center [1084, 227] width 50 height 25
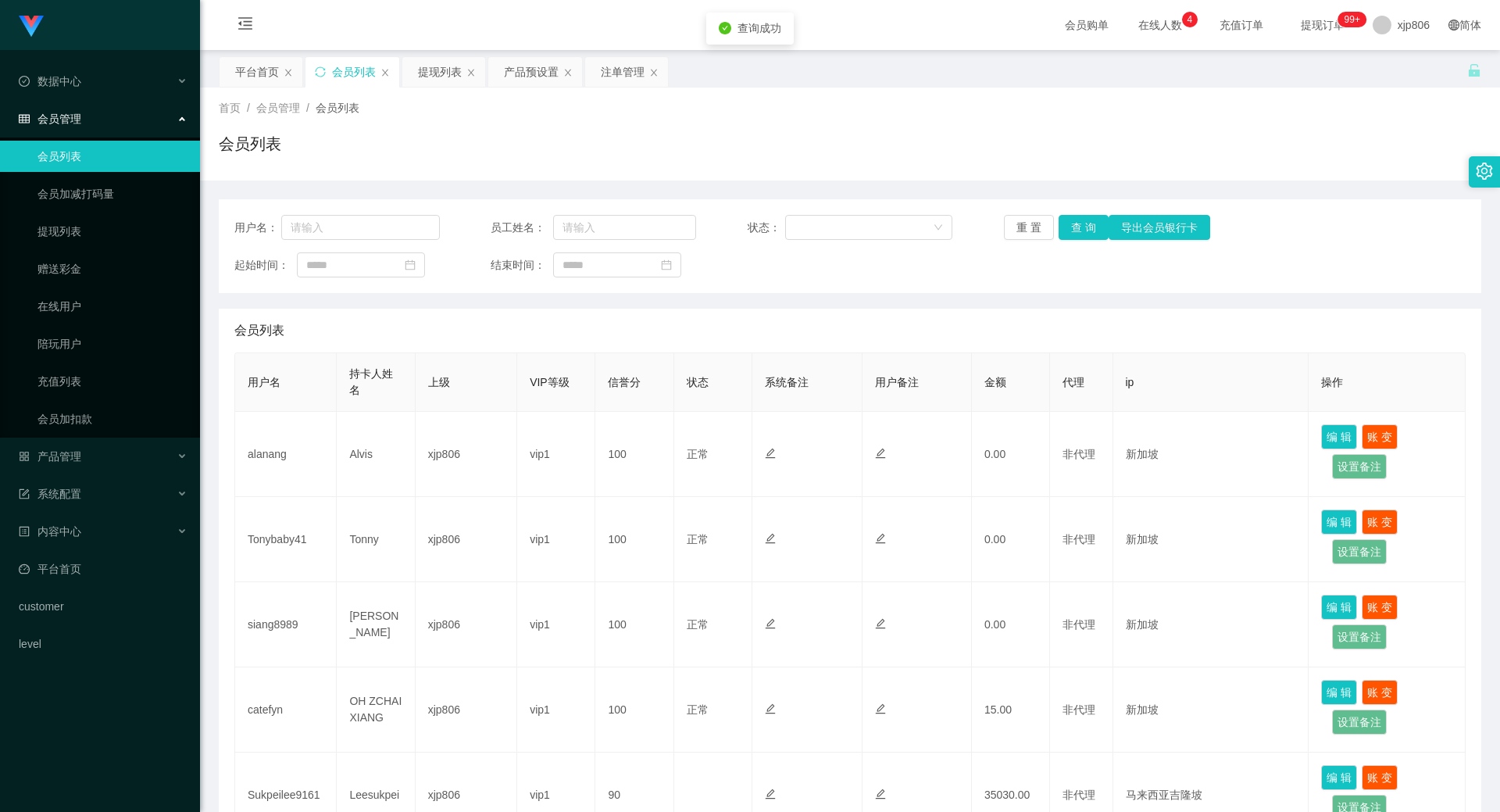
click at [1081, 232] on div "重 置 查 询 导出会员银行卡" at bounding box center [1107, 227] width 205 height 25
click at [1081, 232] on button "查 询" at bounding box center [1084, 227] width 50 height 25
click at [452, 73] on div "提现列表" at bounding box center [439, 72] width 43 height 30
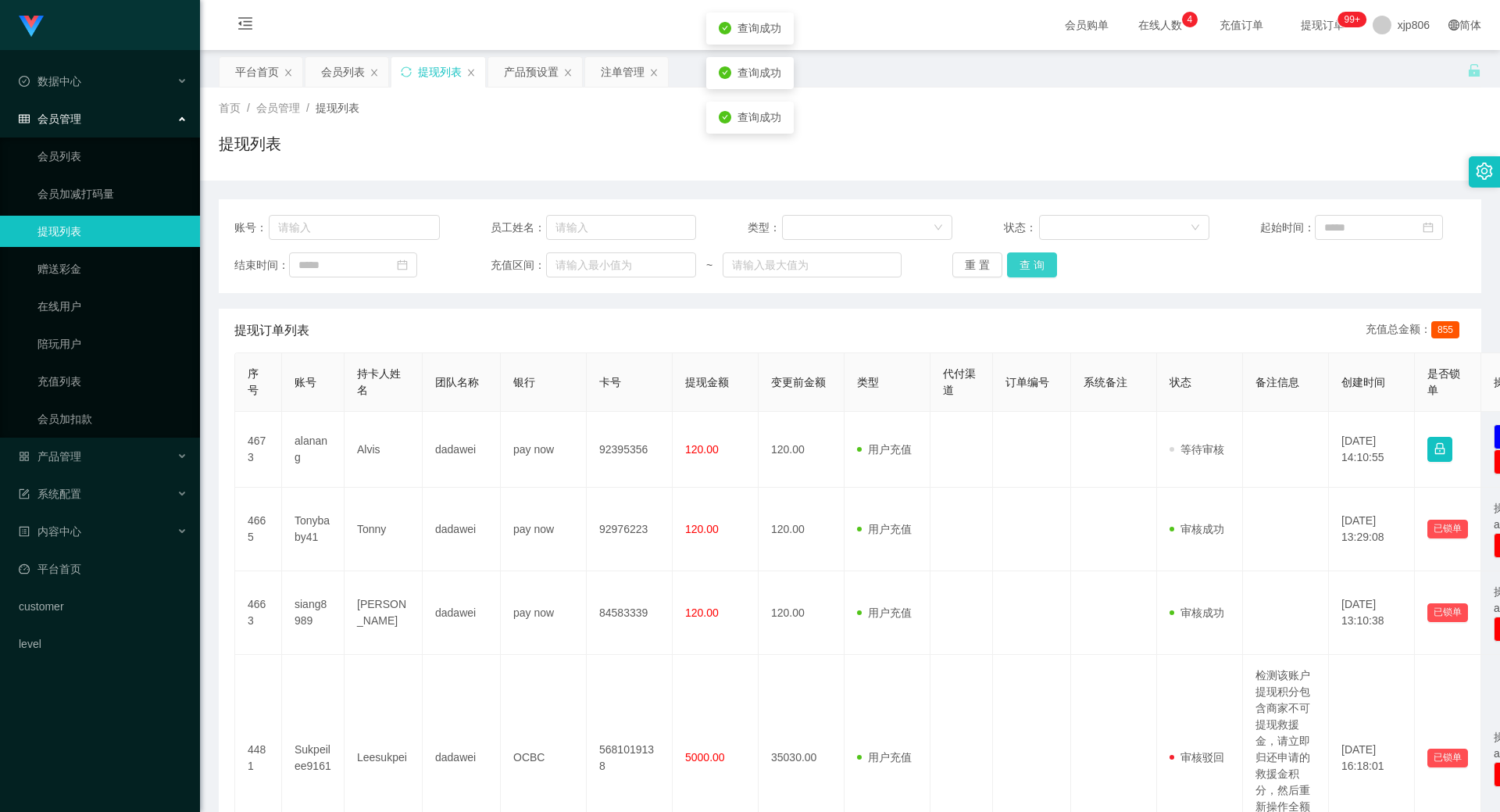
click at [1019, 272] on button "查 询" at bounding box center [1032, 265] width 50 height 25
click at [1019, 272] on div "重 置 查 询" at bounding box center [1055, 265] width 205 height 25
click at [1019, 272] on button "查 询" at bounding box center [1032, 265] width 50 height 25
click at [1019, 272] on div "重 置 查 询" at bounding box center [1055, 265] width 205 height 25
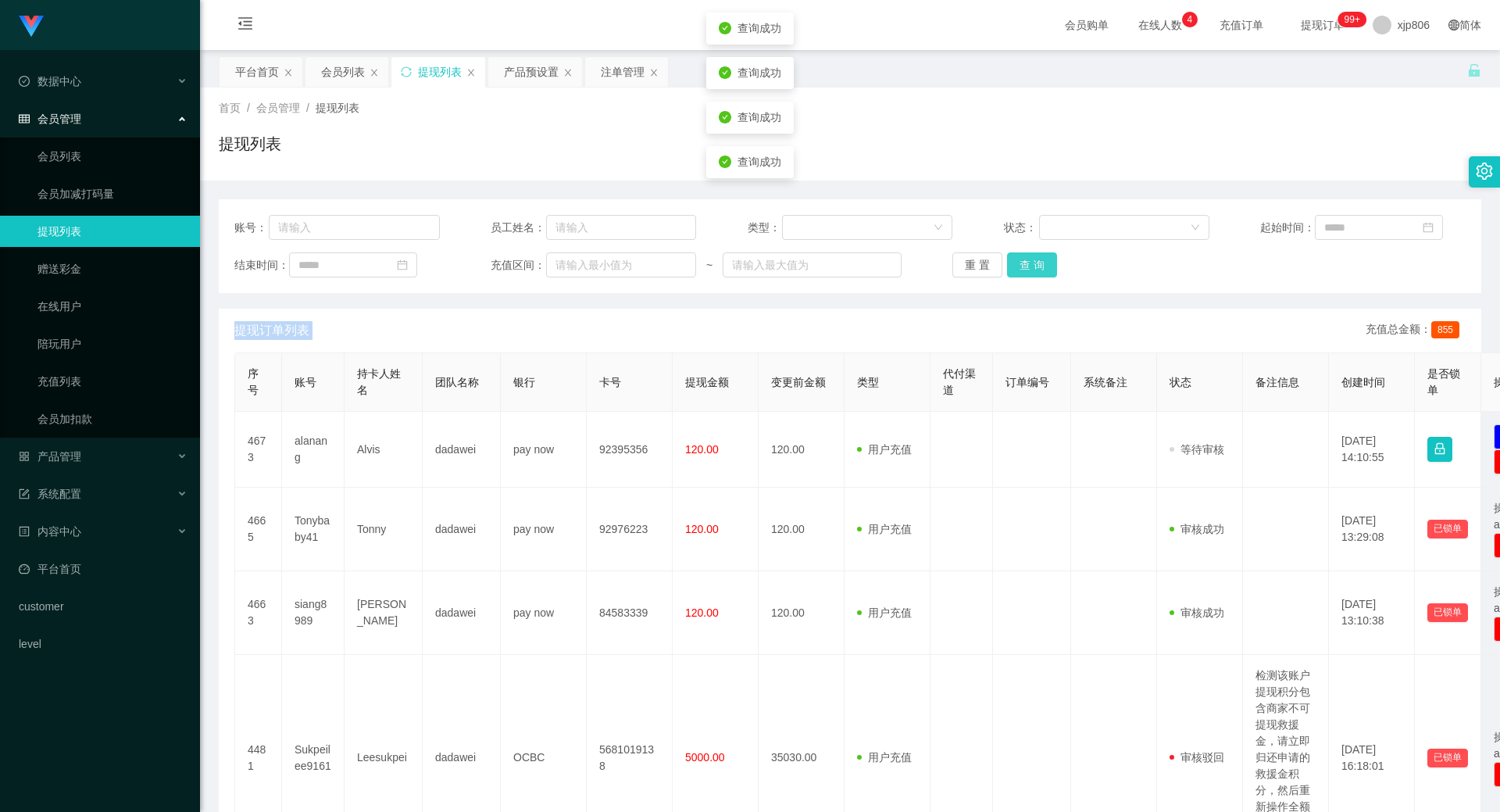
click at [1019, 272] on button "查 询" at bounding box center [1032, 265] width 50 height 25
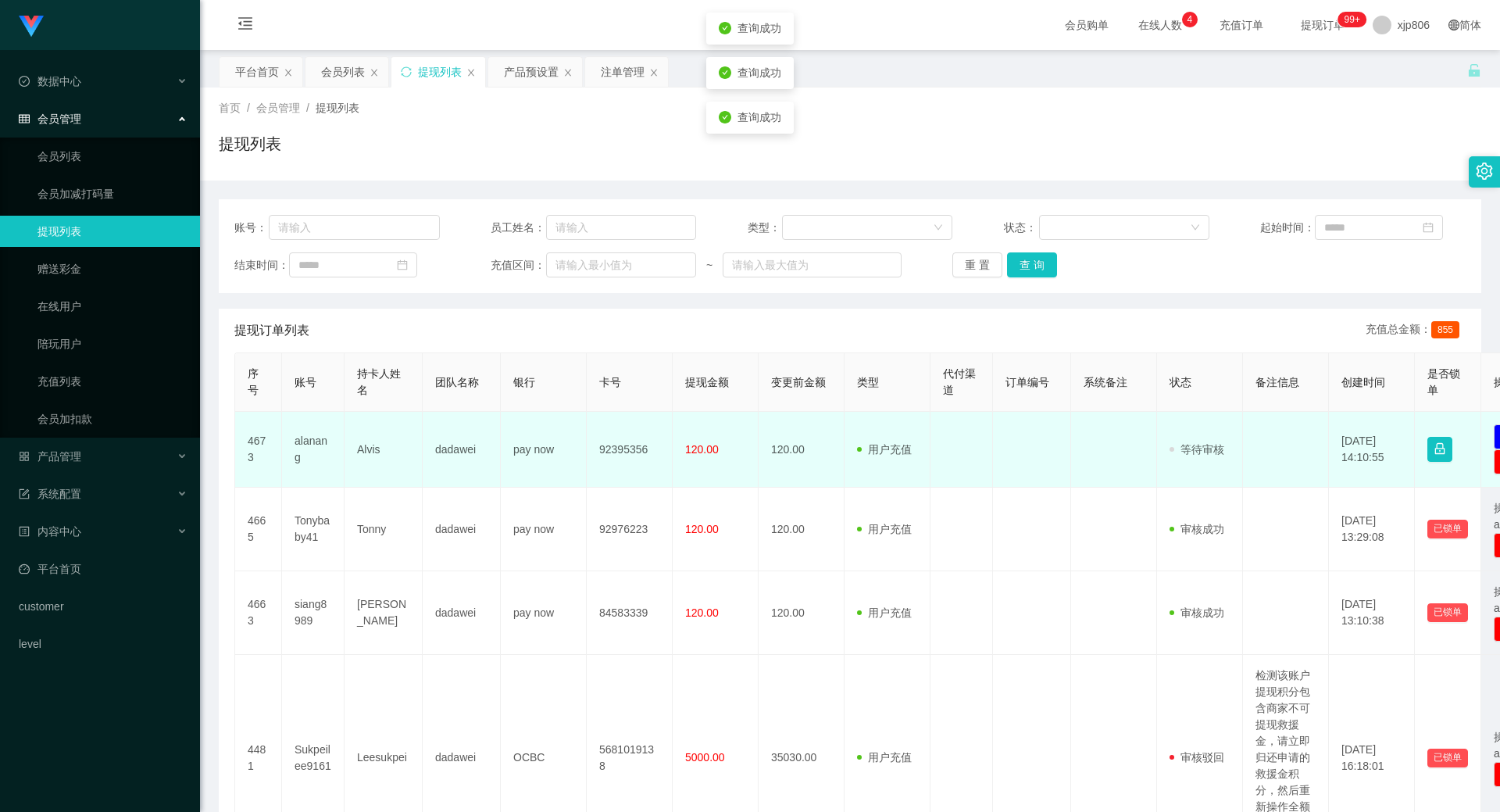
click at [289, 462] on td "alanang" at bounding box center [314, 449] width 63 height 76
click at [300, 446] on td "alanang" at bounding box center [314, 449] width 63 height 76
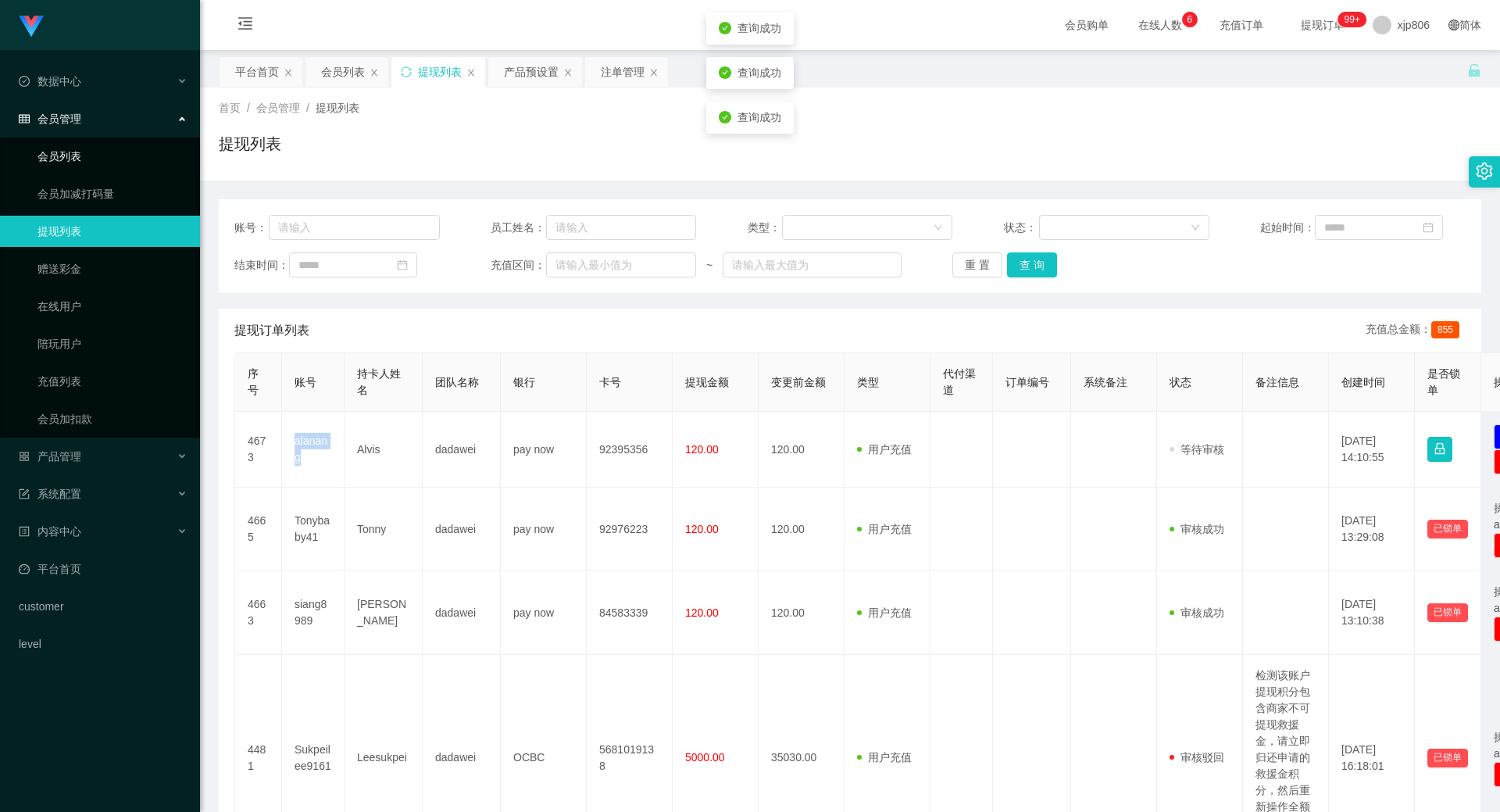
copy td "alanang"
